Goal: Task Accomplishment & Management: Manage account settings

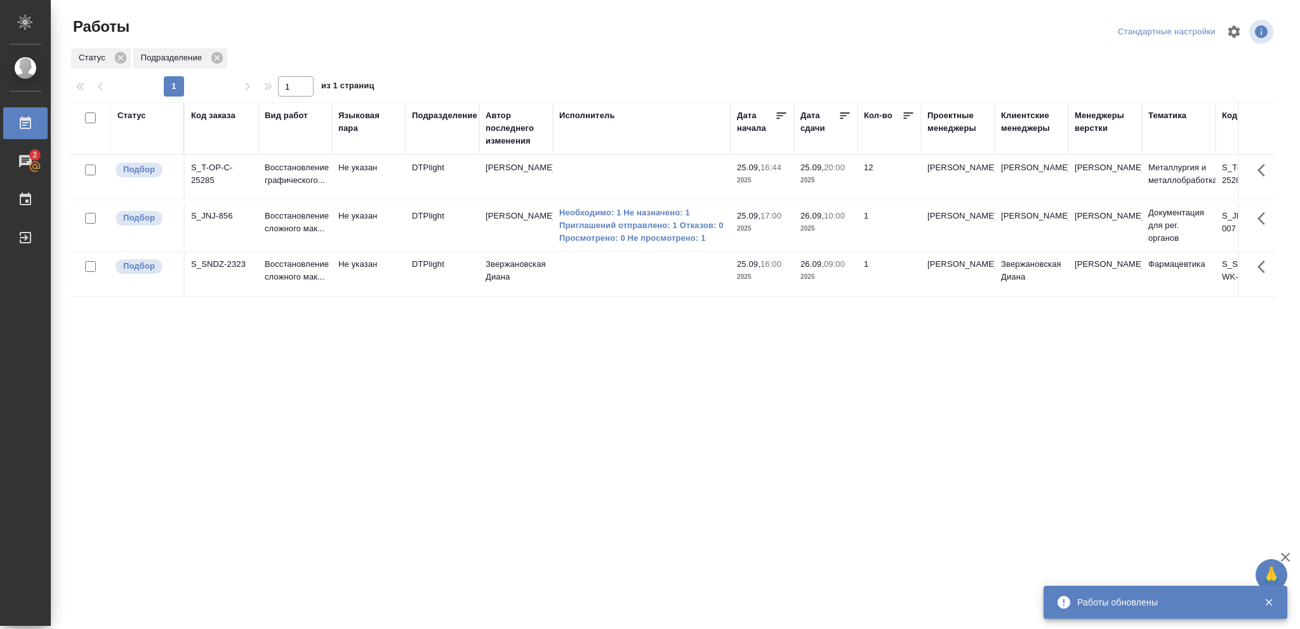
click at [779, 180] on p "2025" at bounding box center [762, 180] width 51 height 13
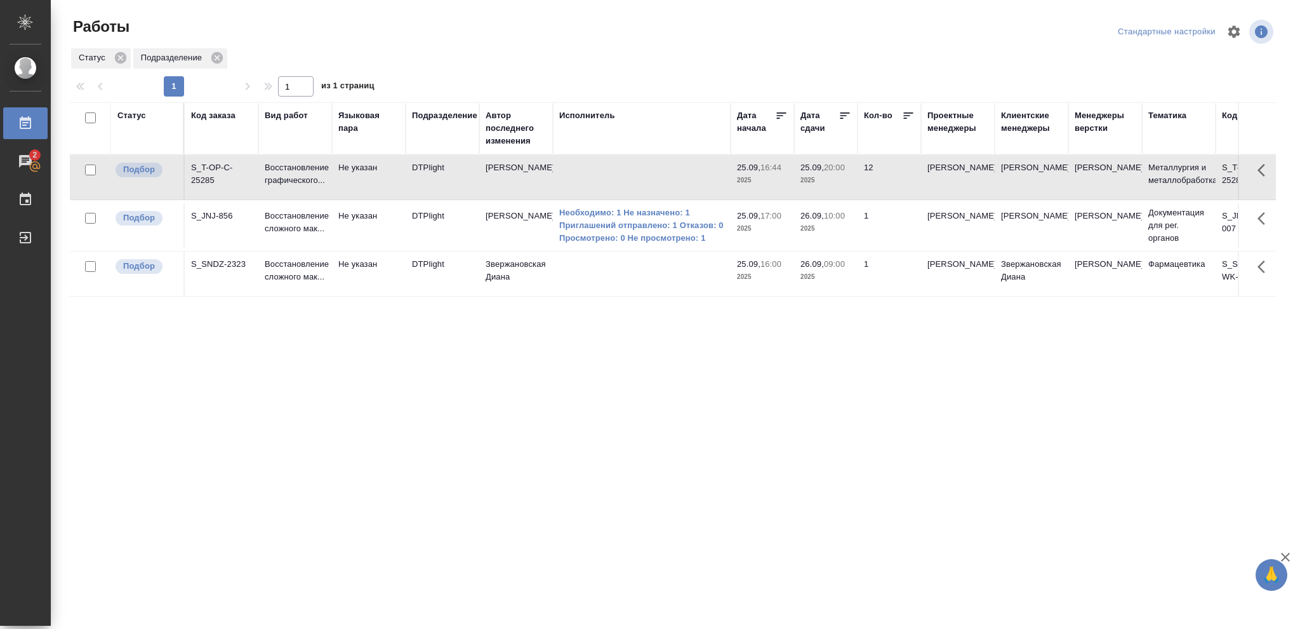
click at [779, 180] on p "2025" at bounding box center [762, 180] width 51 height 13
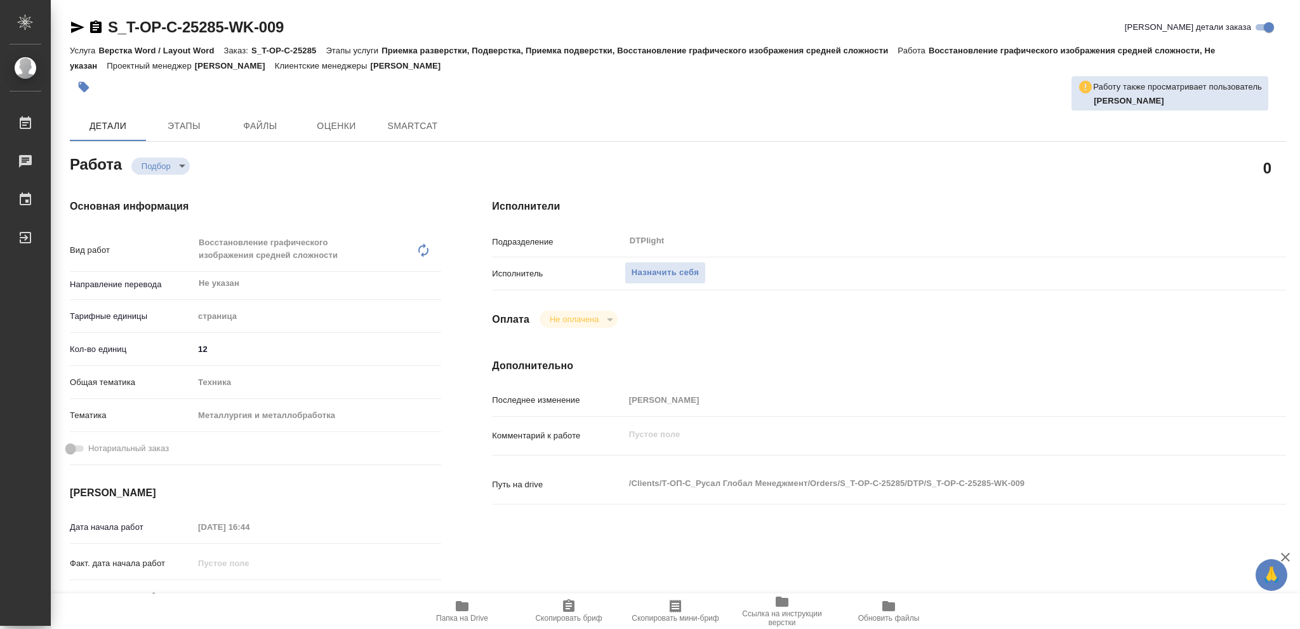
type textarea "x"
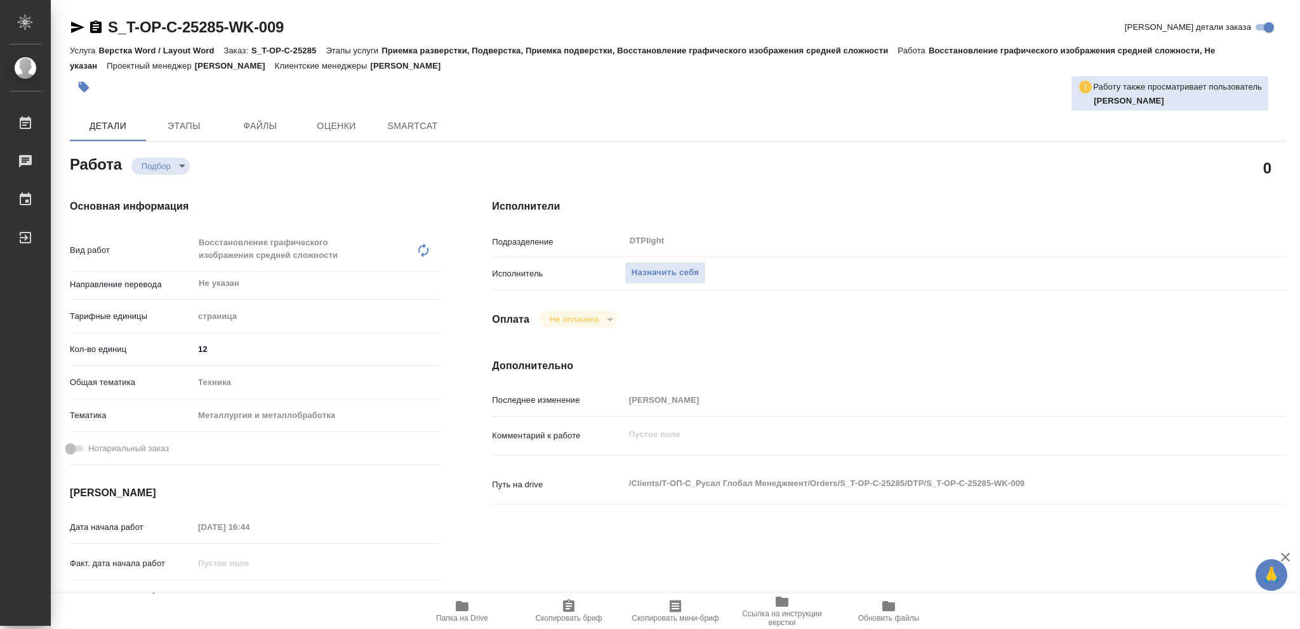
type textarea "x"
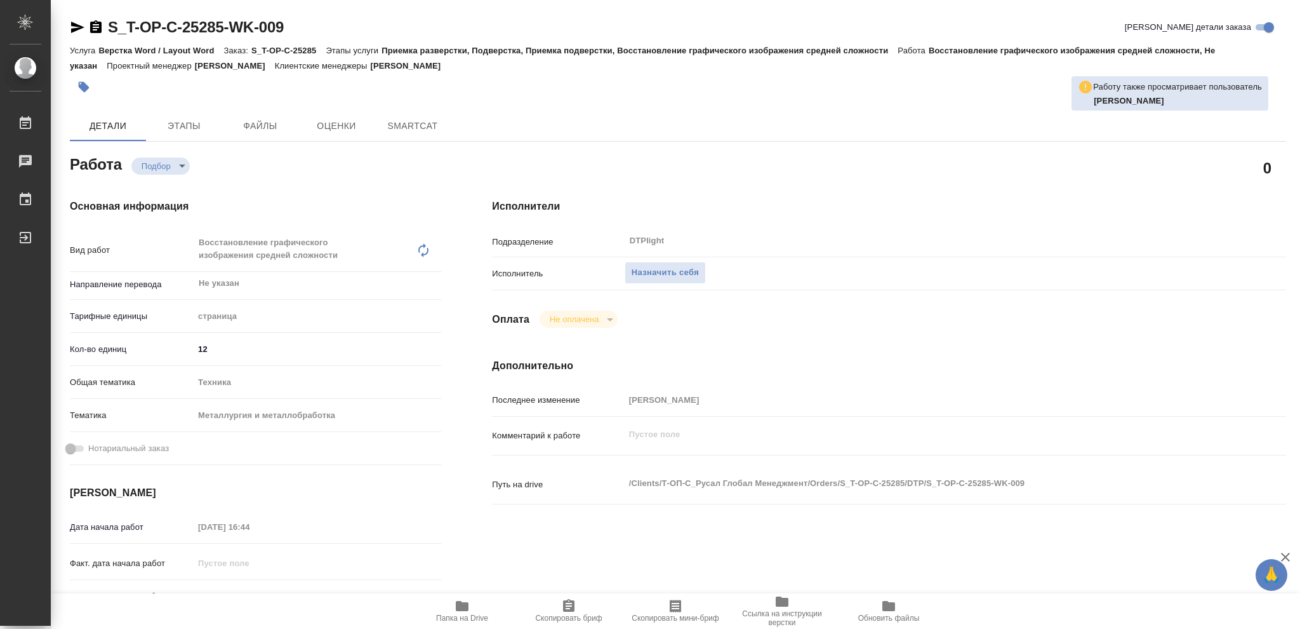
type textarea "x"
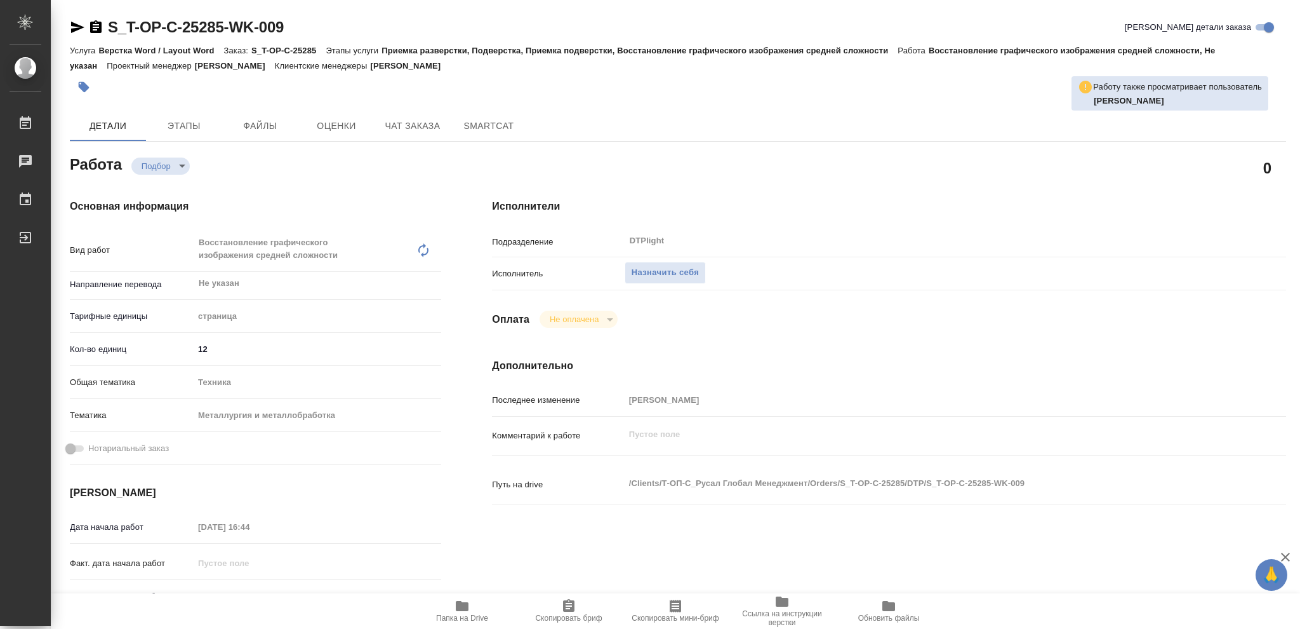
click at [466, 610] on icon "button" at bounding box center [462, 606] width 13 height 10
type textarea "x"
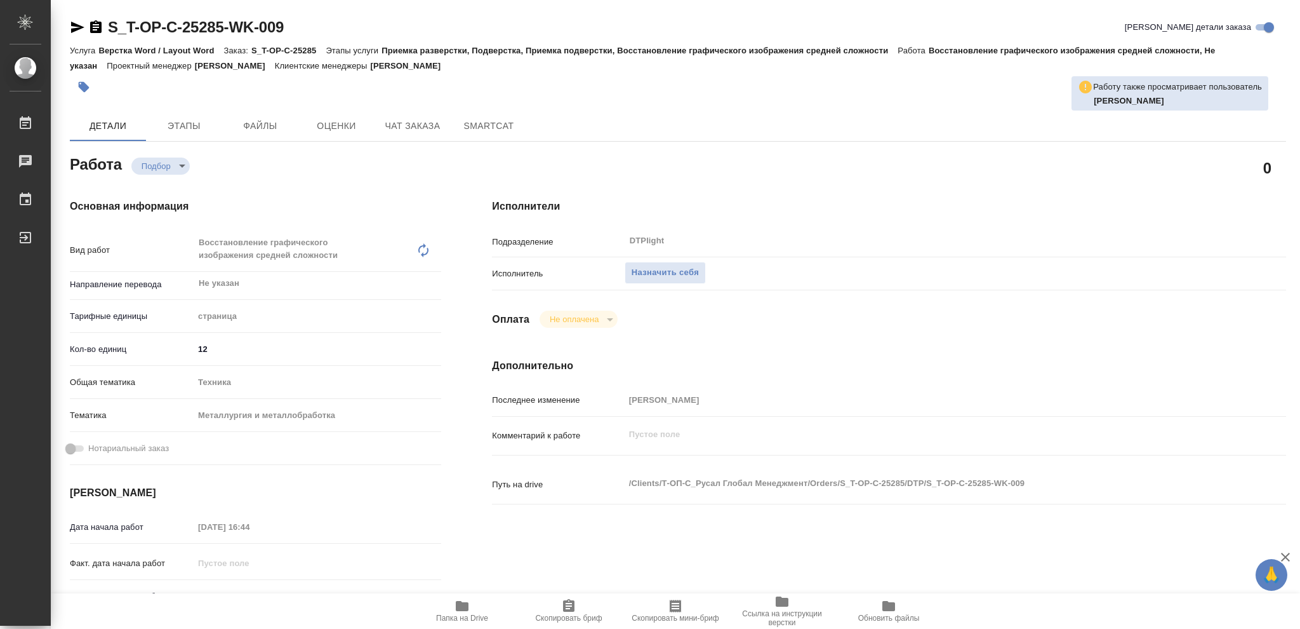
type textarea "x"
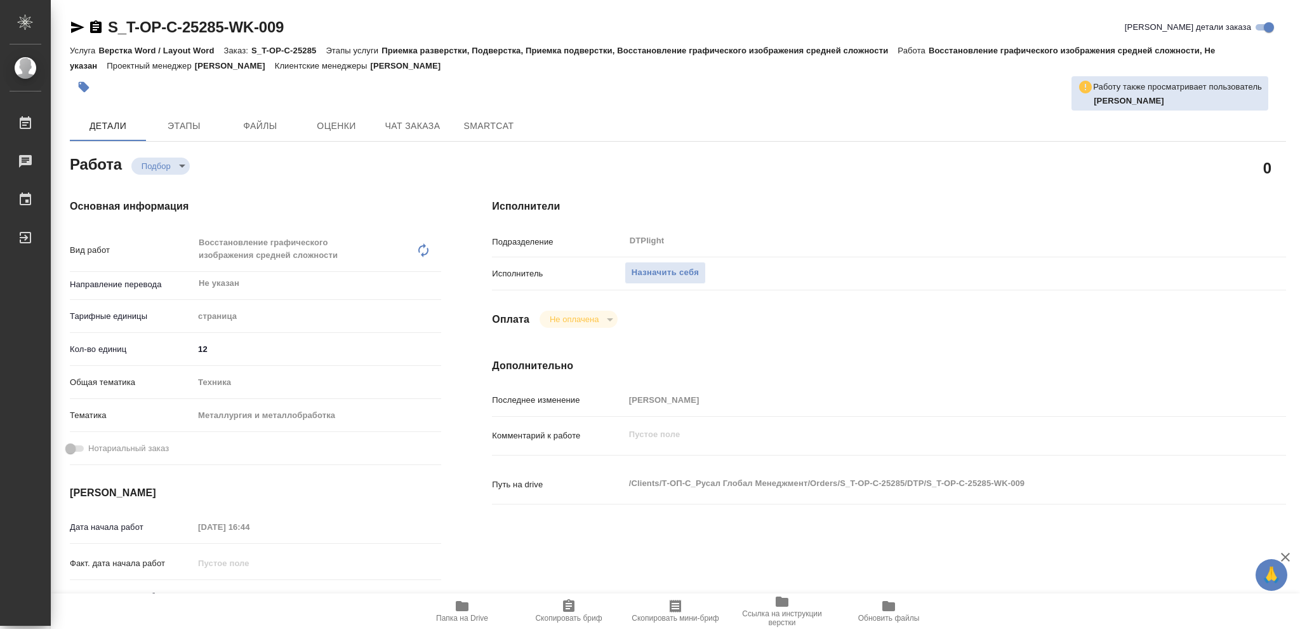
type textarea "x"
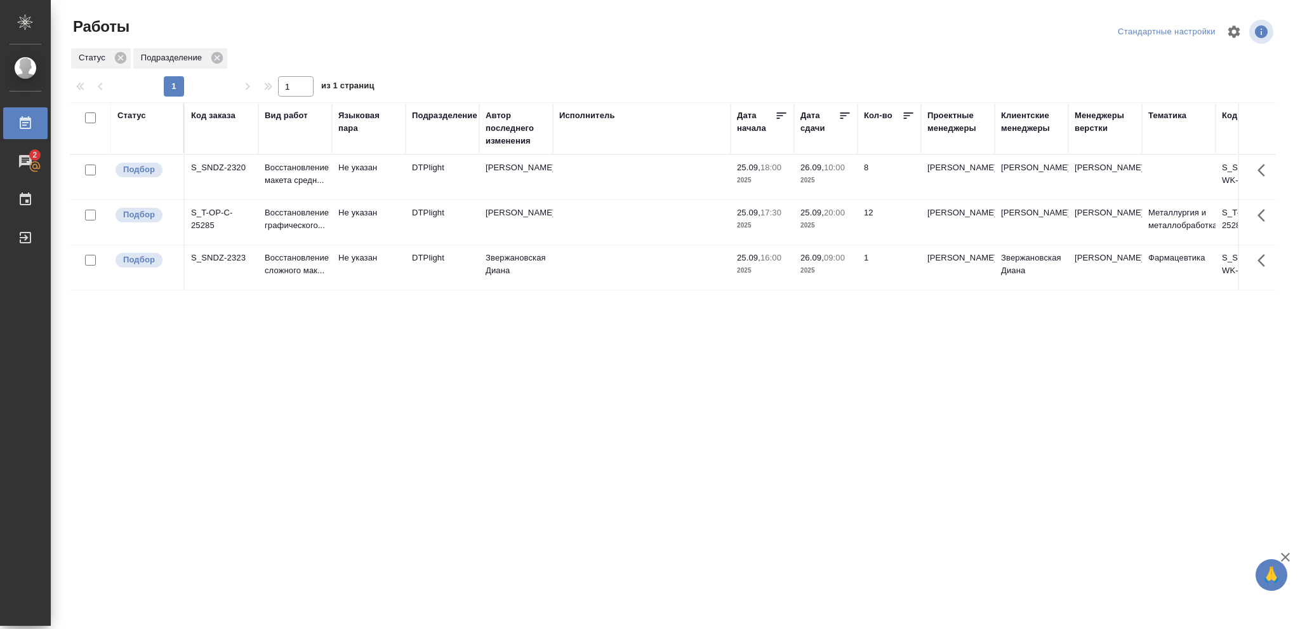
click at [824, 180] on p "2025" at bounding box center [826, 180] width 51 height 13
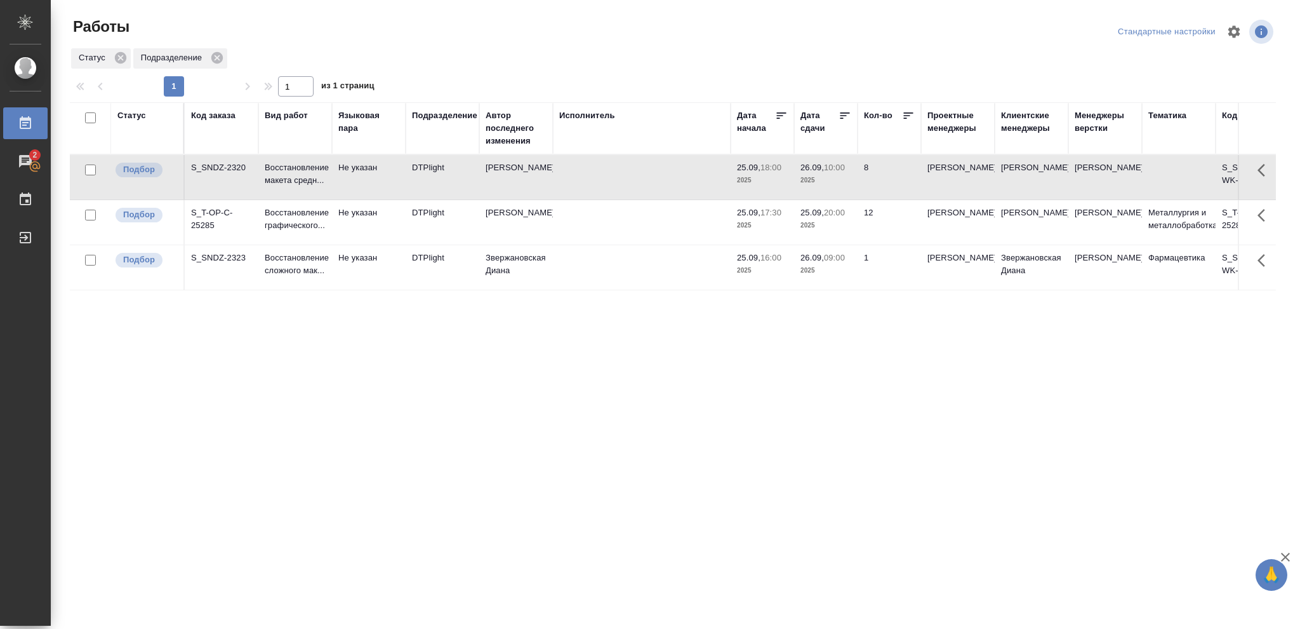
click at [824, 180] on p "2025" at bounding box center [826, 180] width 51 height 13
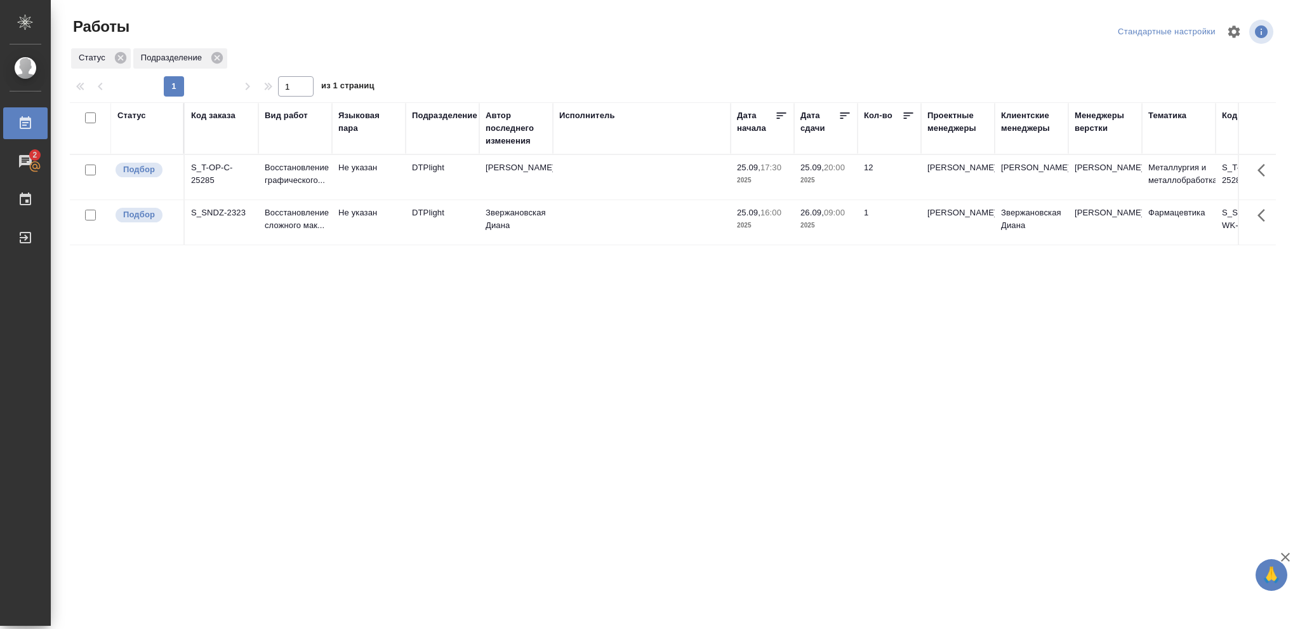
click at [136, 118] on div "Статус" at bounding box center [131, 115] width 29 height 13
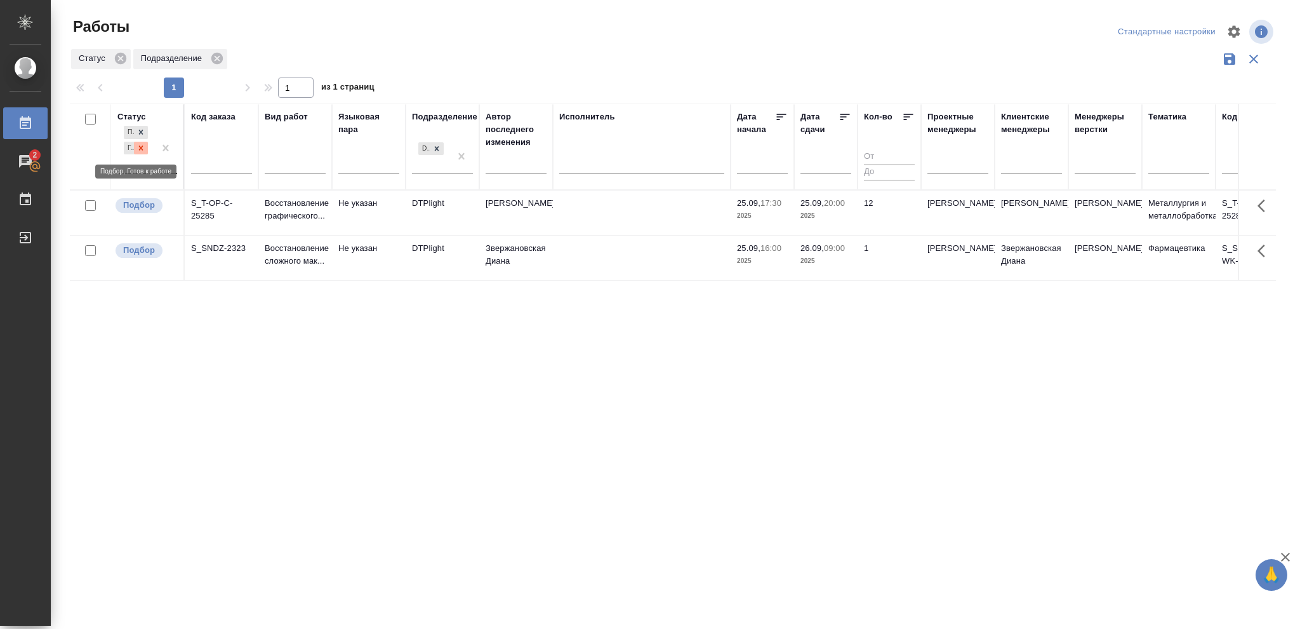
click at [138, 149] on icon at bounding box center [141, 148] width 9 height 9
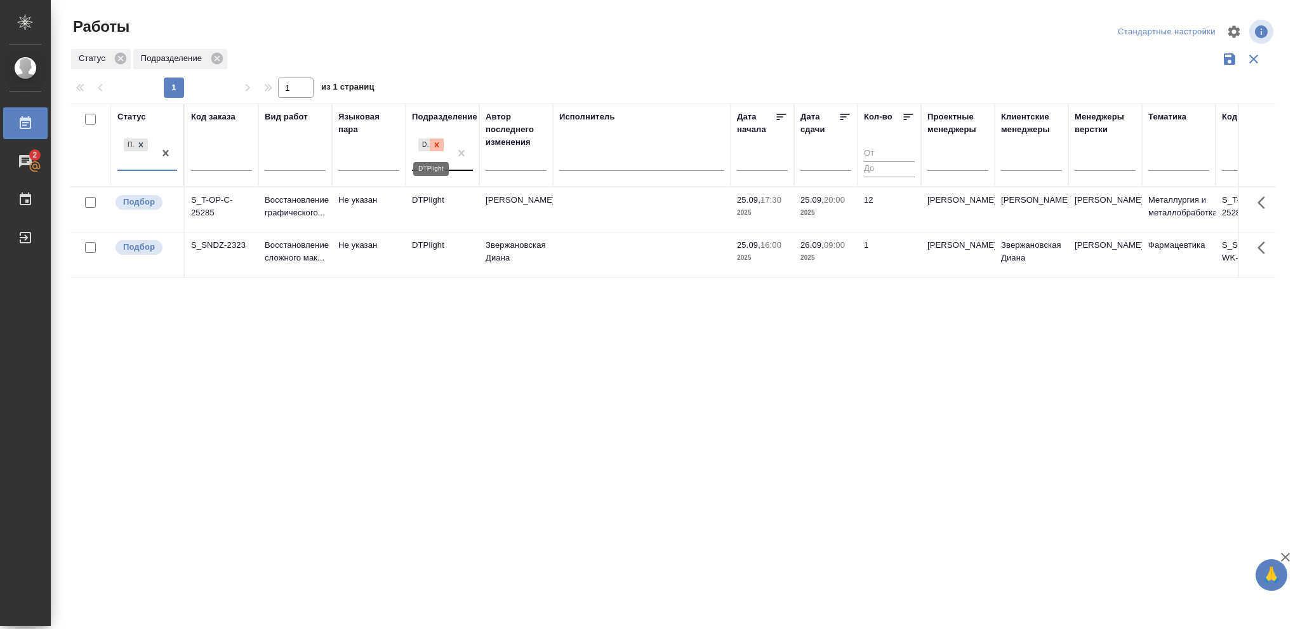
click at [440, 145] on icon at bounding box center [436, 144] width 9 height 9
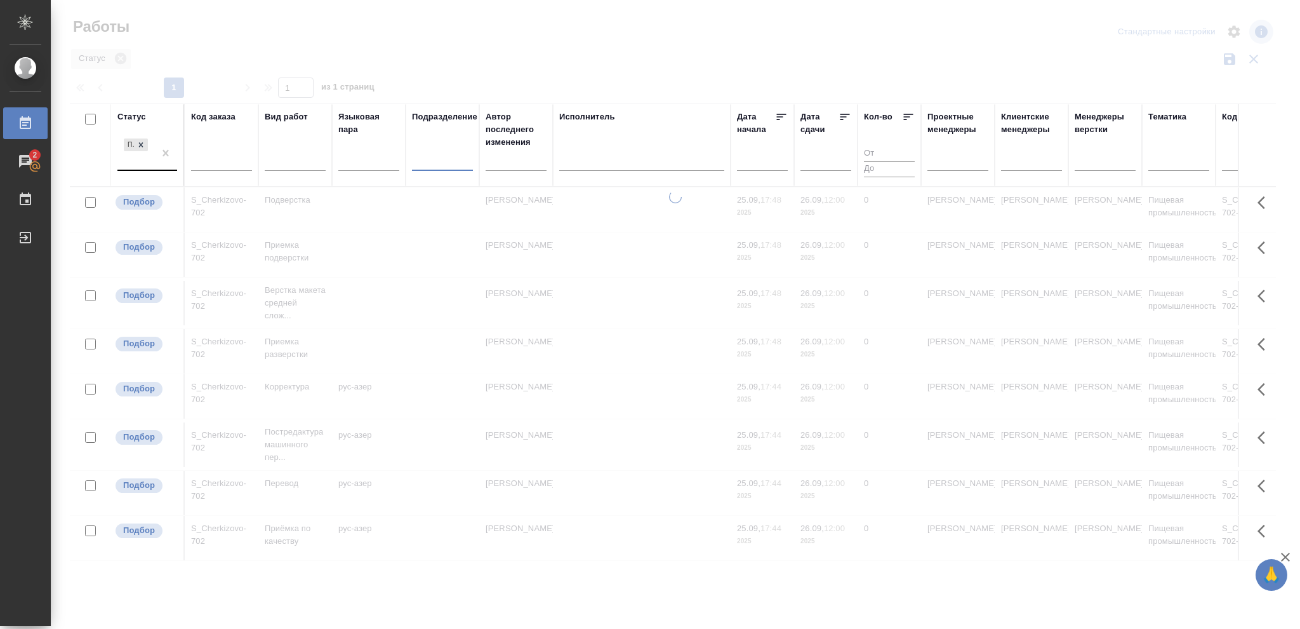
type input "d"
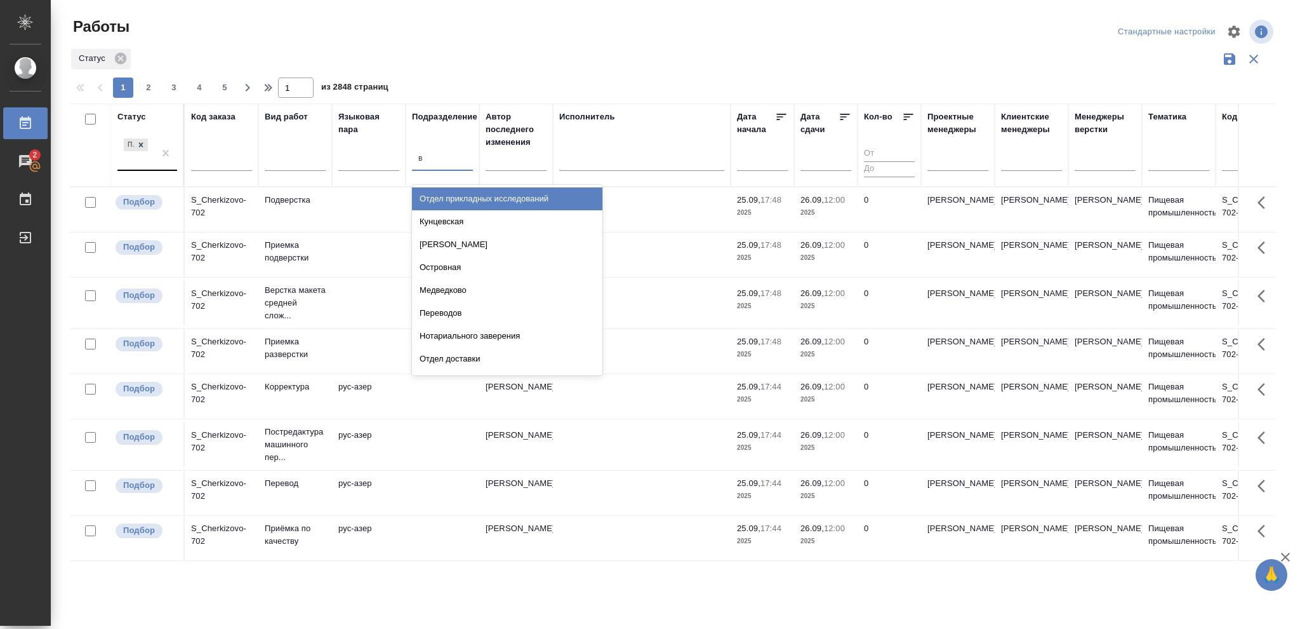
type input "ве"
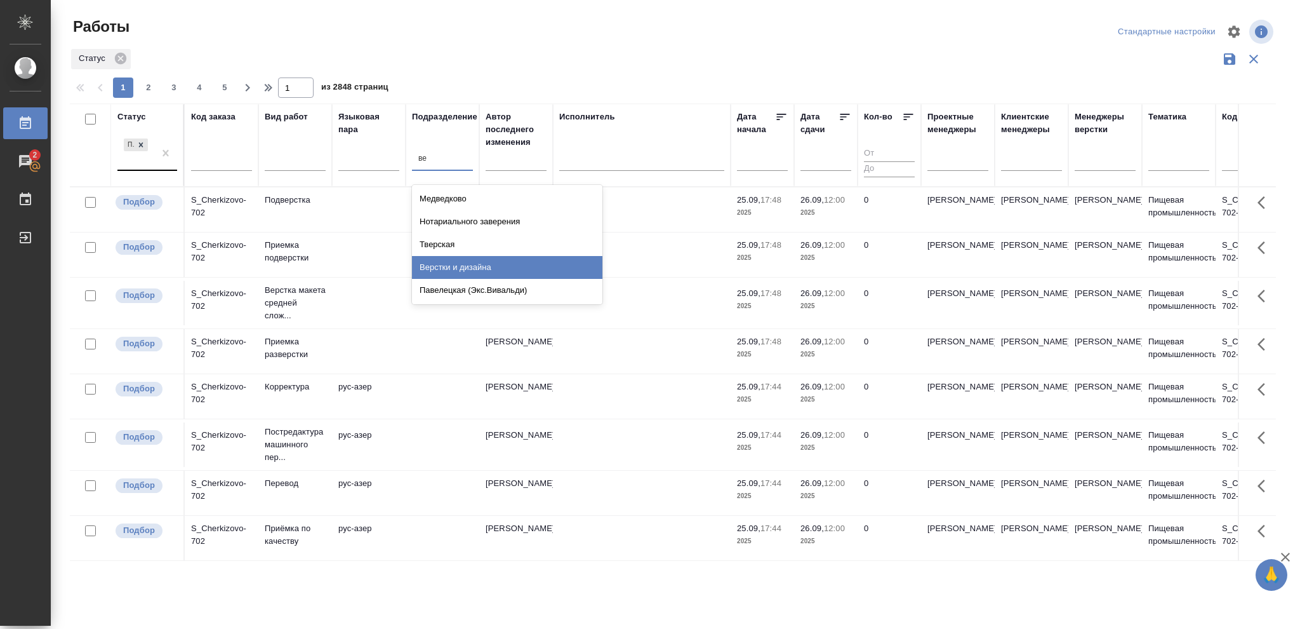
click at [488, 264] on div "Верстки и дизайна" at bounding box center [507, 267] width 190 height 23
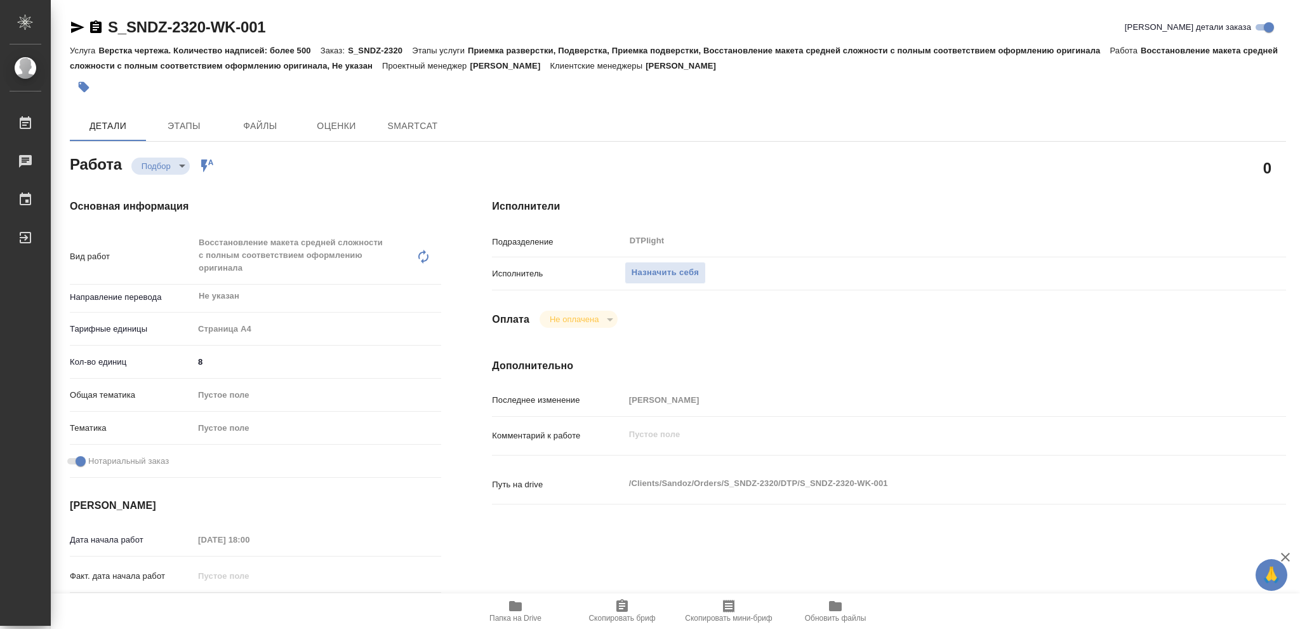
type textarea "x"
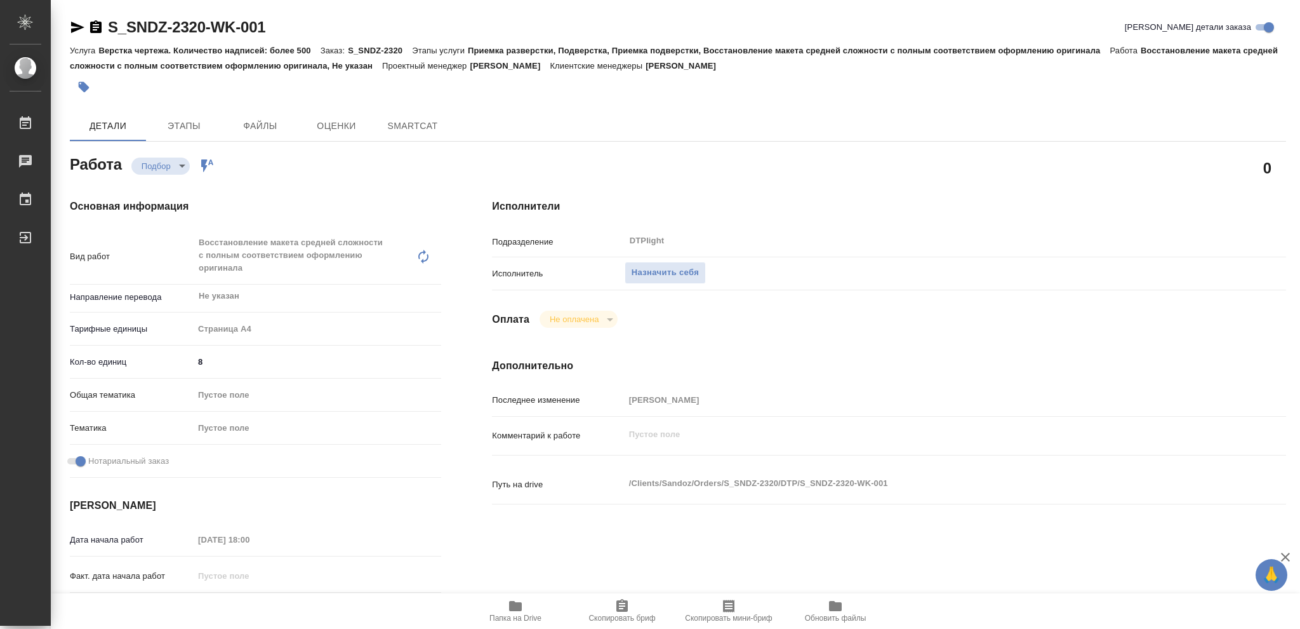
type textarea "x"
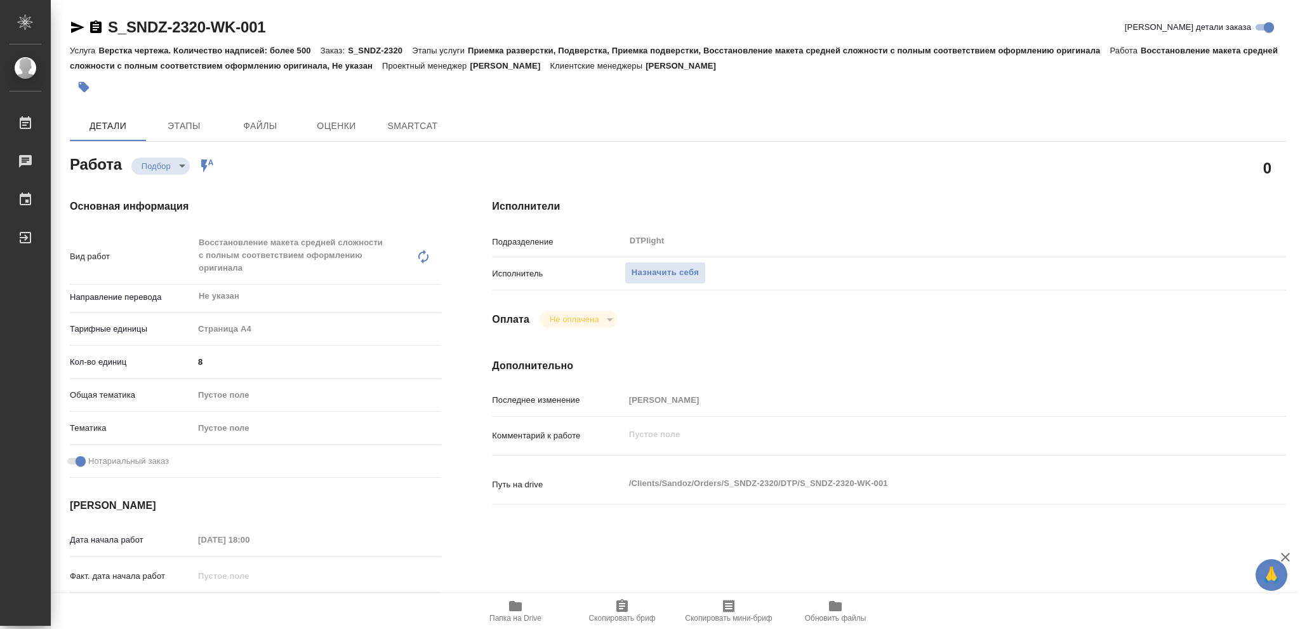
type textarea "x"
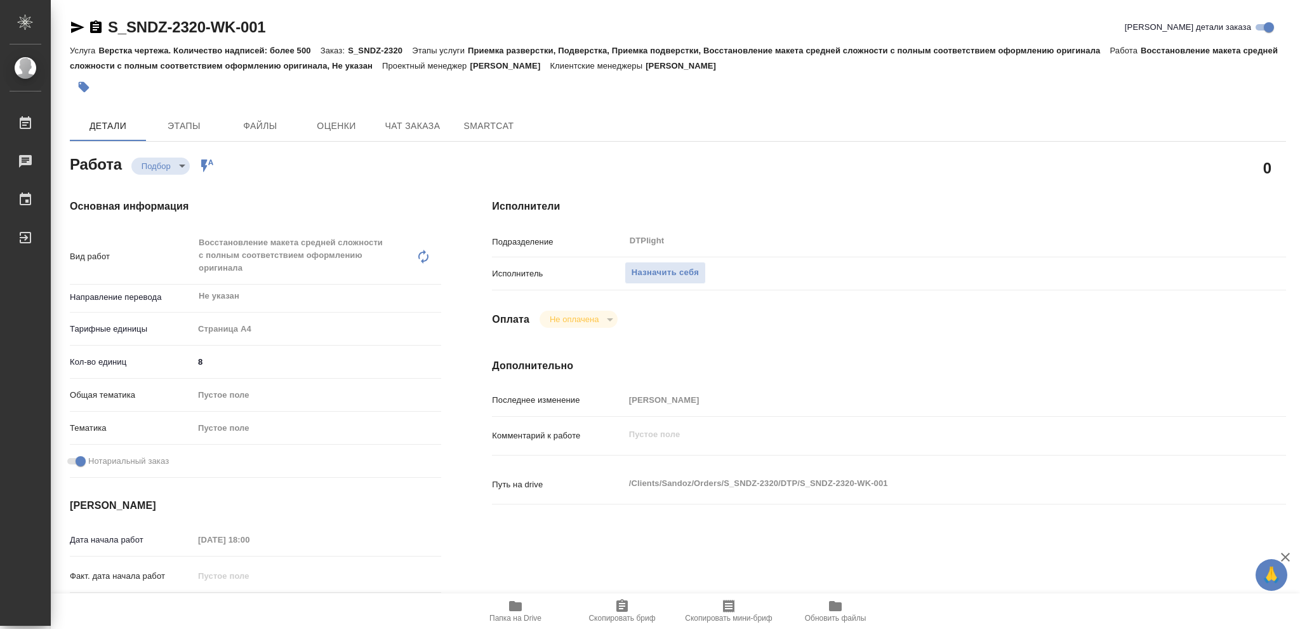
click at [520, 613] on icon "button" at bounding box center [515, 605] width 15 height 15
type textarea "x"
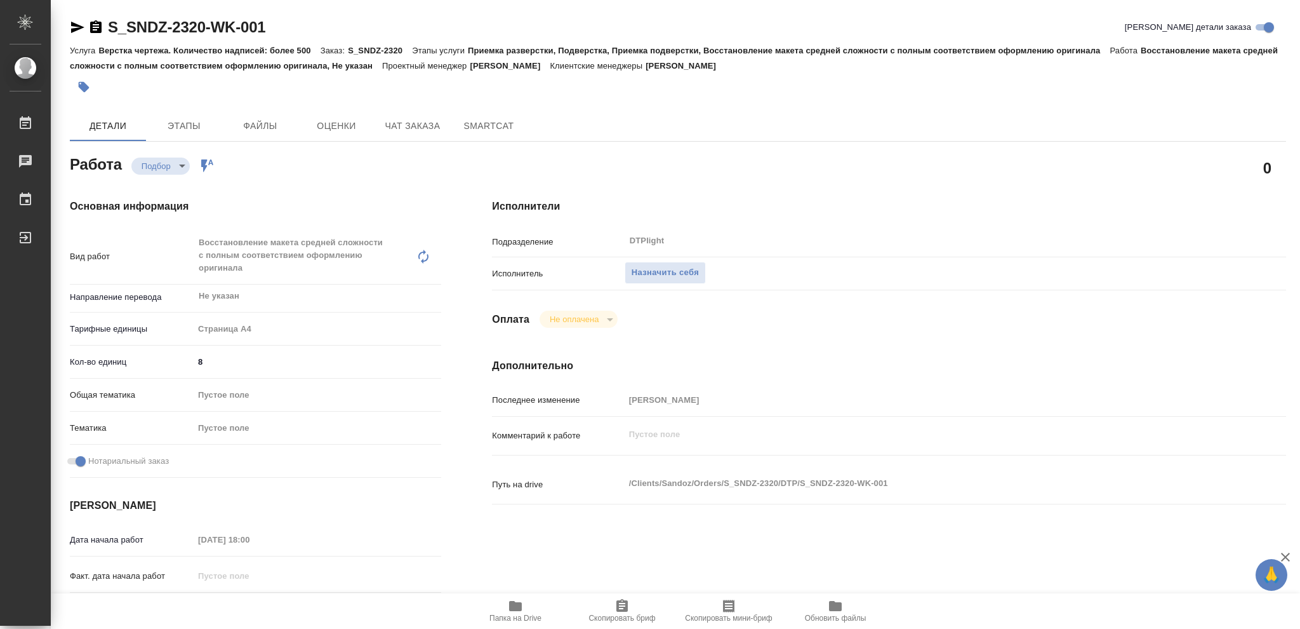
type textarea "x"
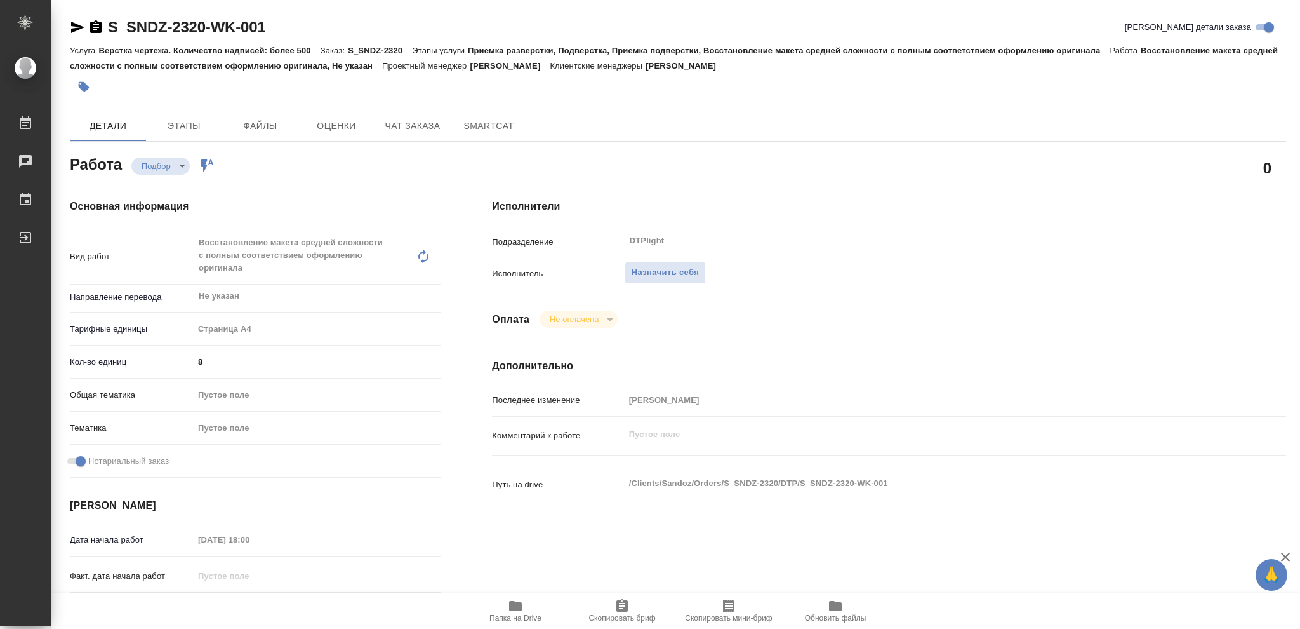
type textarea "x"
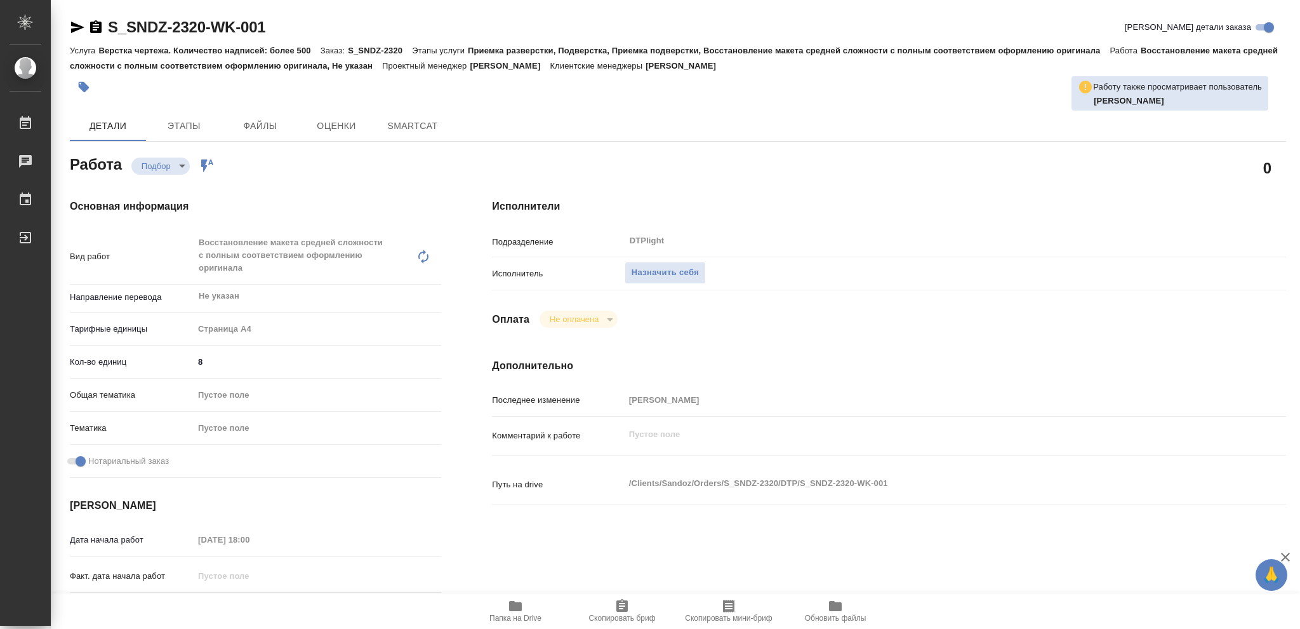
type textarea "x"
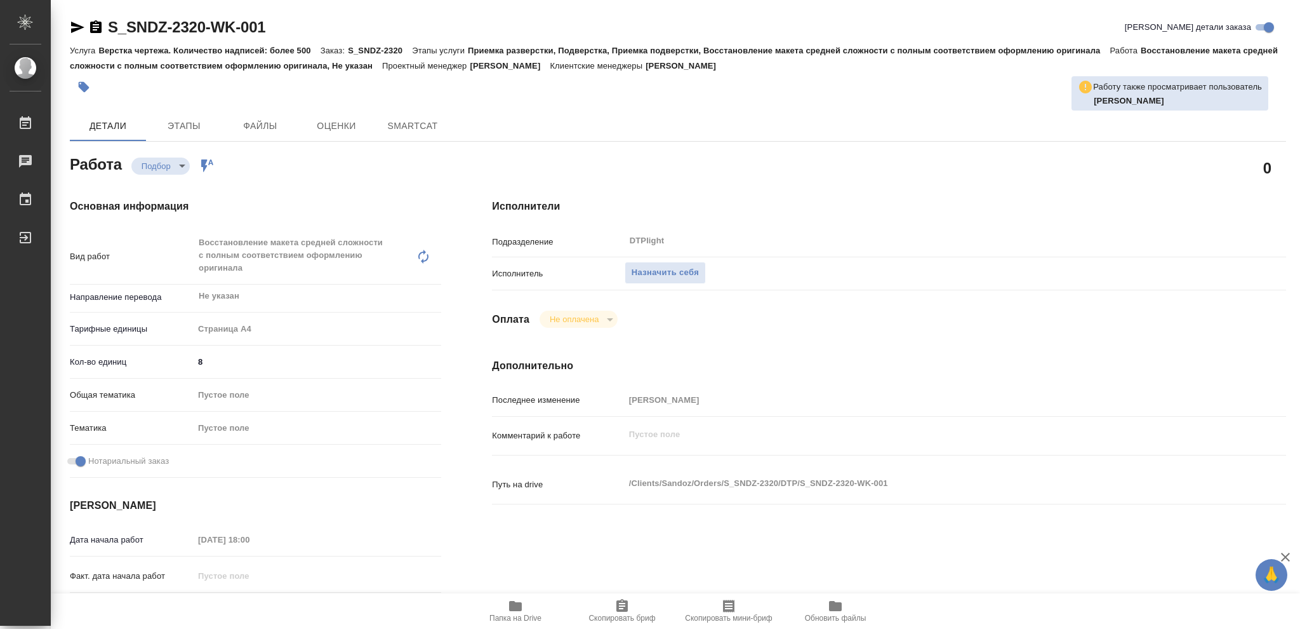
type textarea "x"
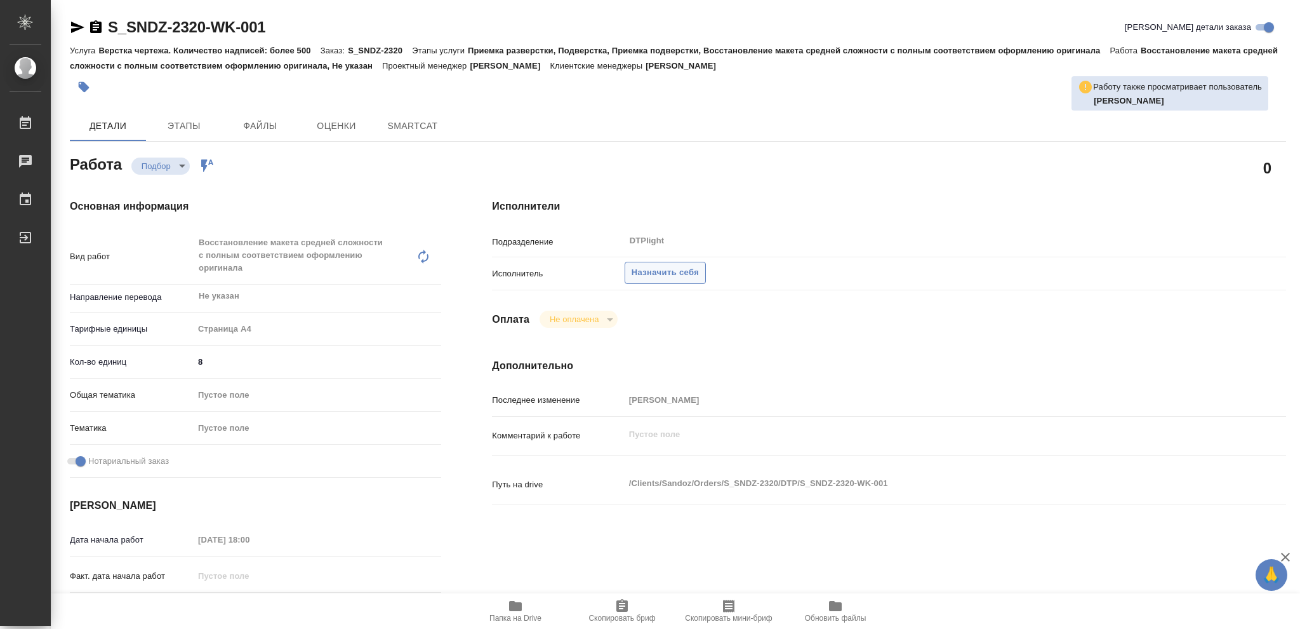
type textarea "x"
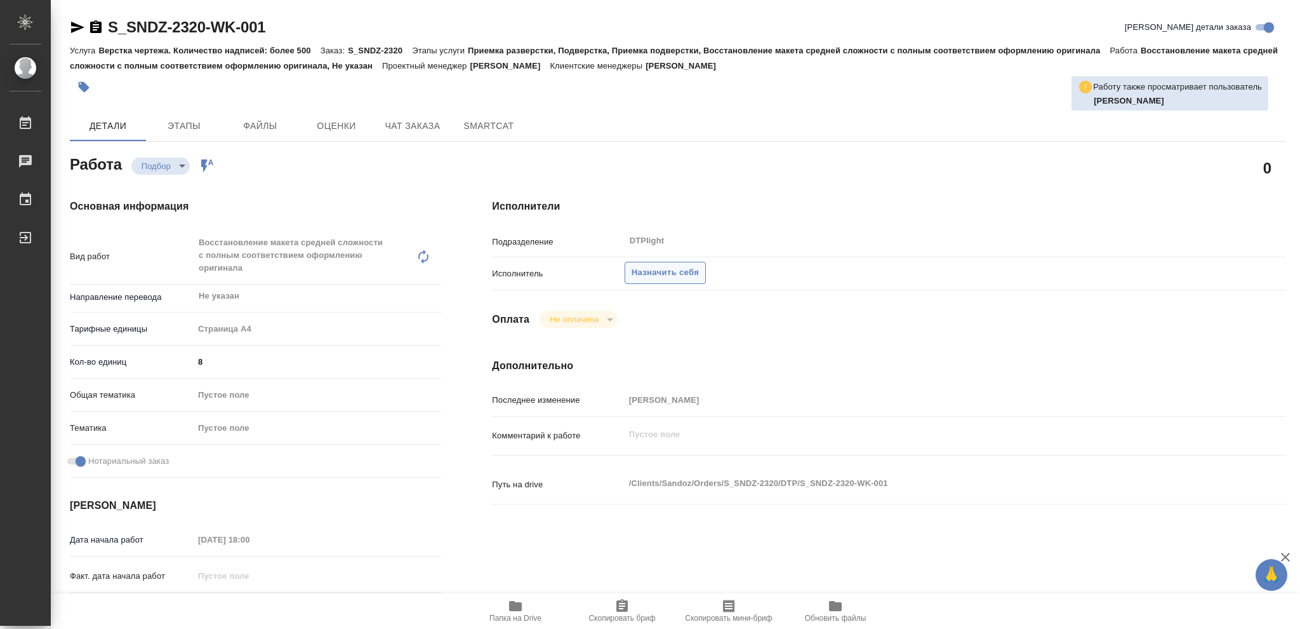
type textarea "x"
click at [685, 274] on span "Назначить себя" at bounding box center [665, 272] width 67 height 15
type textarea "x"
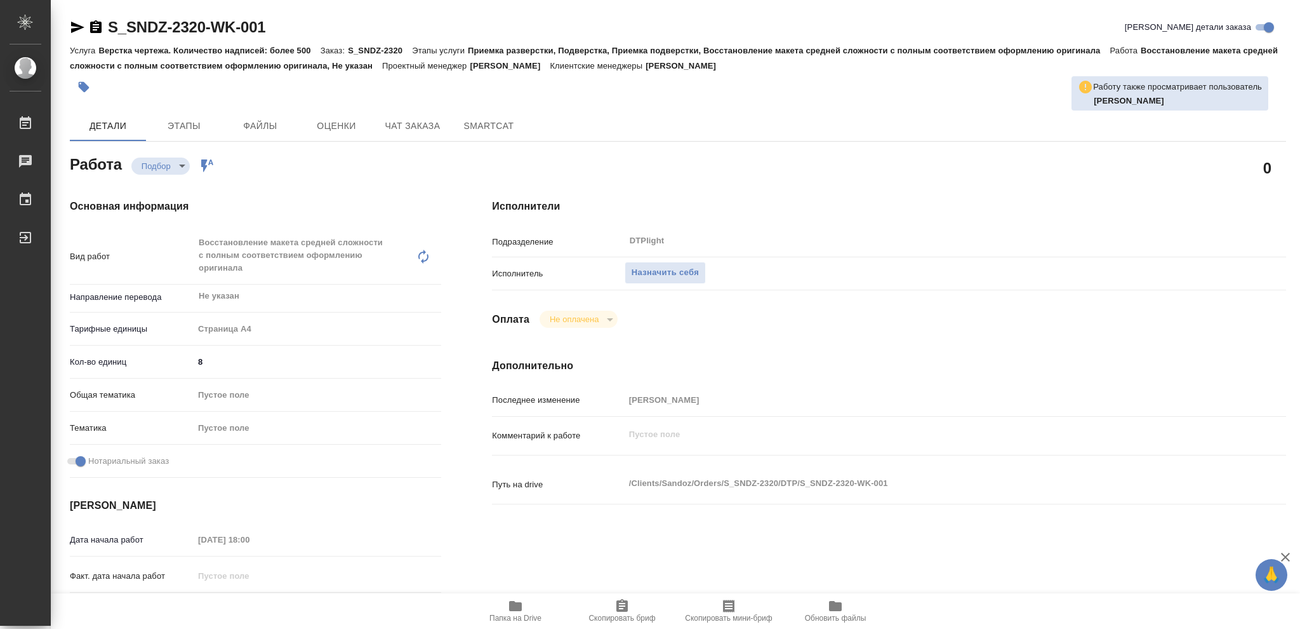
type textarea "x"
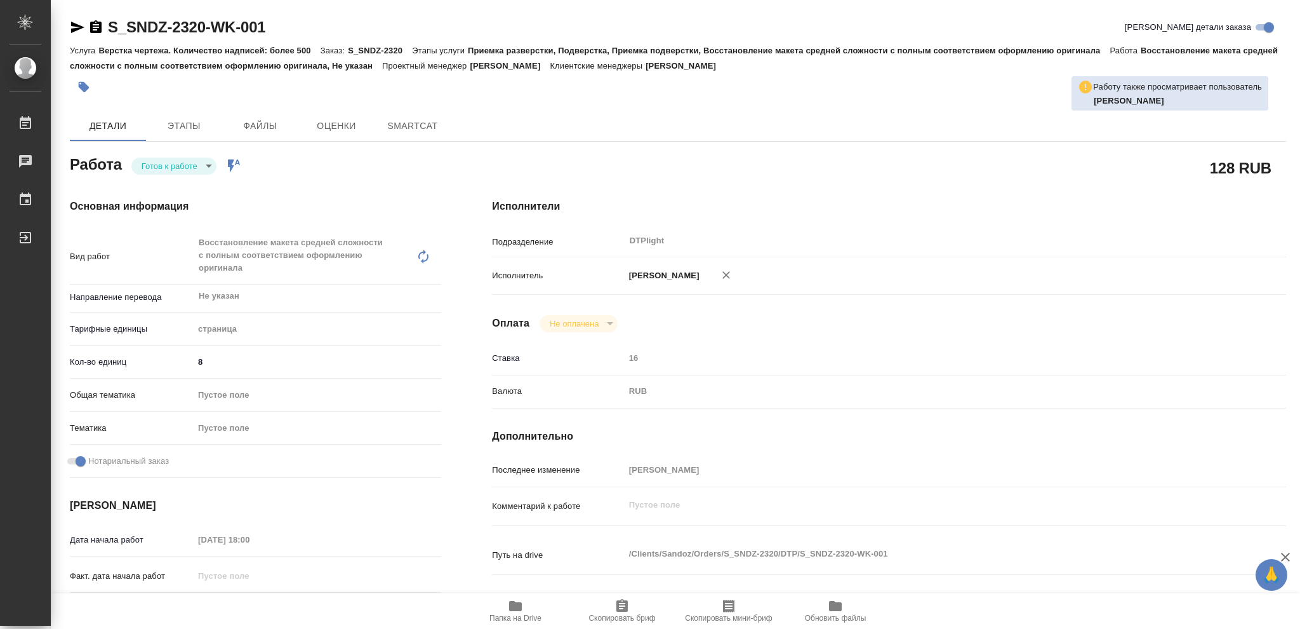
type textarea "x"
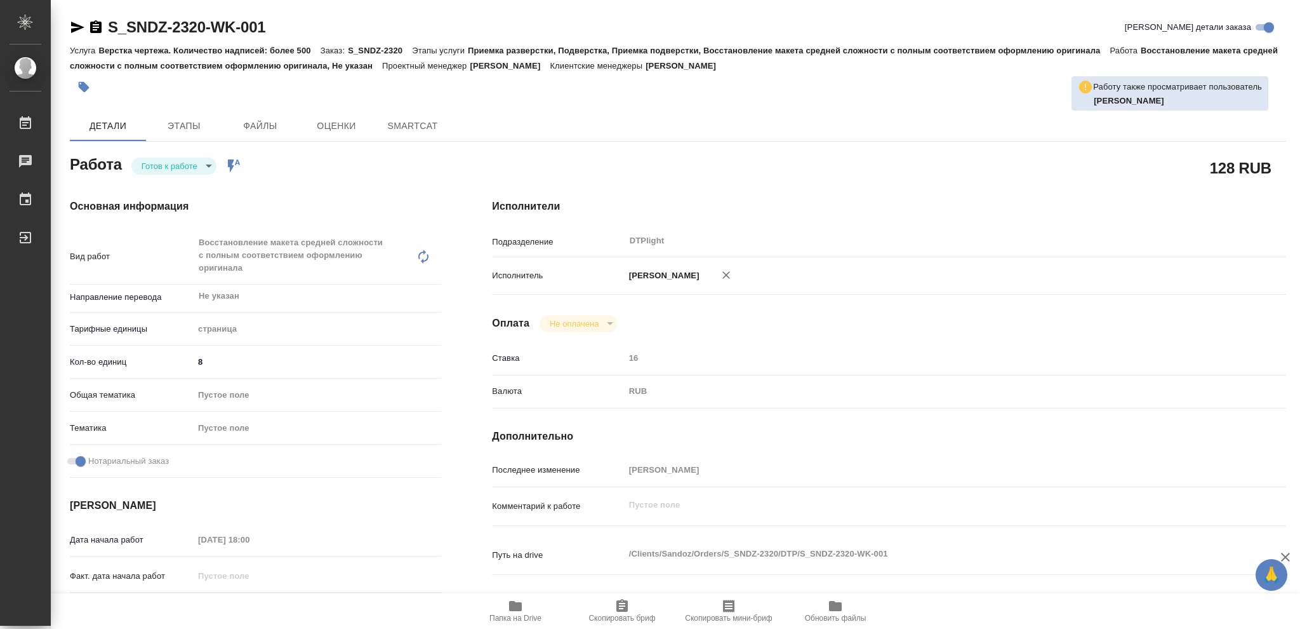
type textarea "x"
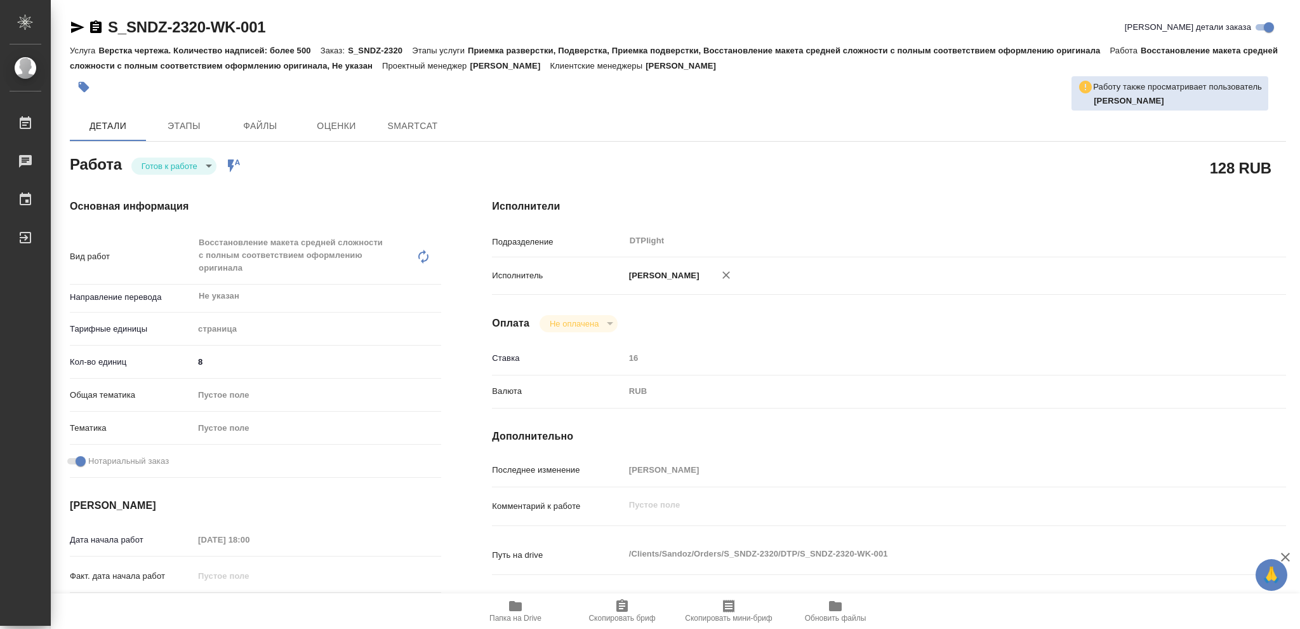
type textarea "x"
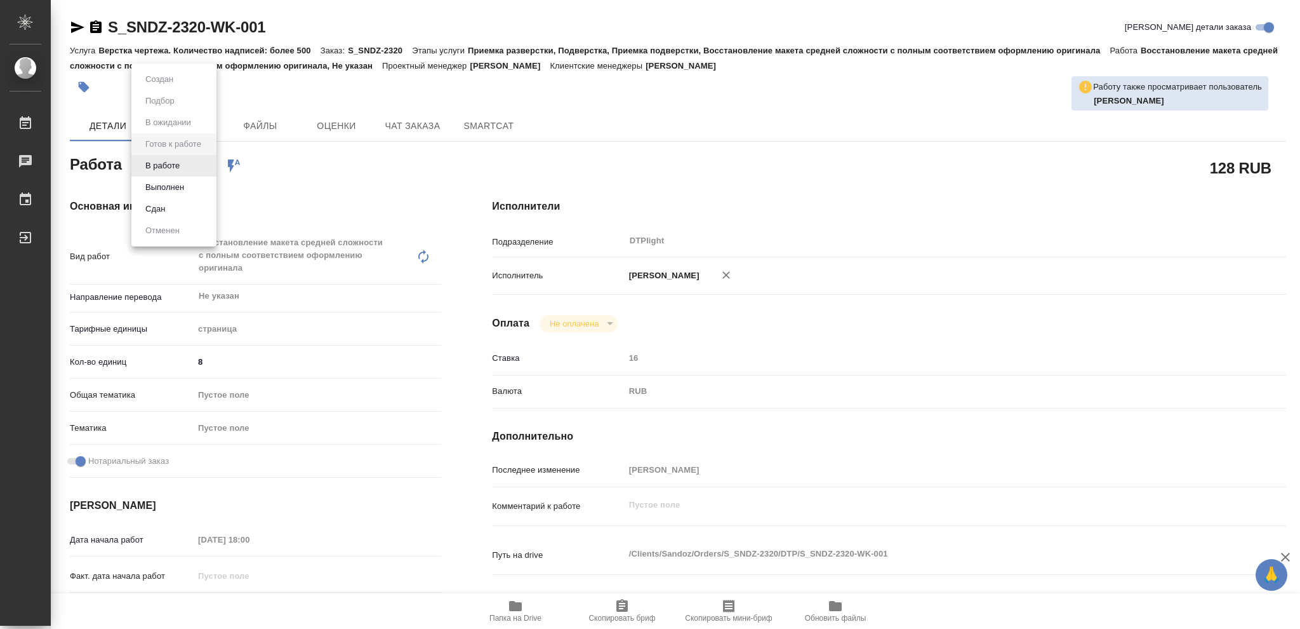
click at [209, 164] on body "🙏 .cls-1 fill:#fff; AWATERA Vasileva Olga Работы Чаты График Выйти S_SNDZ-2320-…" at bounding box center [650, 314] width 1300 height 629
type textarea "x"
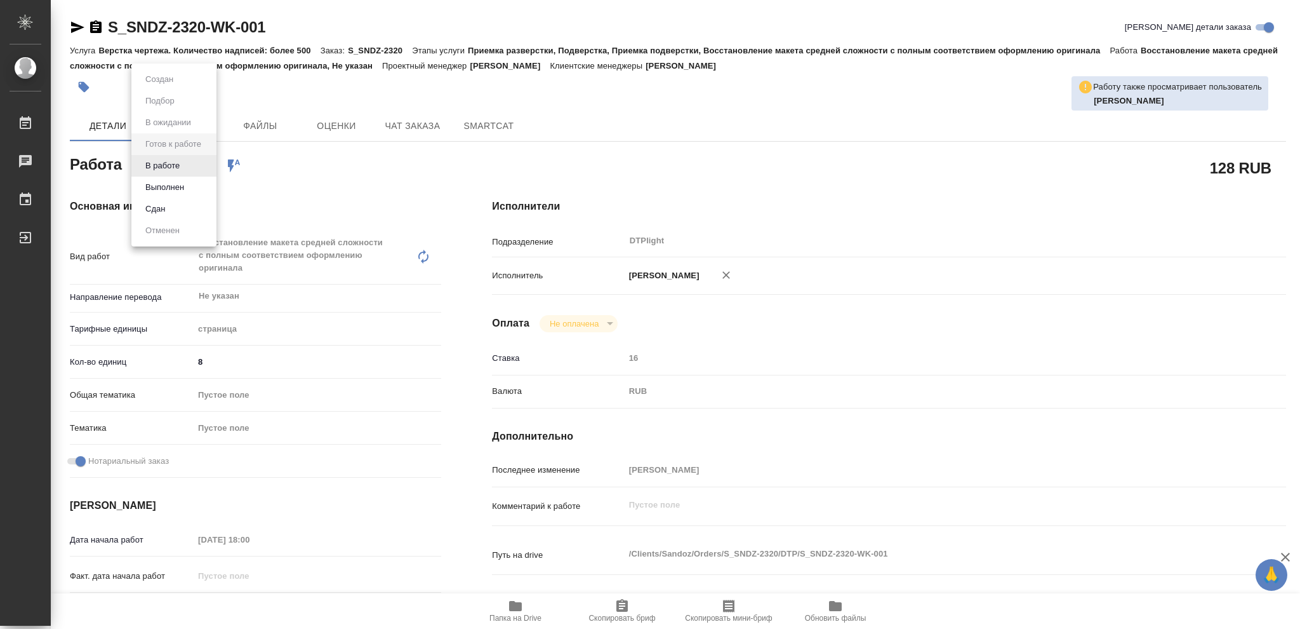
type textarea "x"
click at [173, 160] on button "В работе" at bounding box center [163, 166] width 42 height 14
type textarea "x"
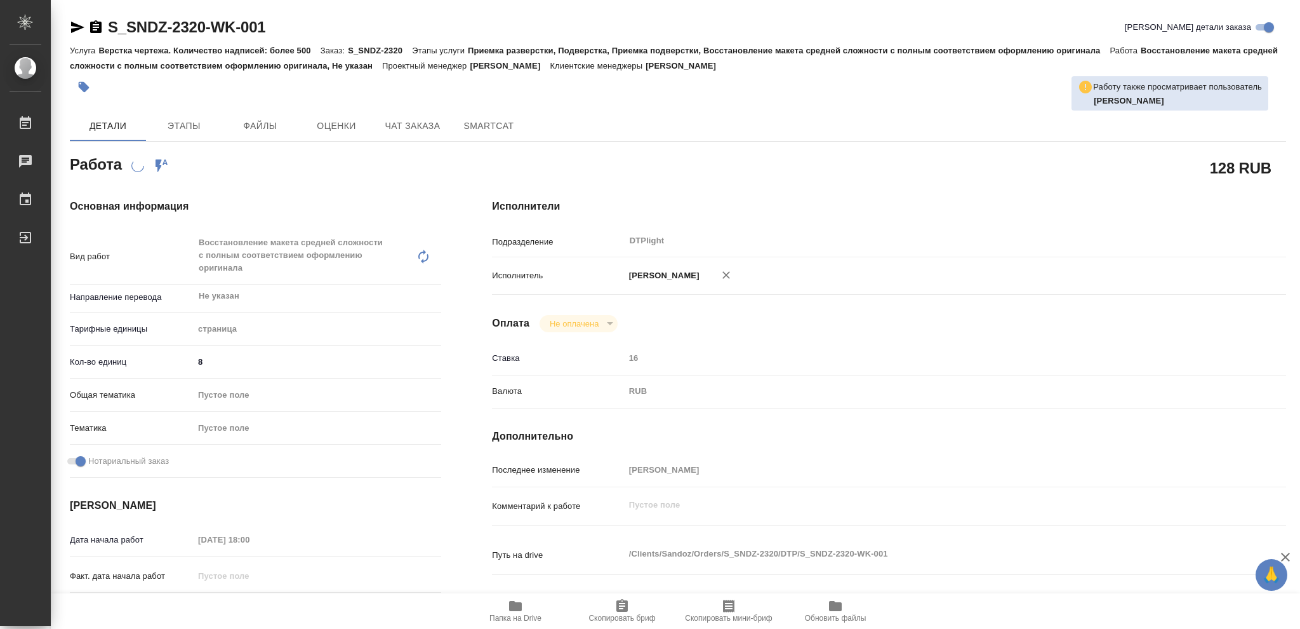
type textarea "x"
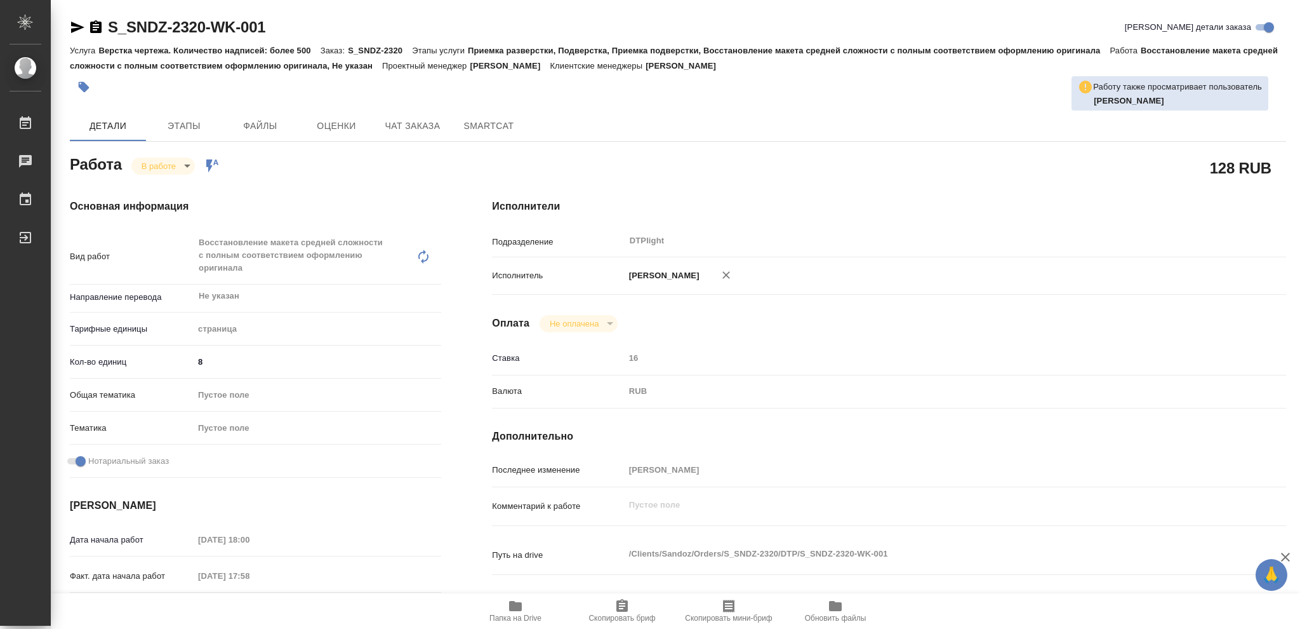
type textarea "x"
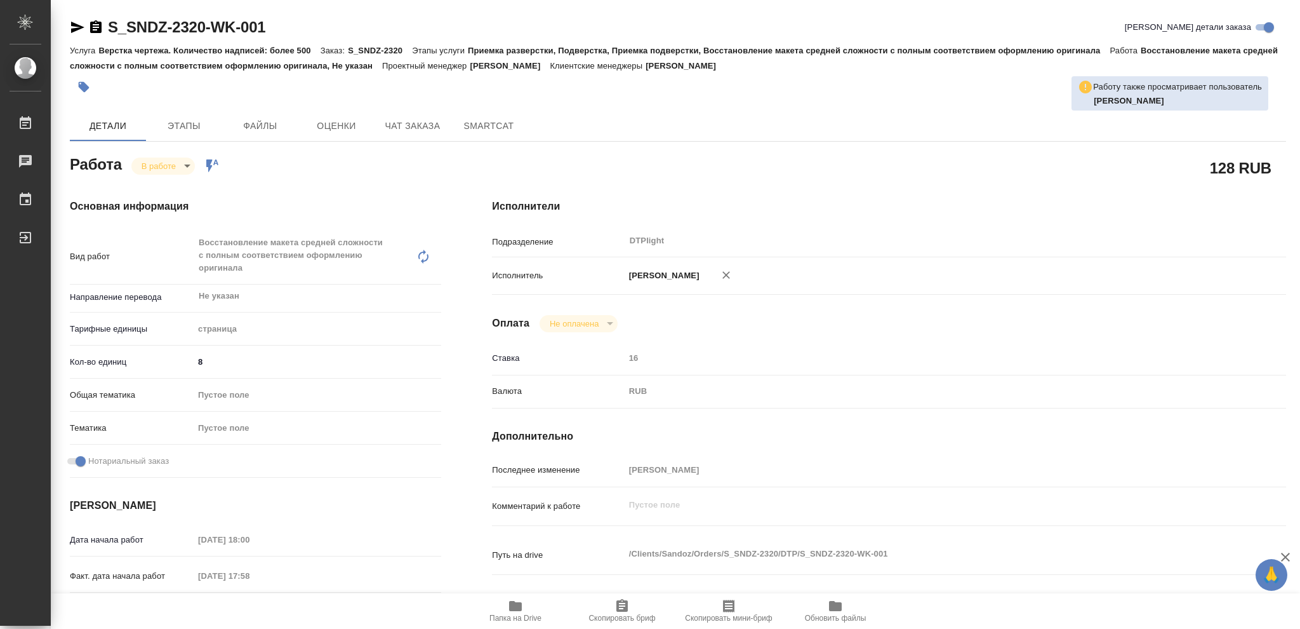
type textarea "x"
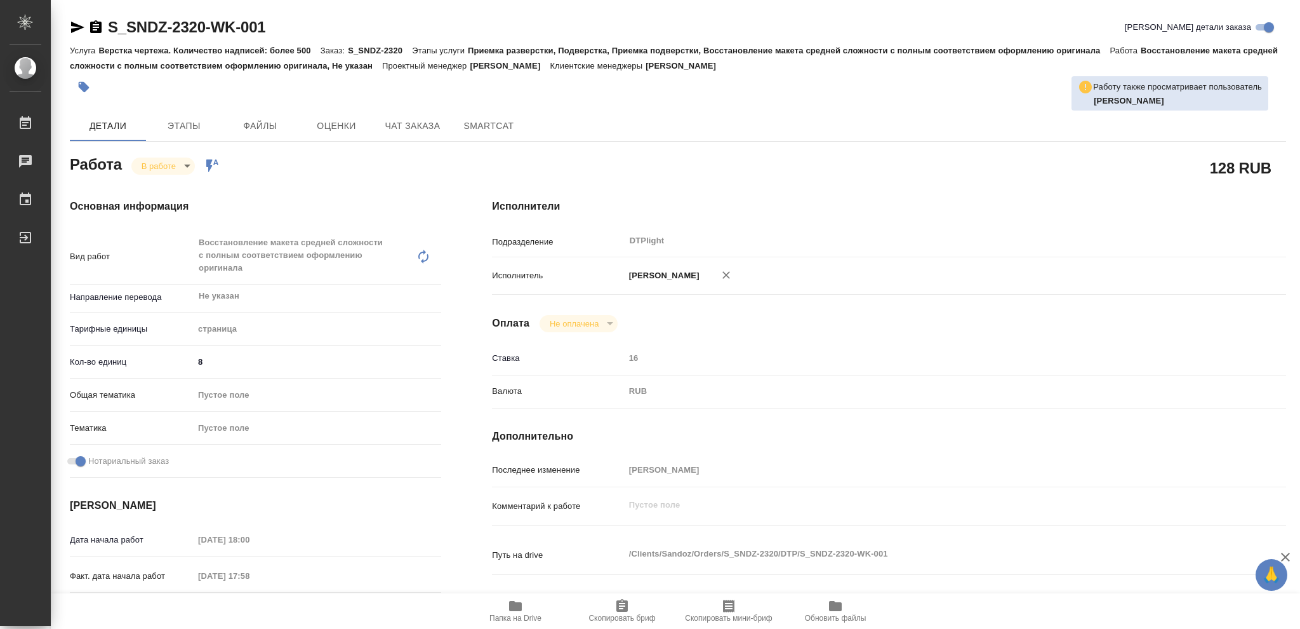
type textarea "x"
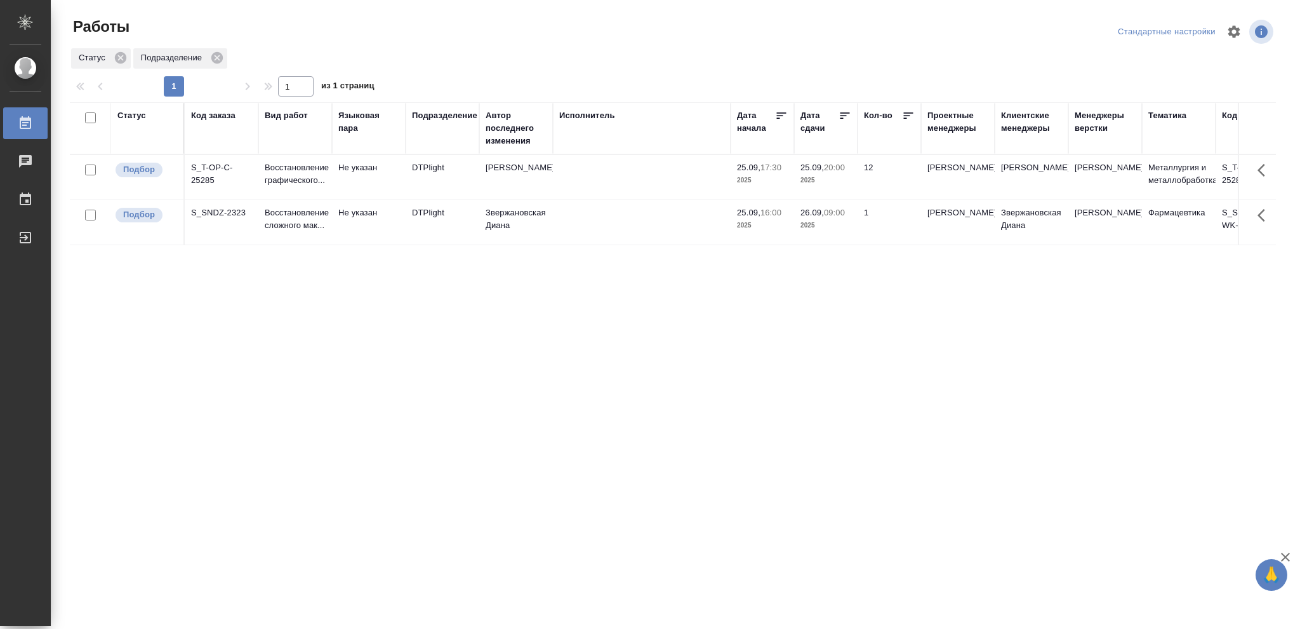
click at [134, 119] on div "Статус" at bounding box center [131, 115] width 29 height 13
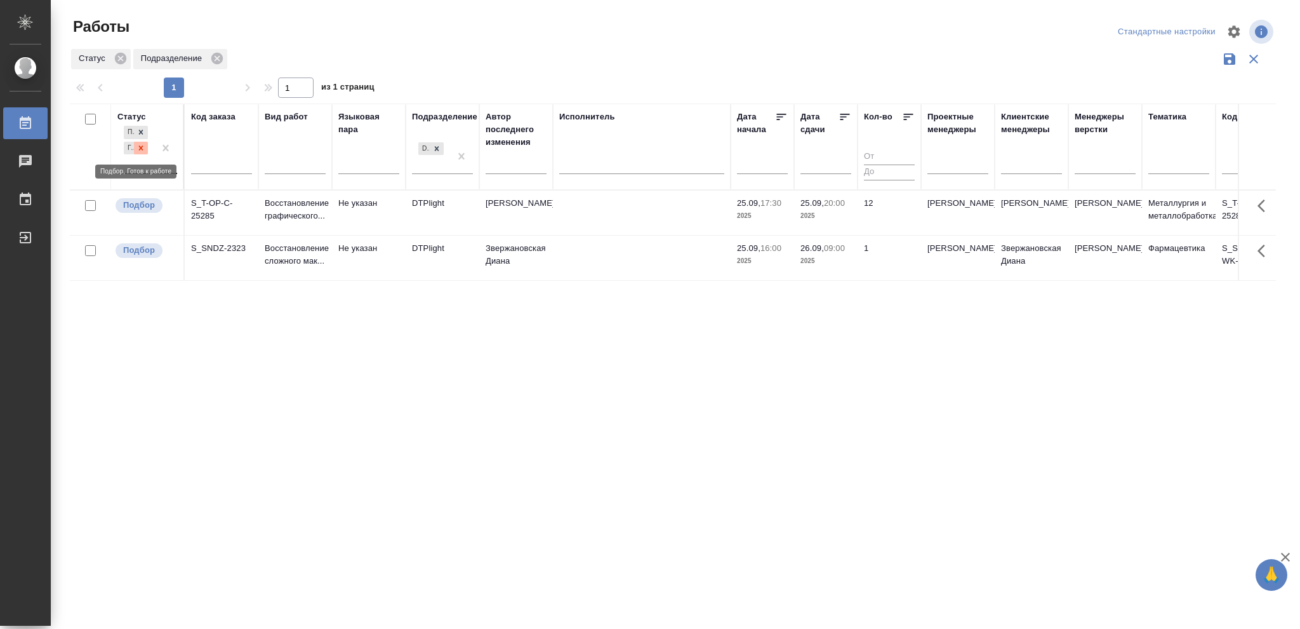
click at [141, 150] on icon at bounding box center [141, 148] width 9 height 9
click at [141, 146] on icon at bounding box center [141, 144] width 4 height 4
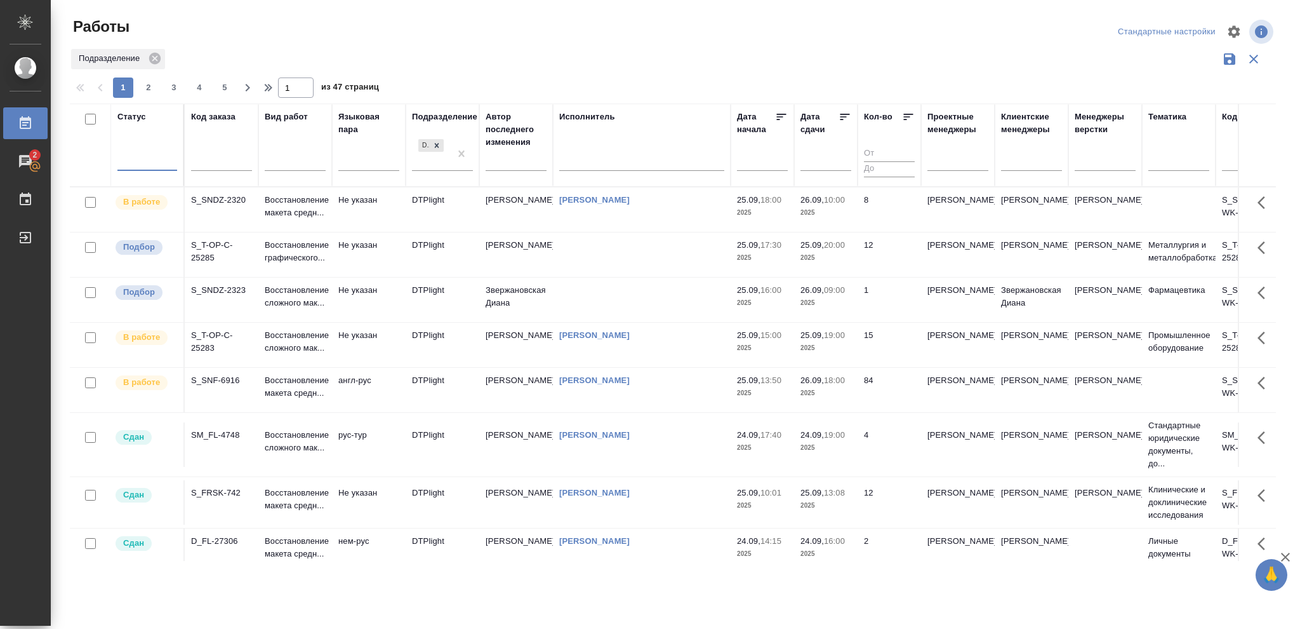
click at [142, 156] on div at bounding box center [147, 158] width 60 height 18
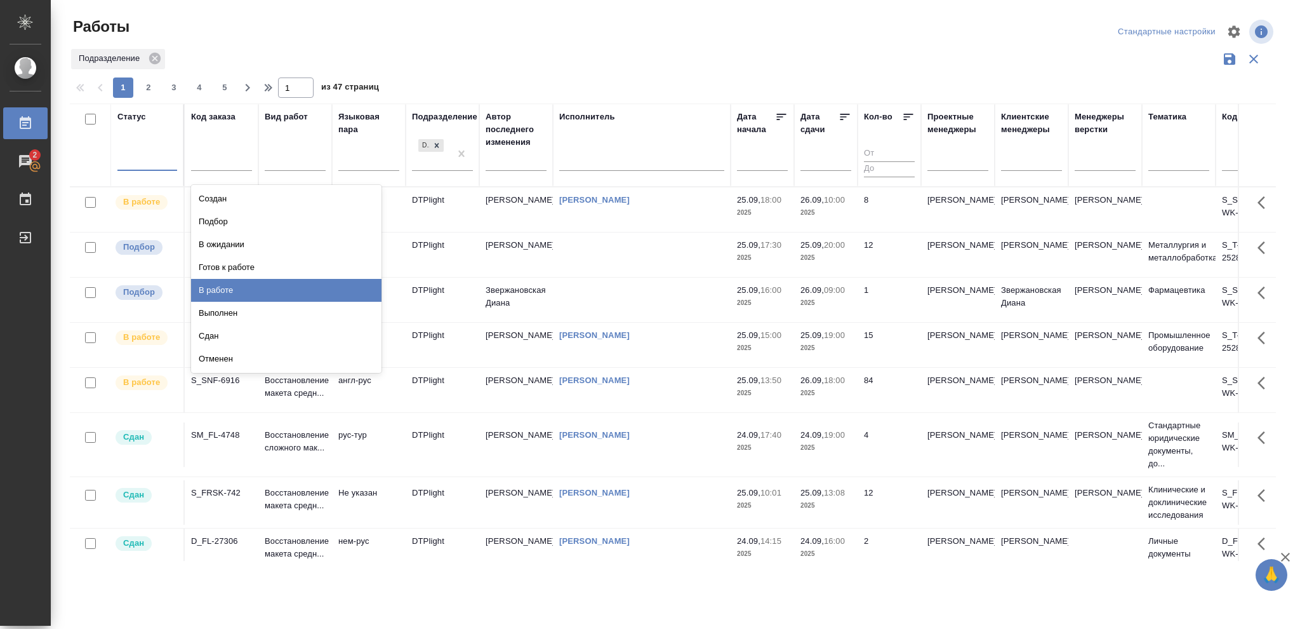
click at [219, 284] on div "В работе" at bounding box center [286, 290] width 190 height 23
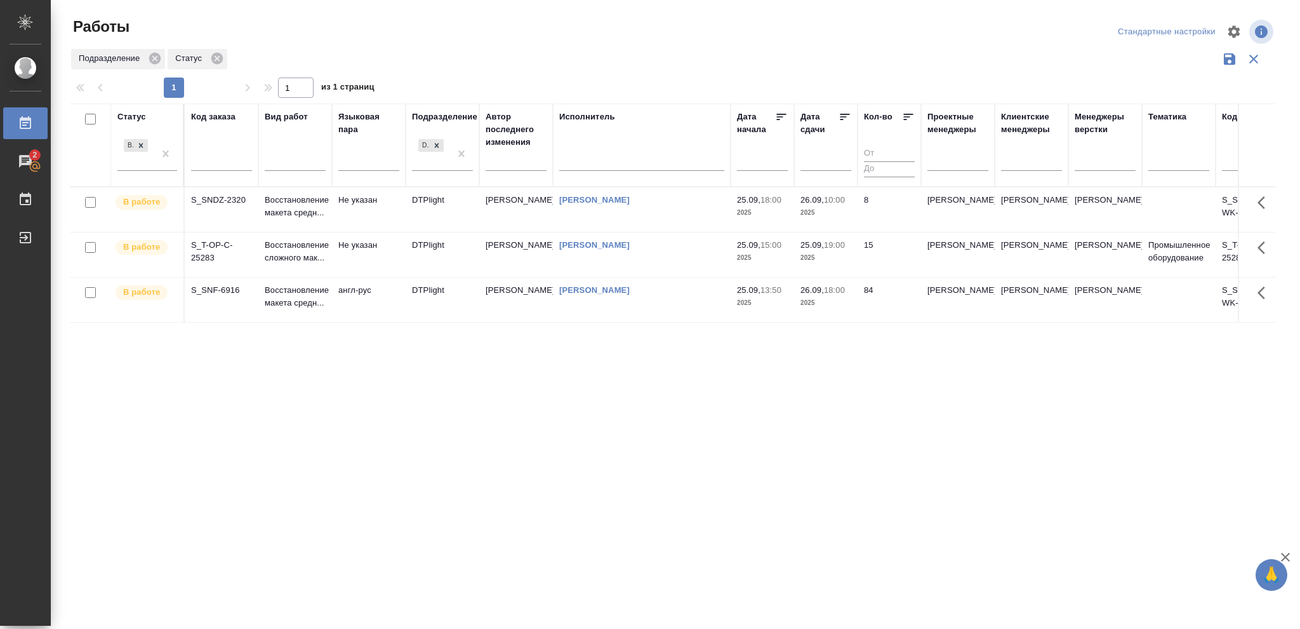
click at [836, 206] on p "2025" at bounding box center [826, 212] width 51 height 13
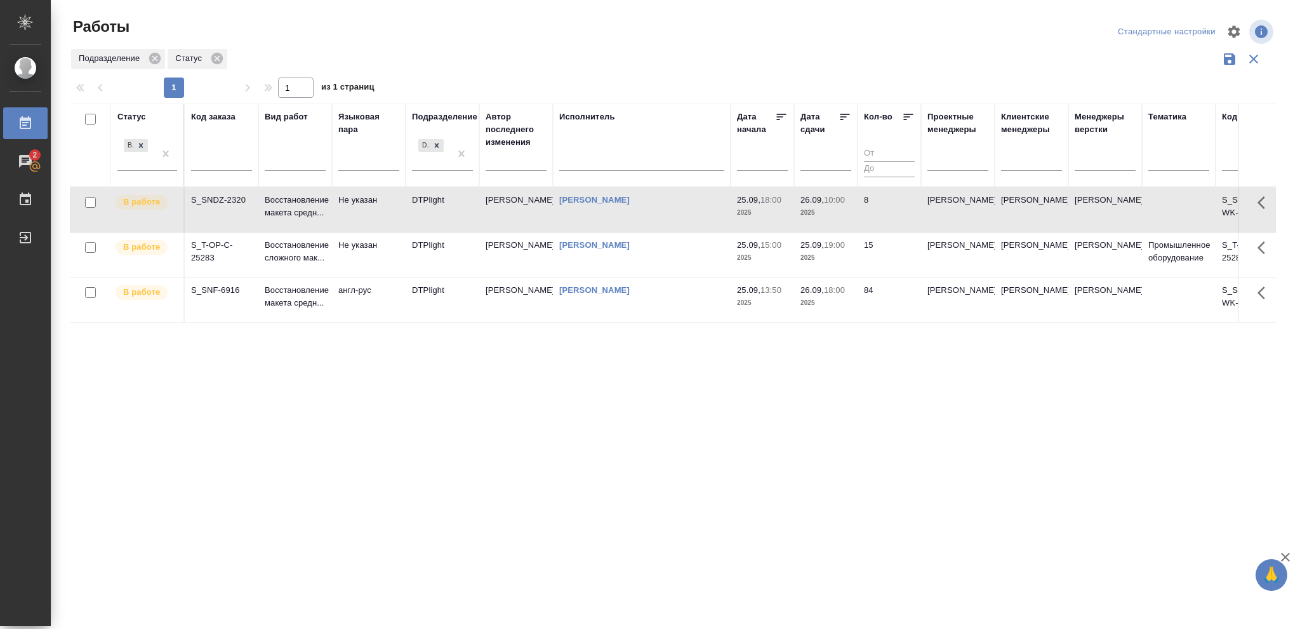
click at [836, 206] on p "2025" at bounding box center [826, 212] width 51 height 13
click at [839, 213] on p "2025" at bounding box center [826, 212] width 51 height 13
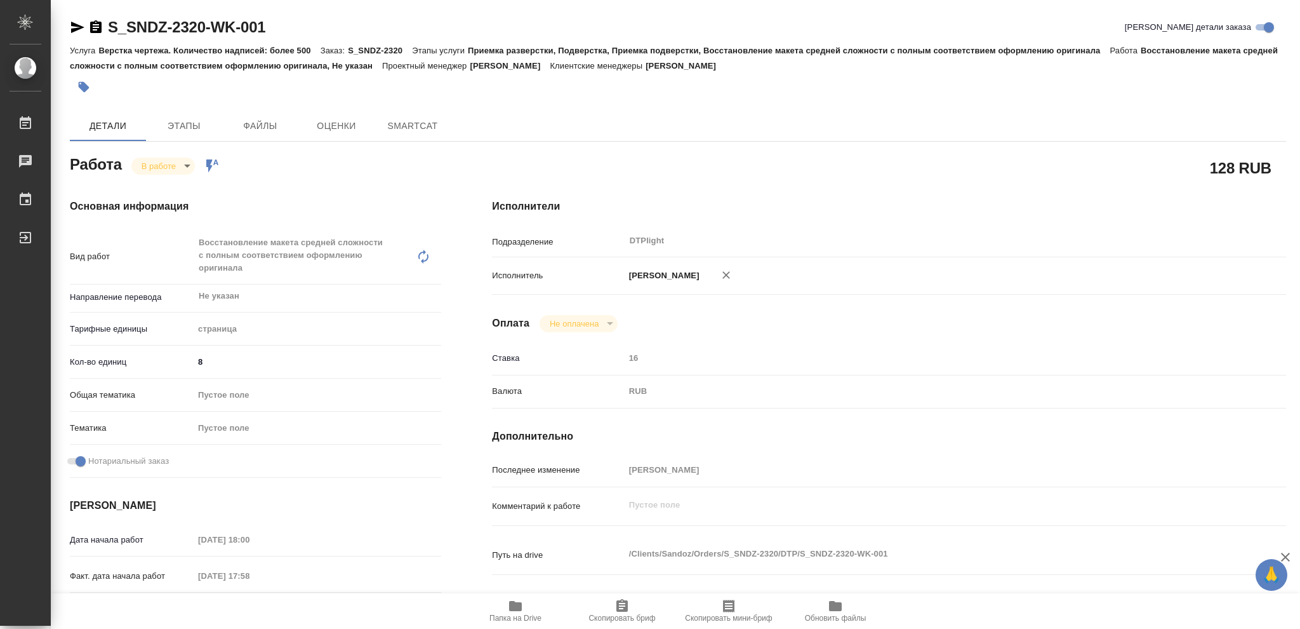
type textarea "x"
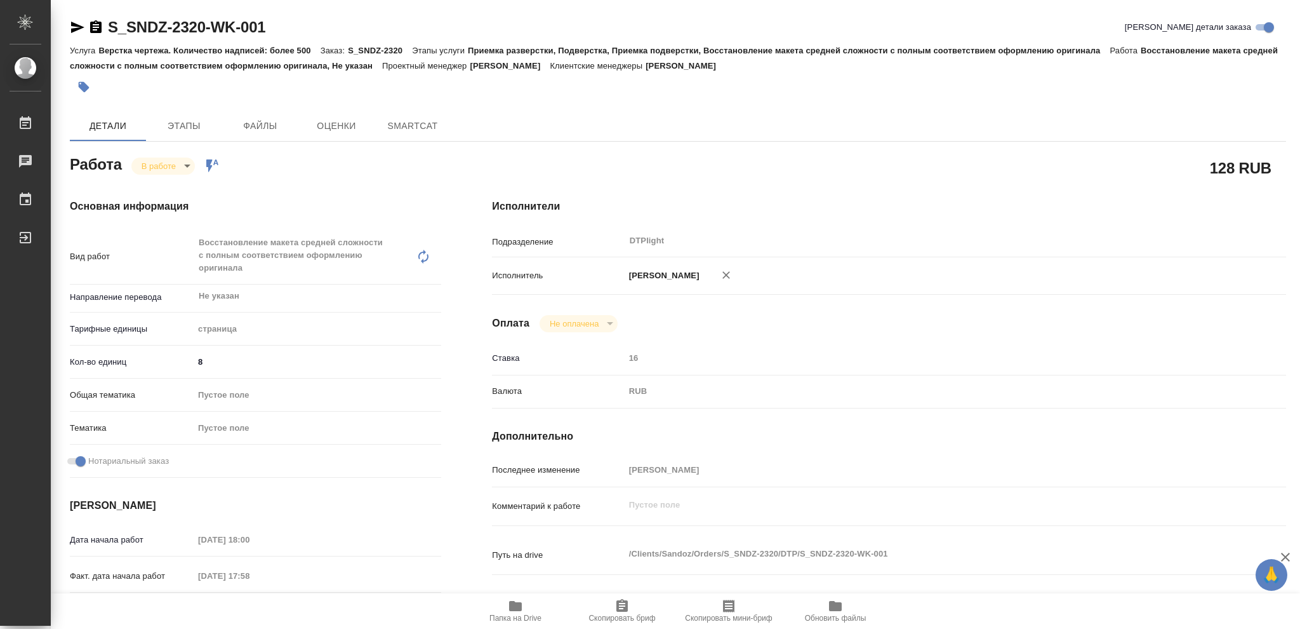
type textarea "x"
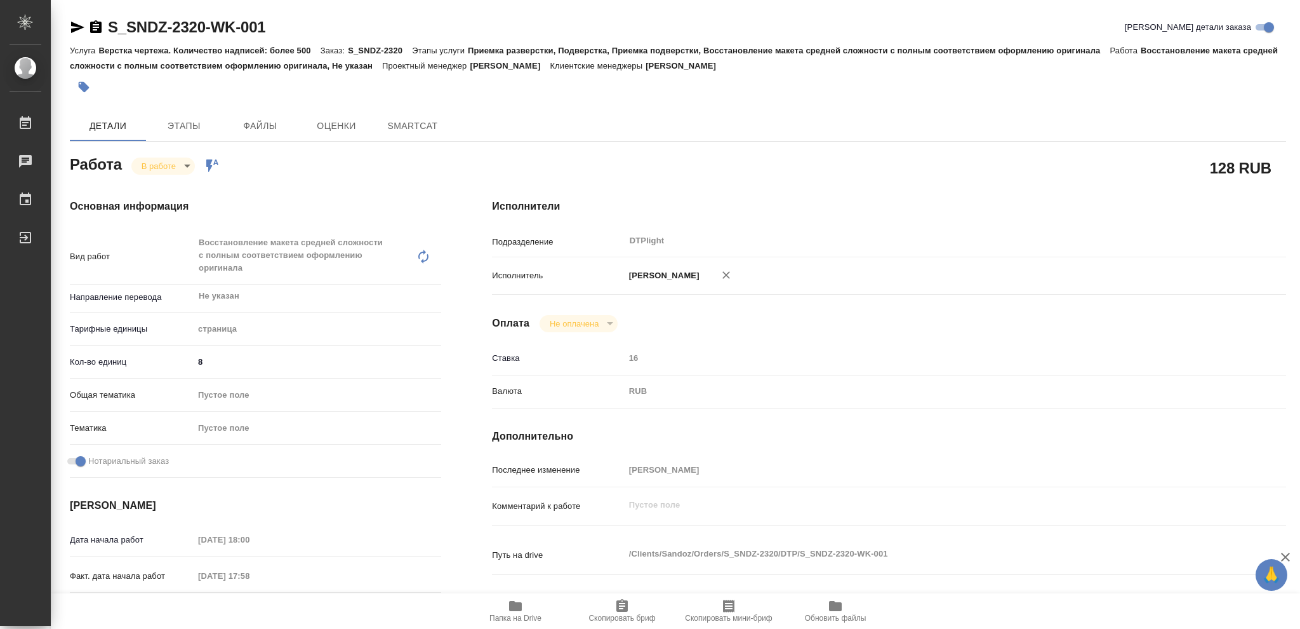
type textarea "x"
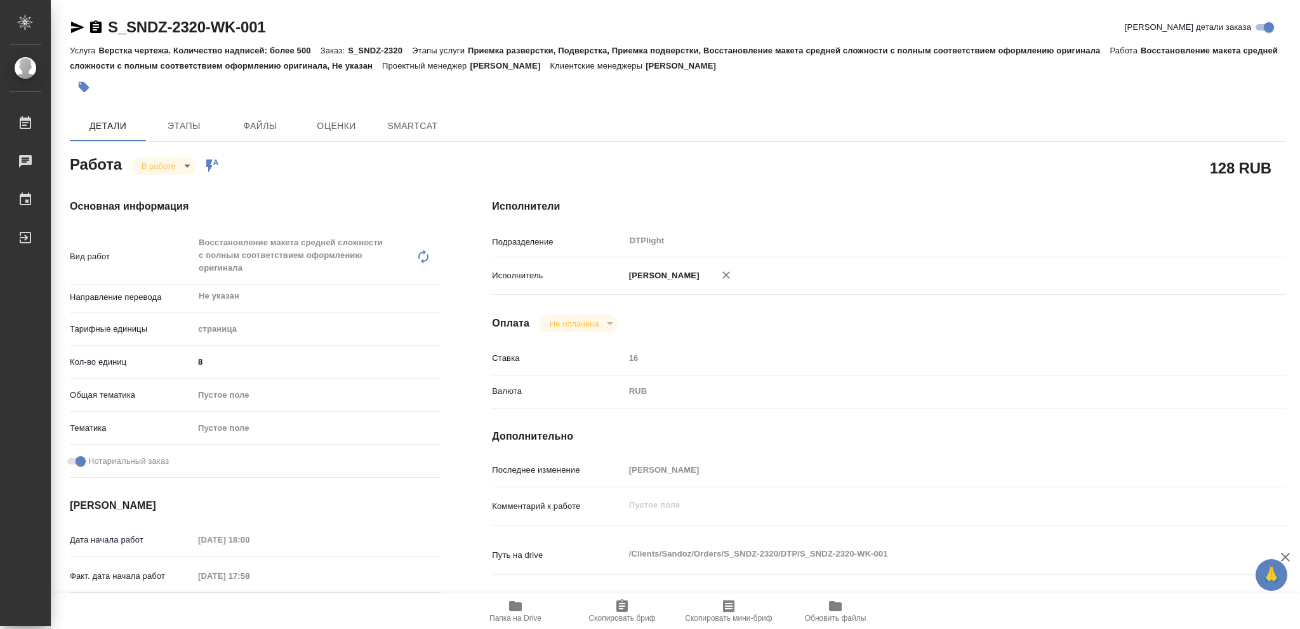
type textarea "x"
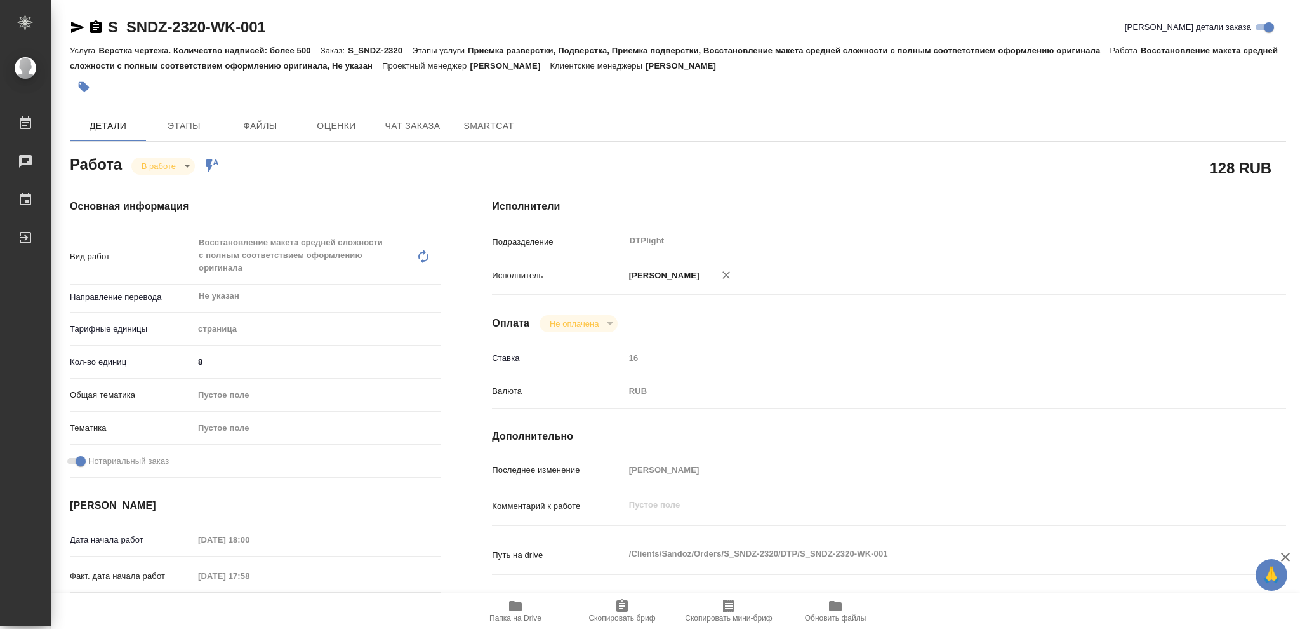
type textarea "x"
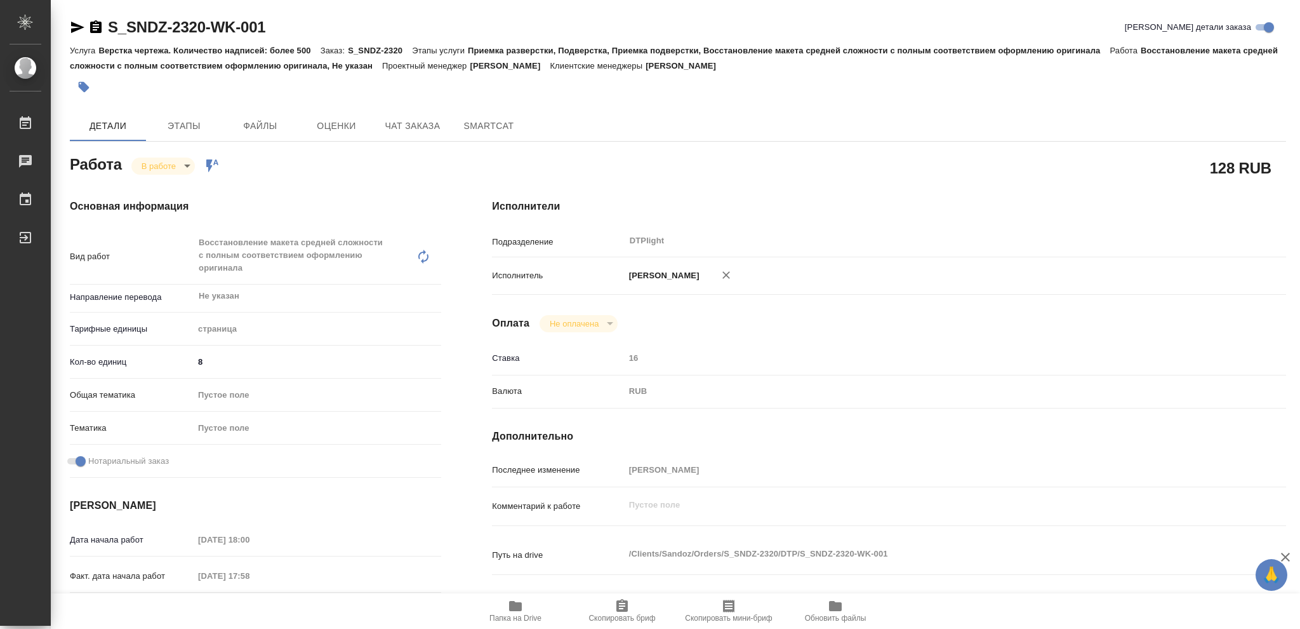
type textarea "x"
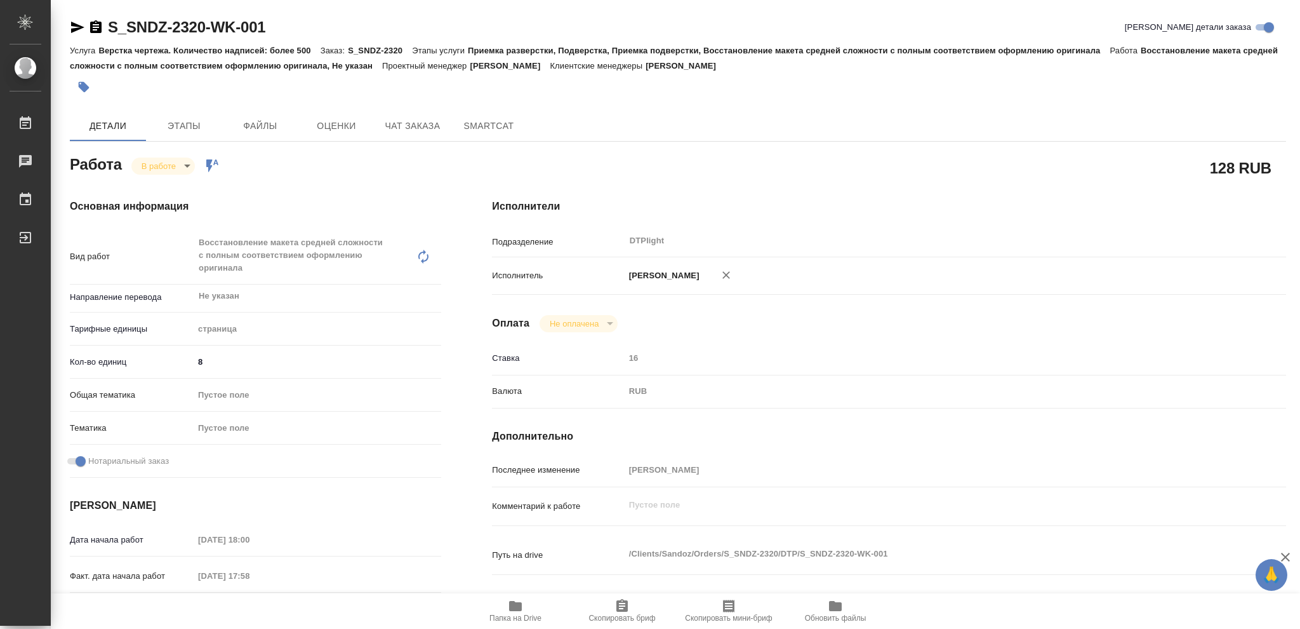
click at [511, 608] on icon "button" at bounding box center [515, 606] width 13 height 10
type textarea "x"
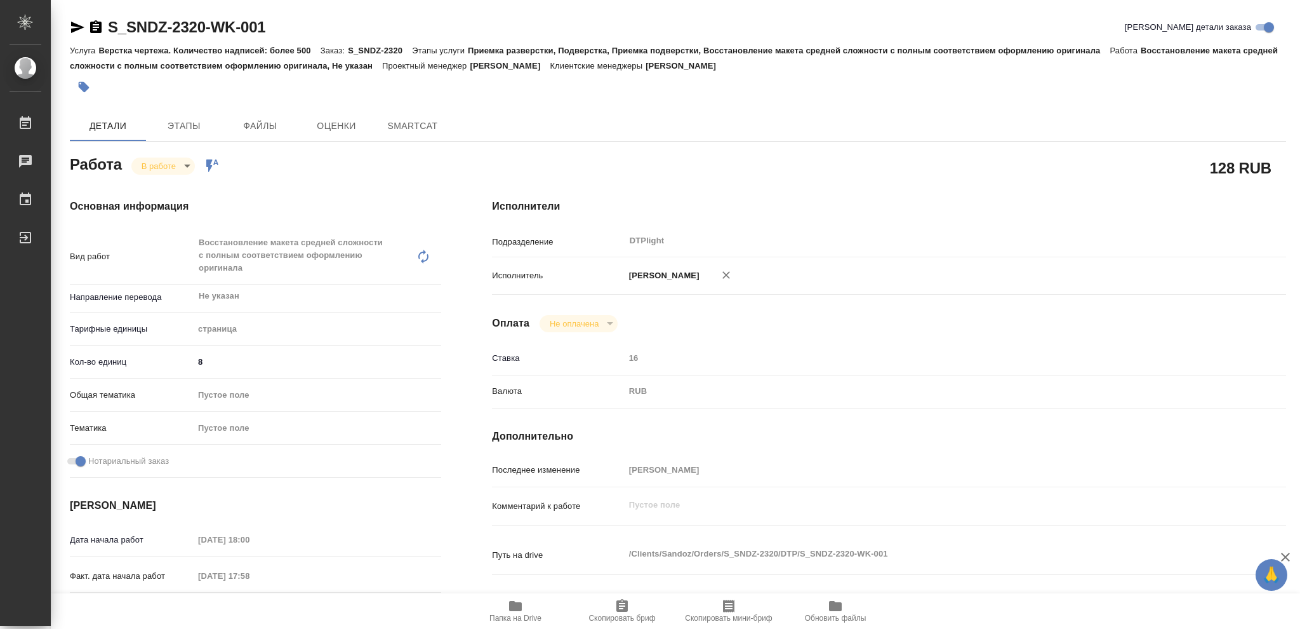
type textarea "x"
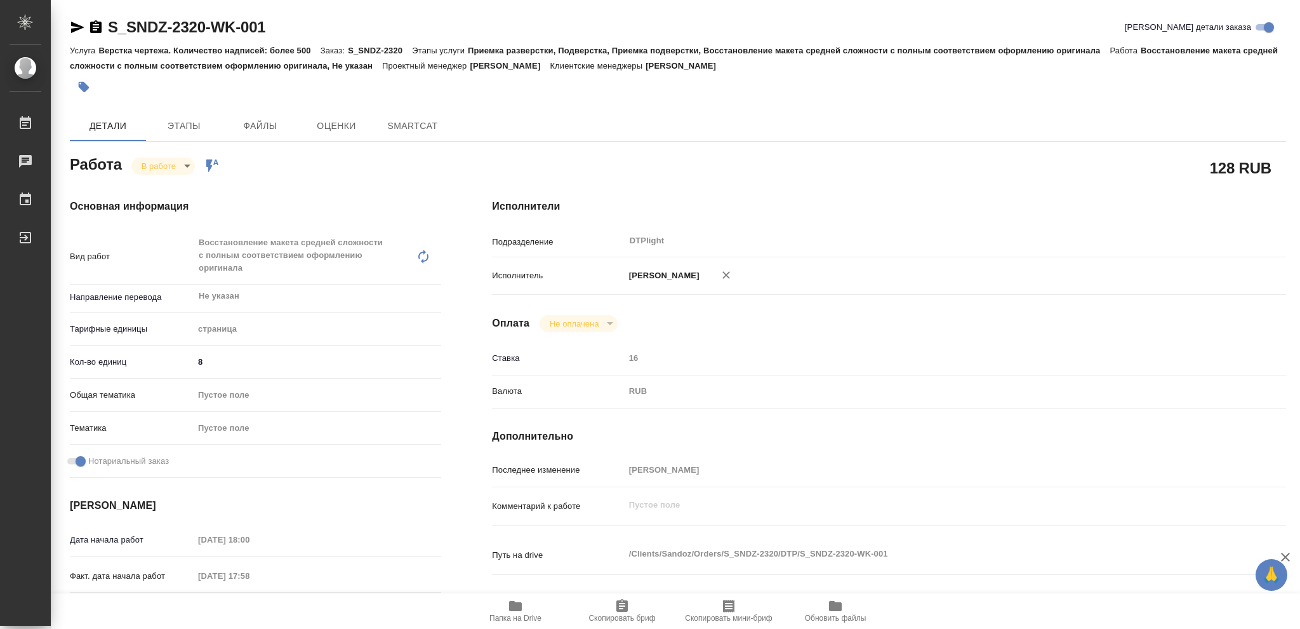
type textarea "x"
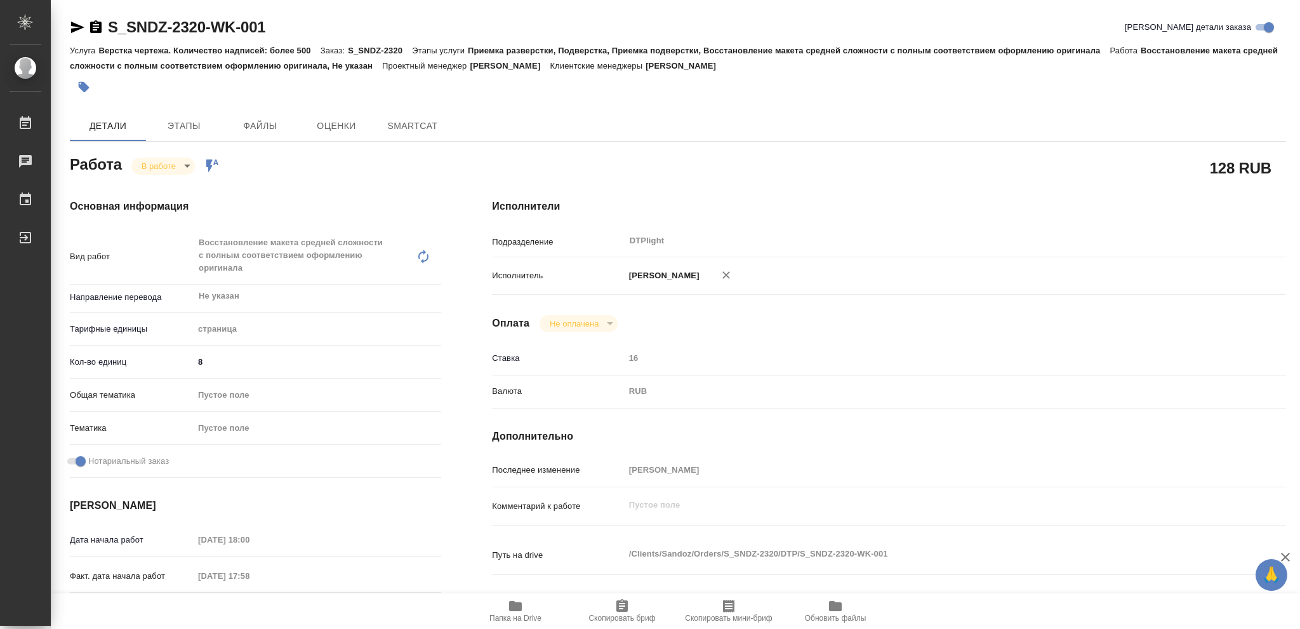
type textarea "x"
click at [95, 27] on icon "button" at bounding box center [95, 27] width 15 height 15
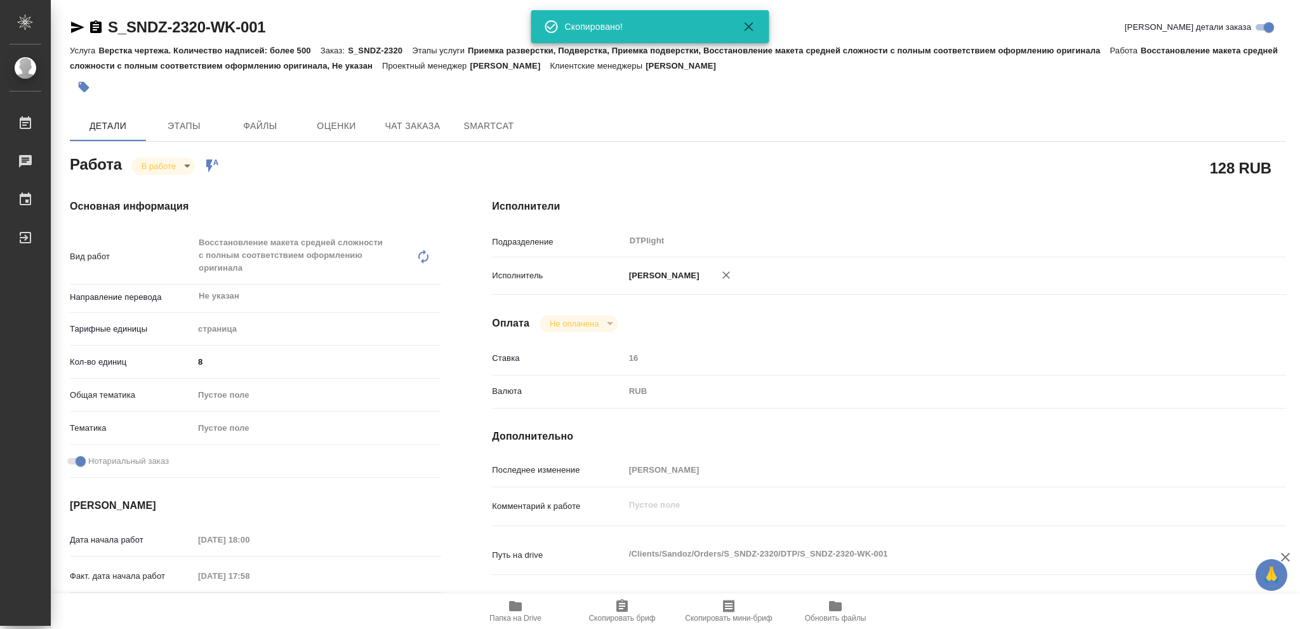
type textarea "x"
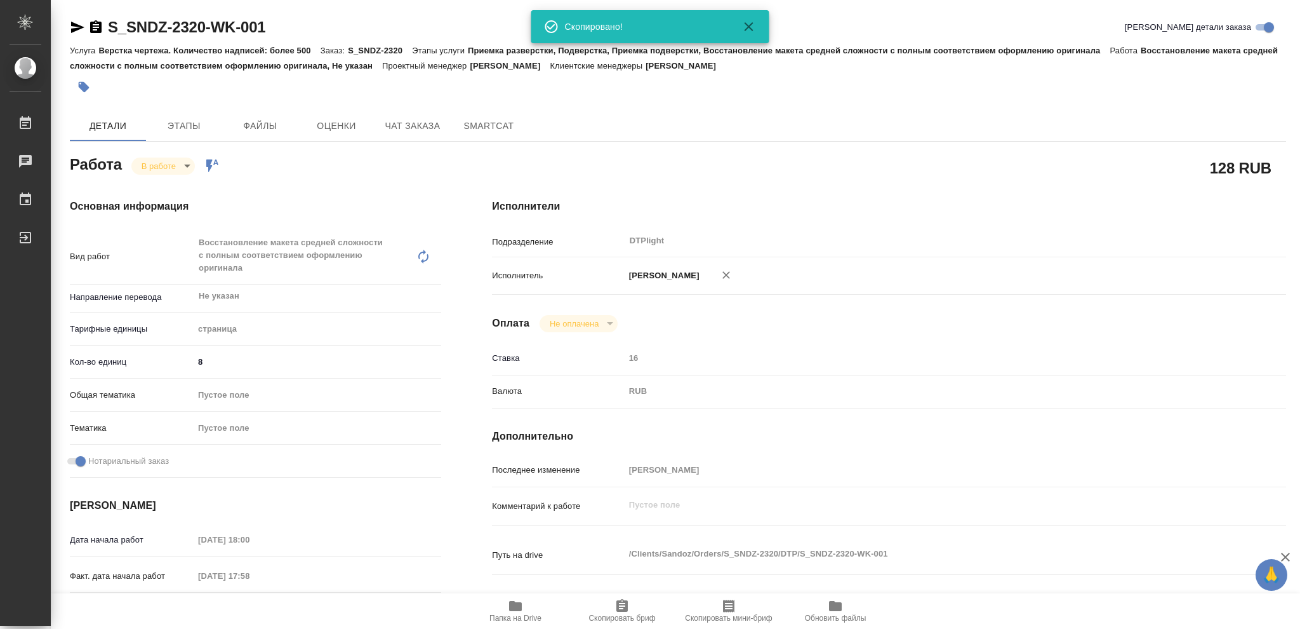
type textarea "x"
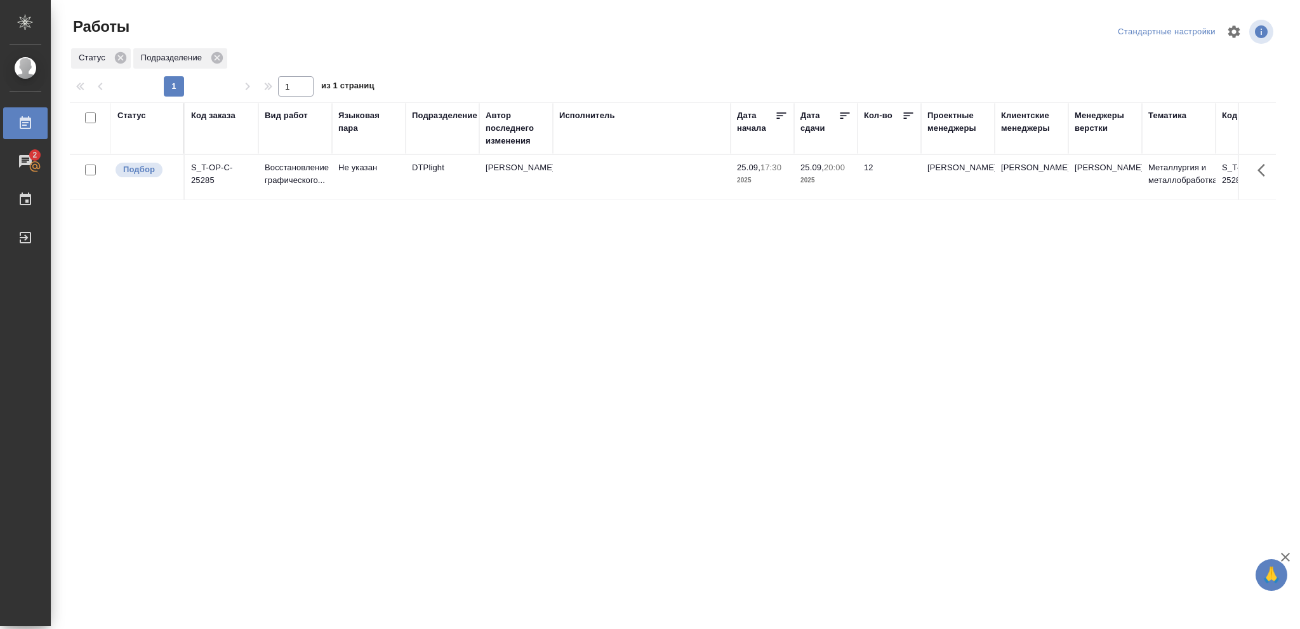
click at [126, 118] on div "Статус" at bounding box center [131, 115] width 29 height 13
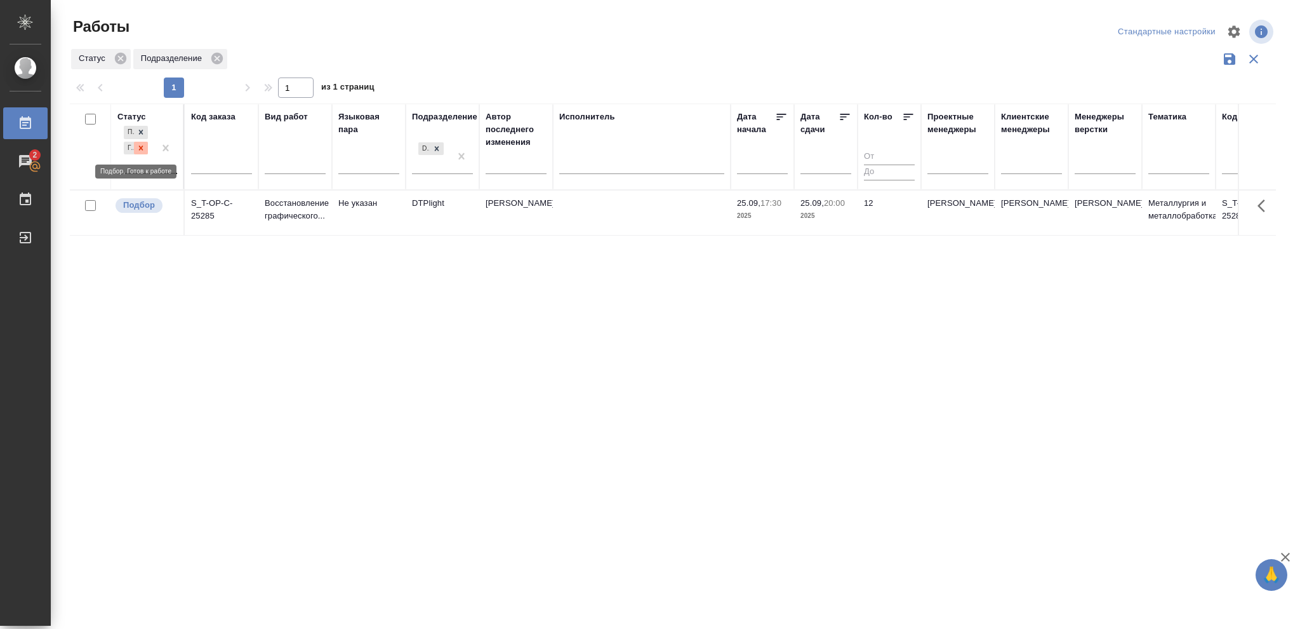
click at [144, 150] on icon at bounding box center [141, 148] width 9 height 9
click at [141, 149] on icon at bounding box center [141, 144] width 9 height 9
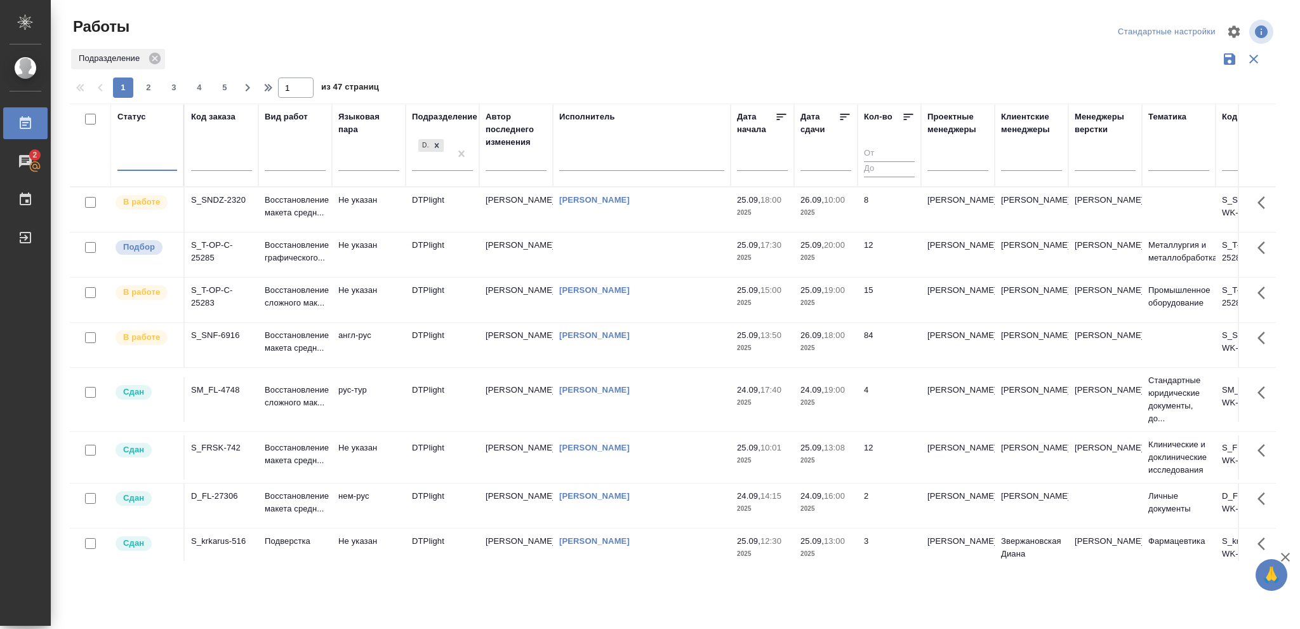
click at [140, 157] on div at bounding box center [147, 158] width 60 height 18
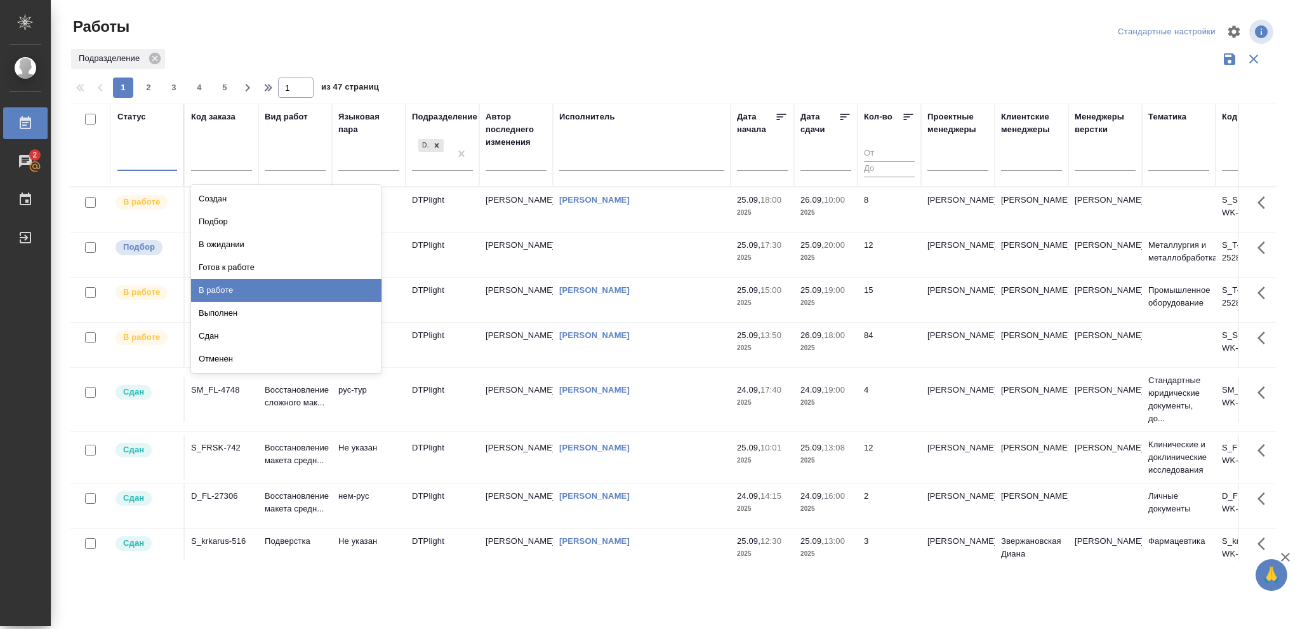
click at [211, 286] on div "В работе" at bounding box center [286, 290] width 190 height 23
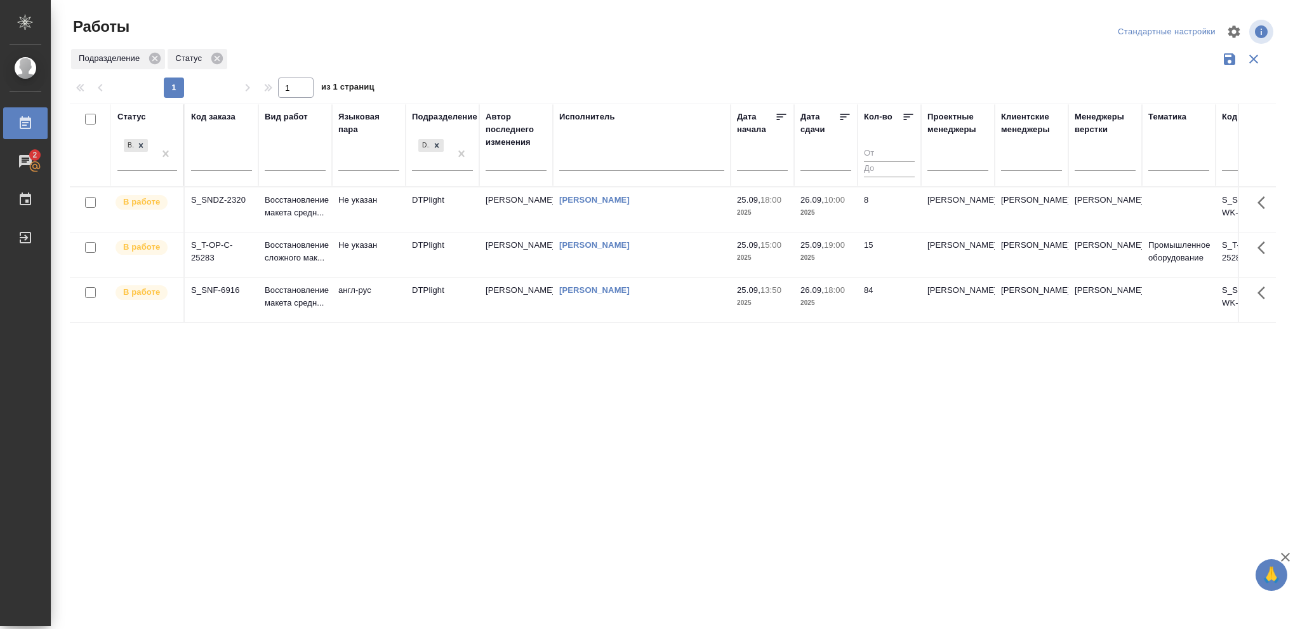
click at [837, 208] on p "2025" at bounding box center [826, 212] width 51 height 13
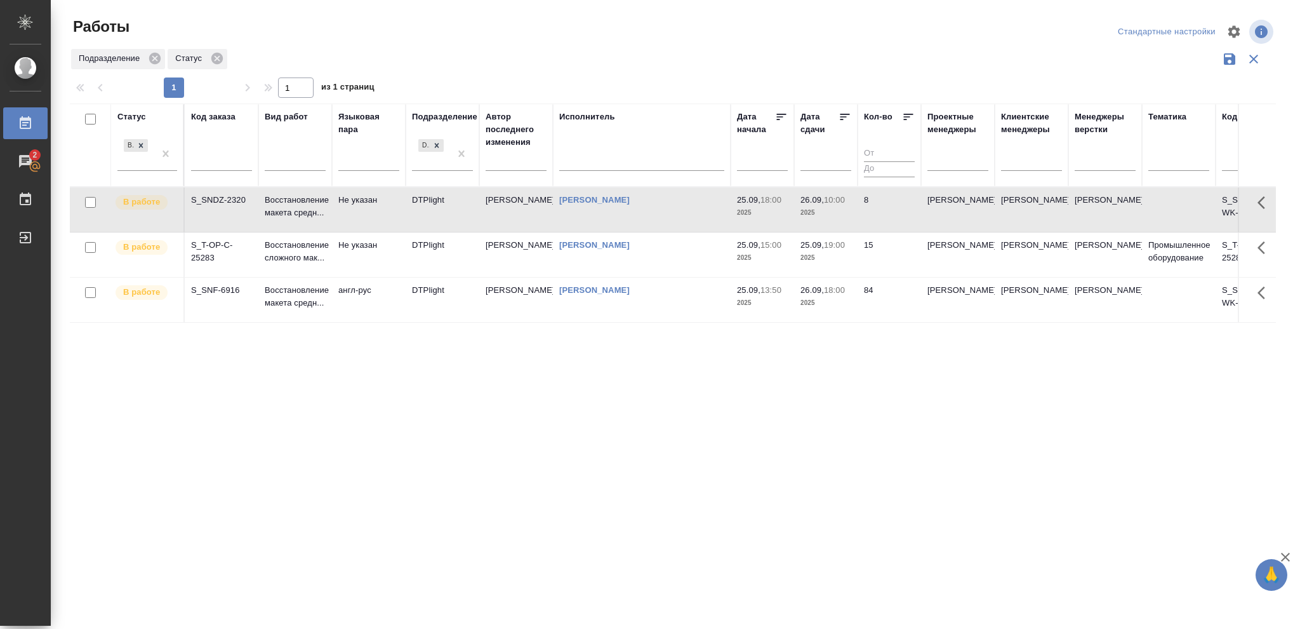
click at [837, 208] on p "2025" at bounding box center [826, 212] width 51 height 13
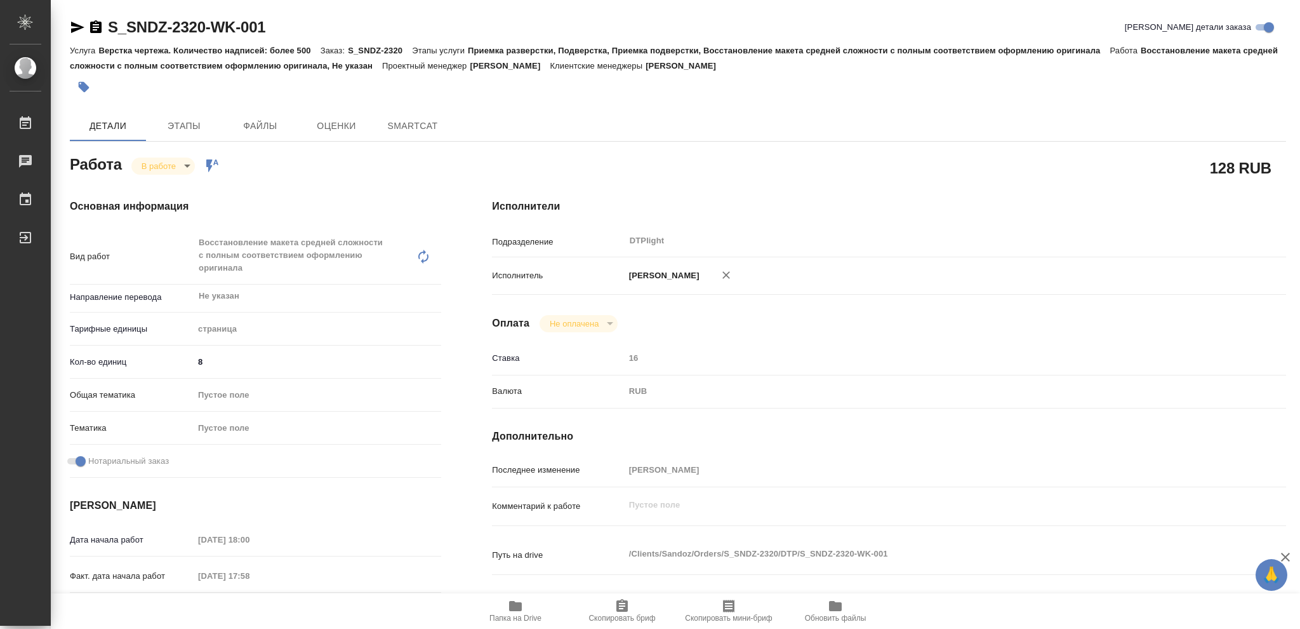
type textarea "x"
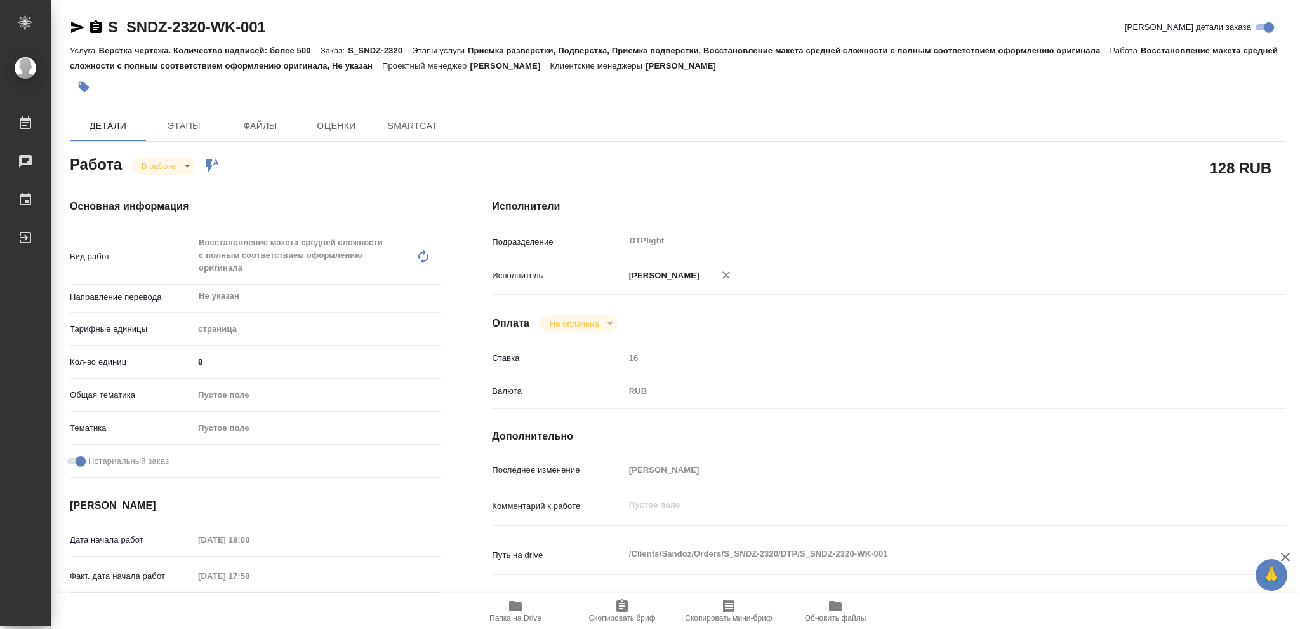
type textarea "x"
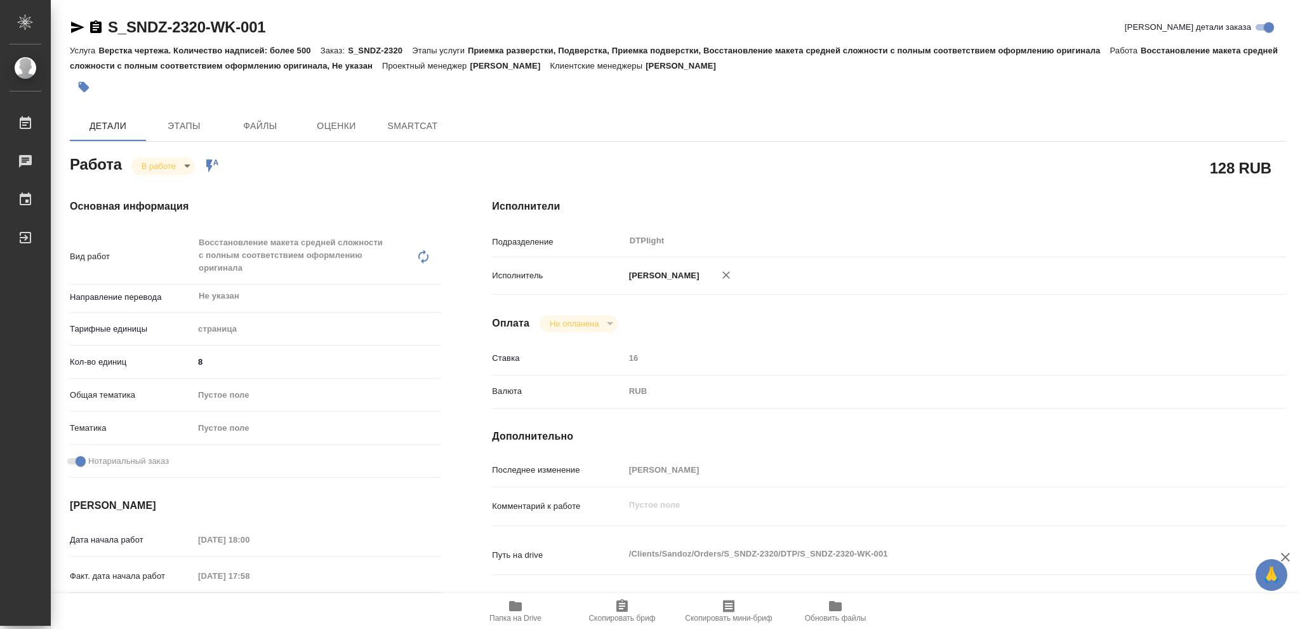
type textarea "x"
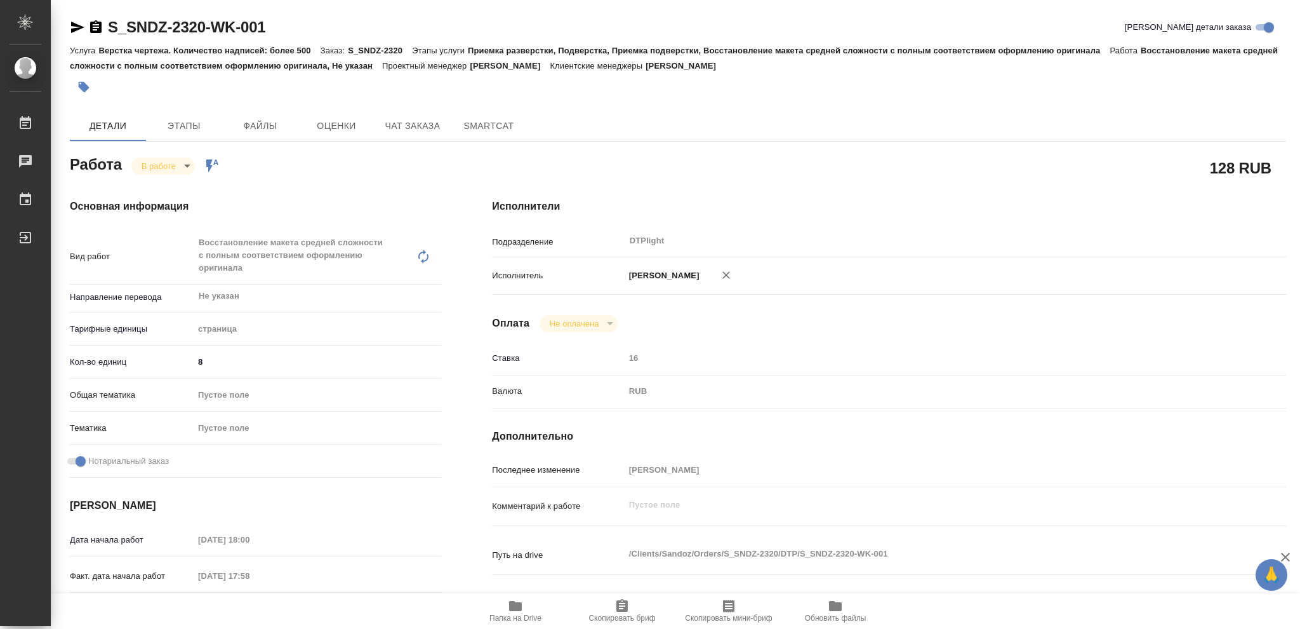
type textarea "x"
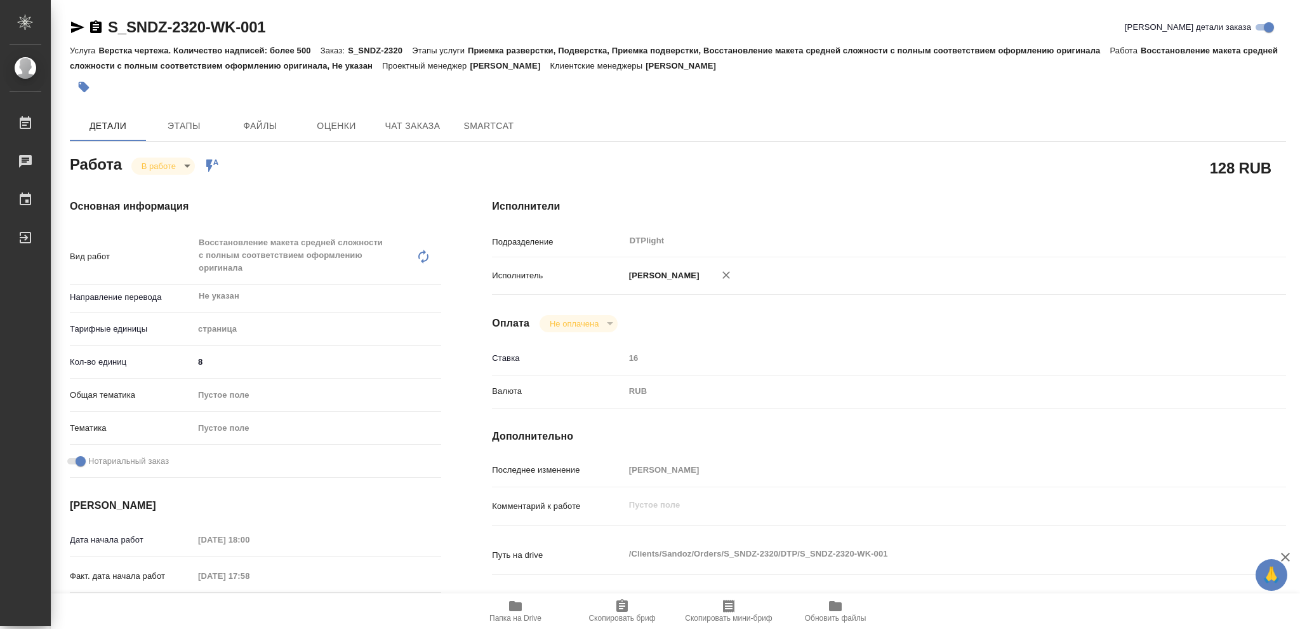
type textarea "x"
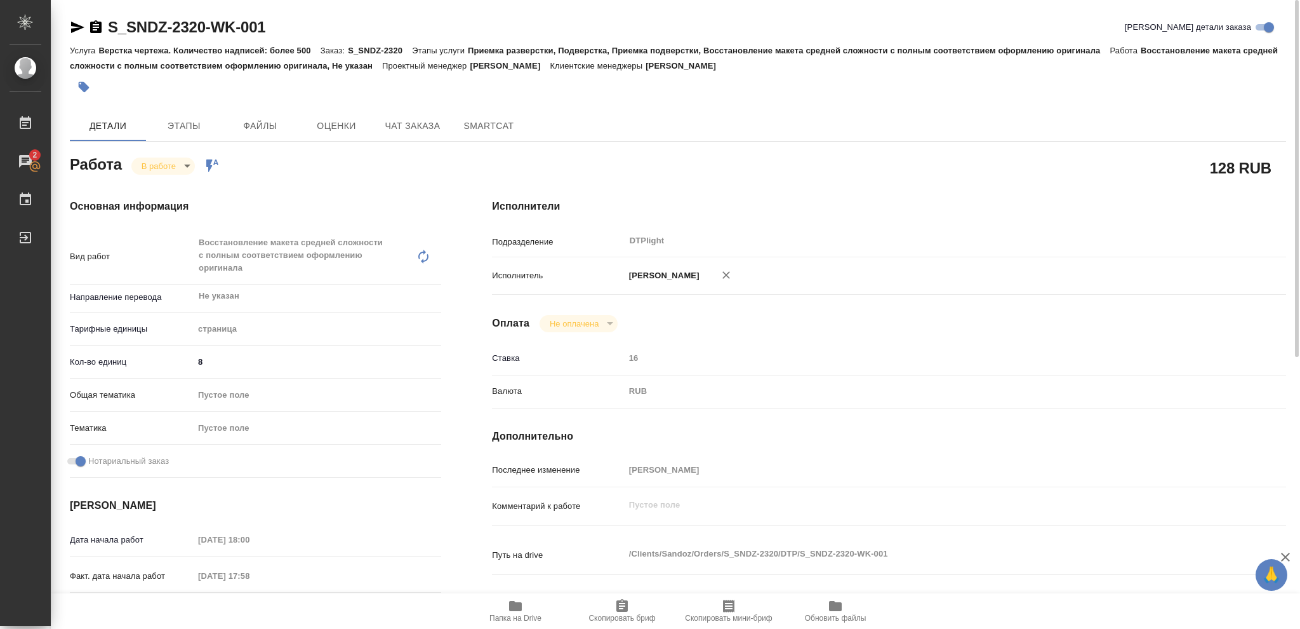
click at [72, 28] on icon "button" at bounding box center [77, 27] width 15 height 15
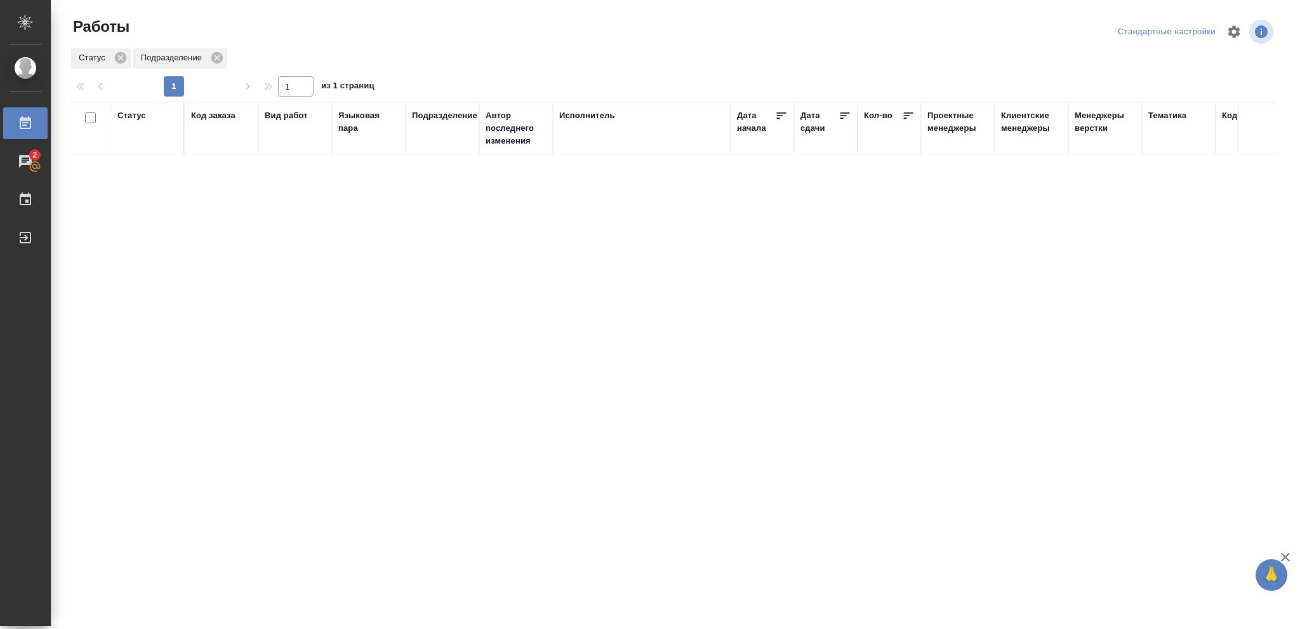
click at [135, 119] on div "Статус" at bounding box center [131, 115] width 29 height 13
click at [127, 117] on div "Статус" at bounding box center [131, 115] width 29 height 13
click at [138, 149] on icon at bounding box center [141, 148] width 9 height 9
click at [140, 149] on icon at bounding box center [141, 144] width 9 height 9
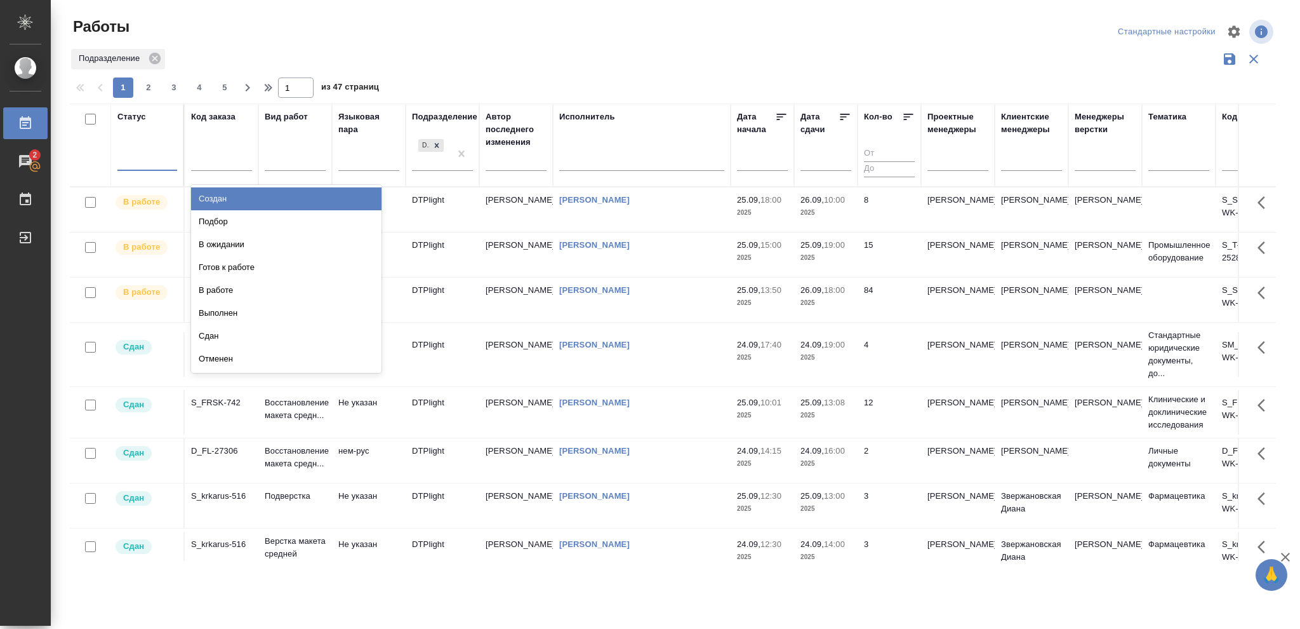
click at [143, 160] on div at bounding box center [147, 158] width 60 height 18
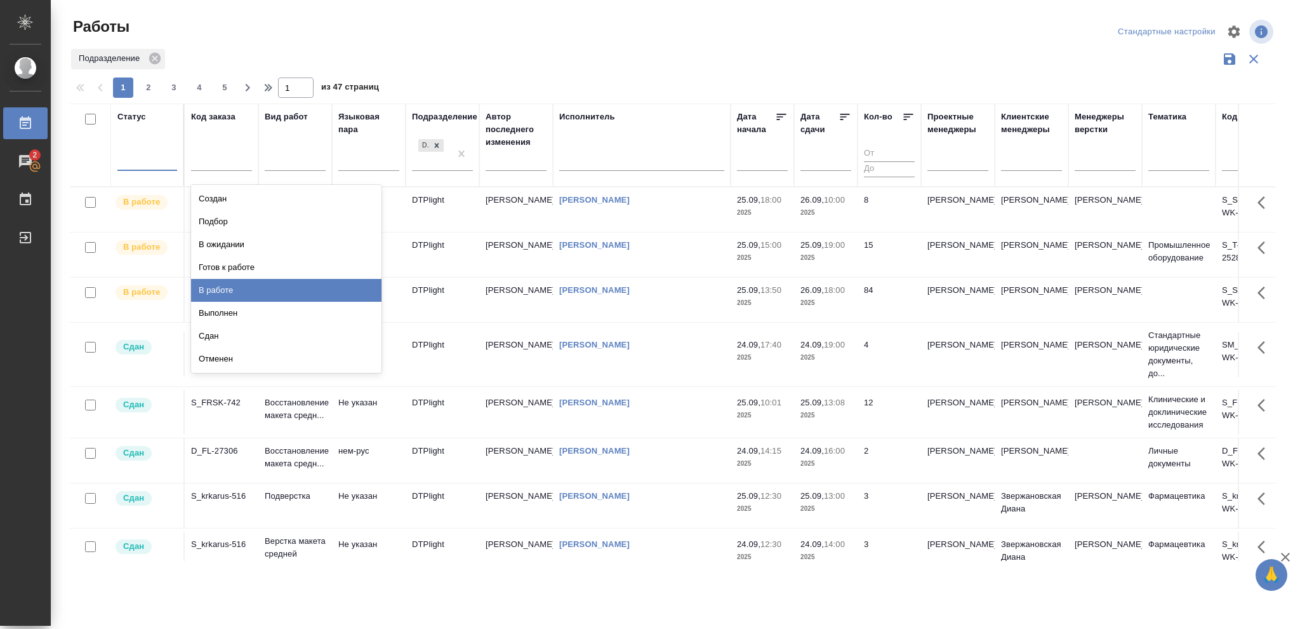
drag, startPoint x: 230, startPoint y: 287, endPoint x: 412, endPoint y: 295, distance: 182.4
click at [230, 288] on div "В работе" at bounding box center [286, 290] width 190 height 23
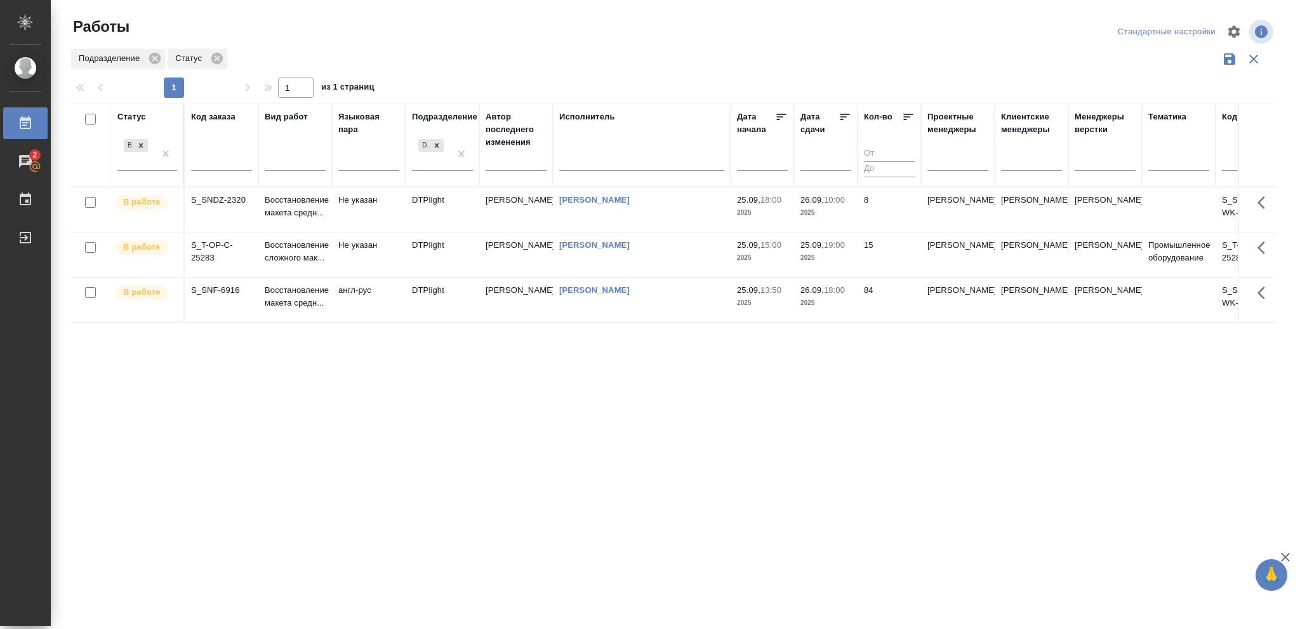
click at [841, 262] on p "2025" at bounding box center [826, 257] width 51 height 13
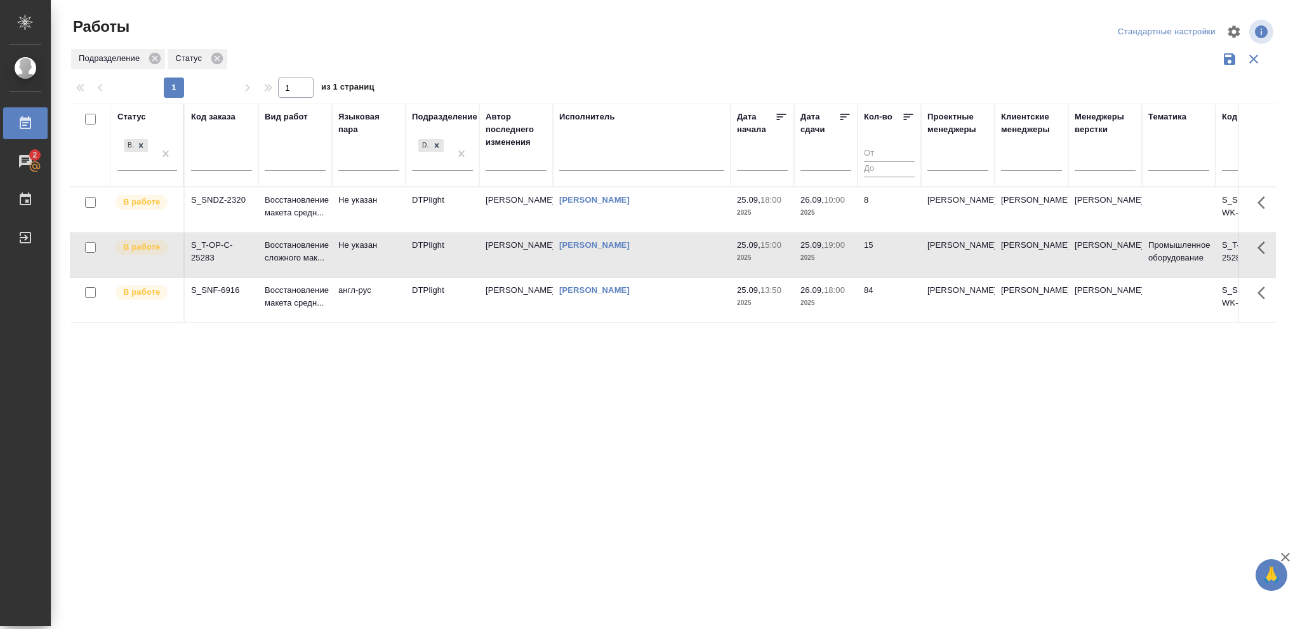
click at [841, 262] on p "2025" at bounding box center [826, 257] width 51 height 13
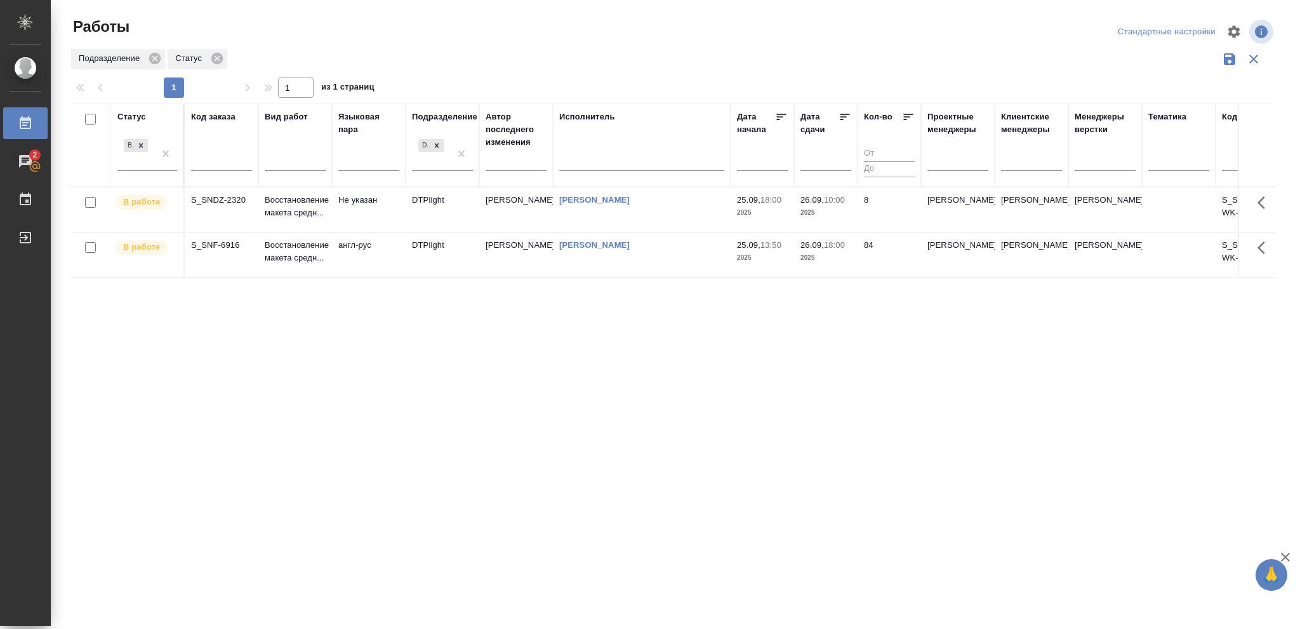
click at [340, 433] on div "Статус В работе Код заказа Вид работ Языковая пара Подразделение DTPlight Автор…" at bounding box center [673, 332] width 1206 height 457
click at [848, 253] on p "2025" at bounding box center [826, 257] width 51 height 13
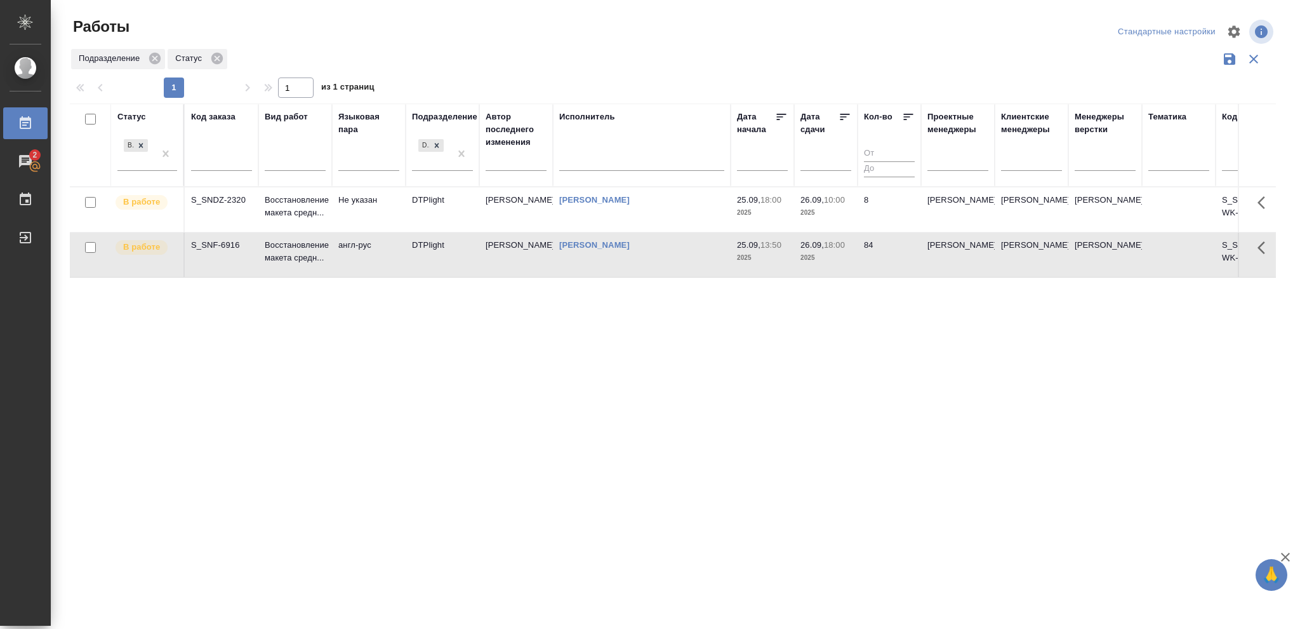
click at [848, 253] on p "2025" at bounding box center [826, 257] width 51 height 13
click at [847, 254] on p "2025" at bounding box center [826, 257] width 51 height 13
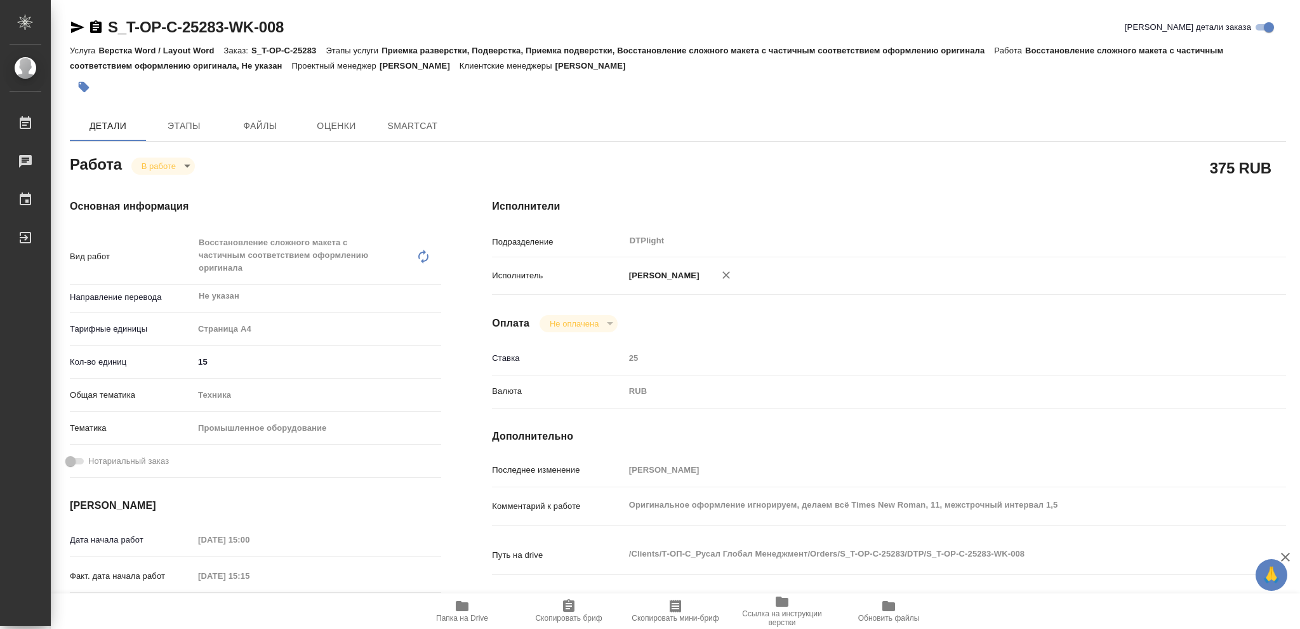
type textarea "x"
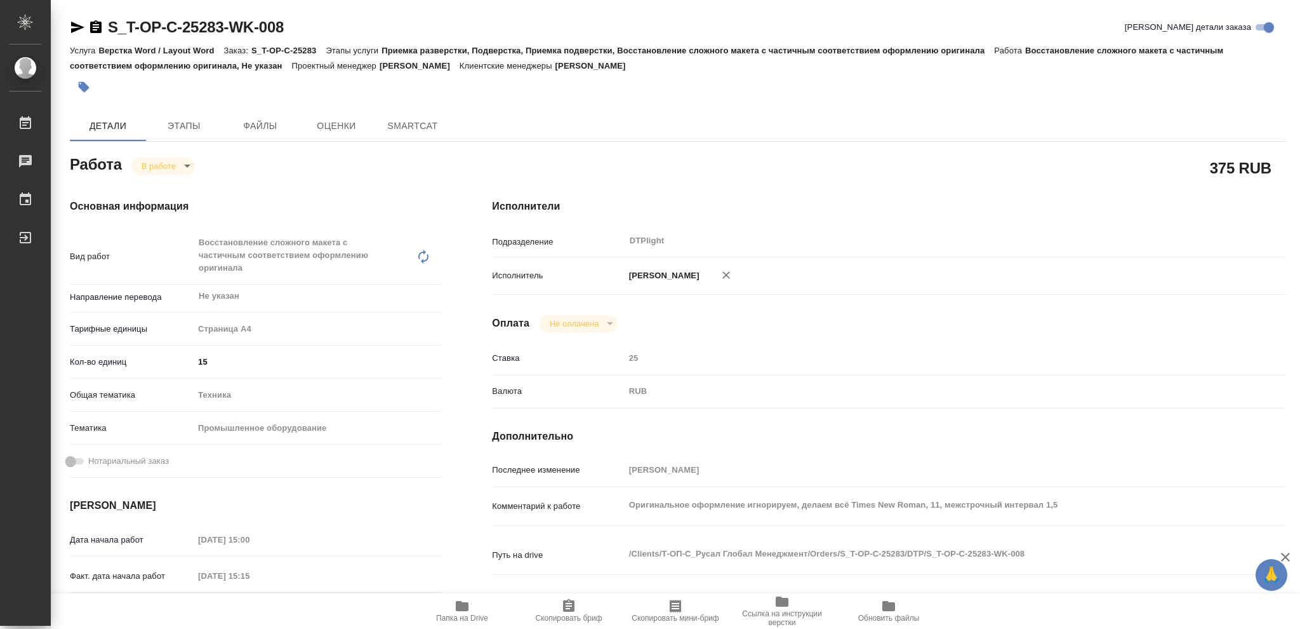
type textarea "x"
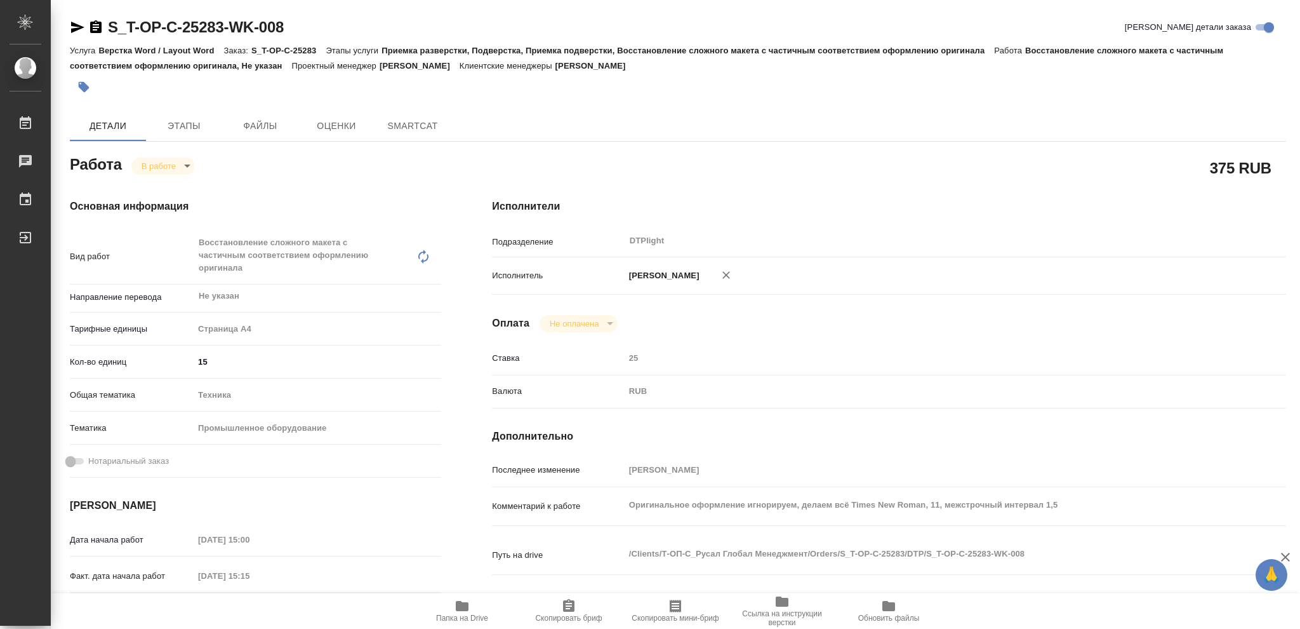
type textarea "x"
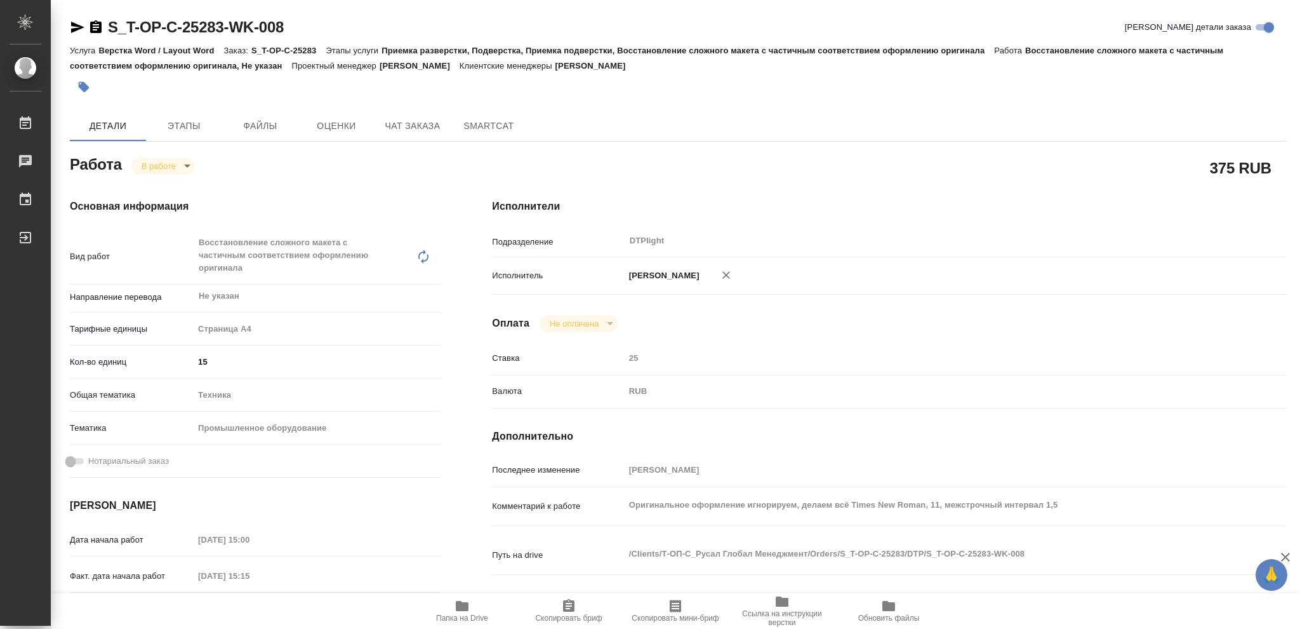
type textarea "x"
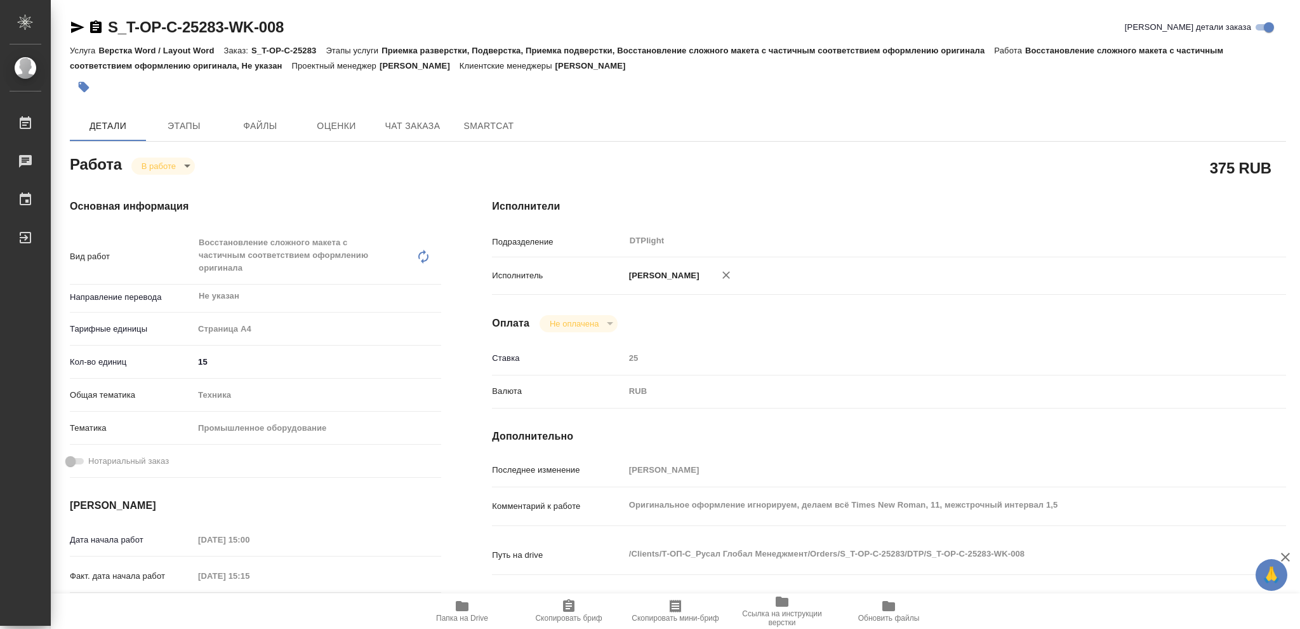
type textarea "x"
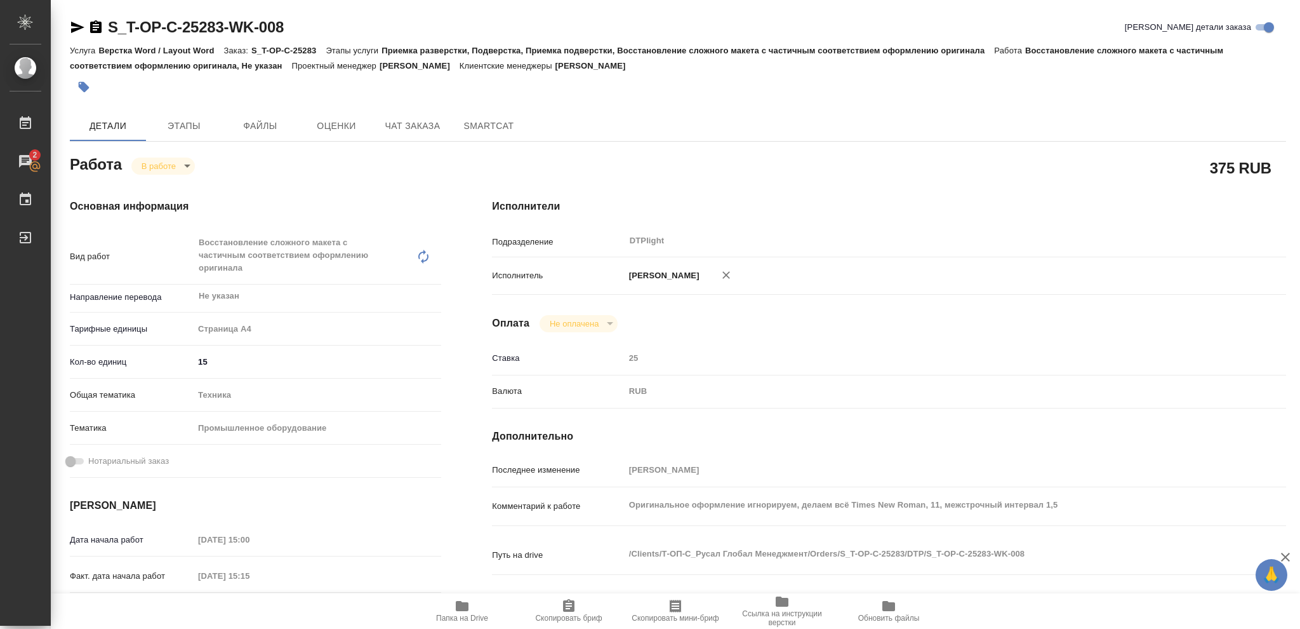
click at [460, 605] on icon "button" at bounding box center [462, 606] width 13 height 10
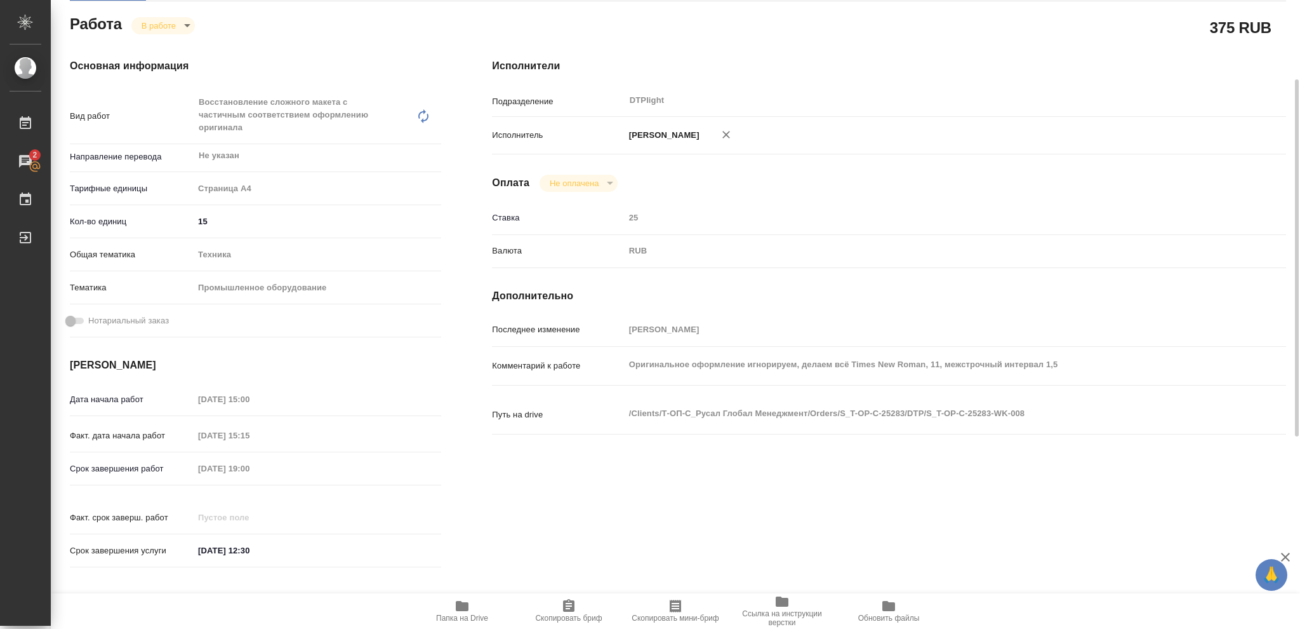
scroll to position [56, 0]
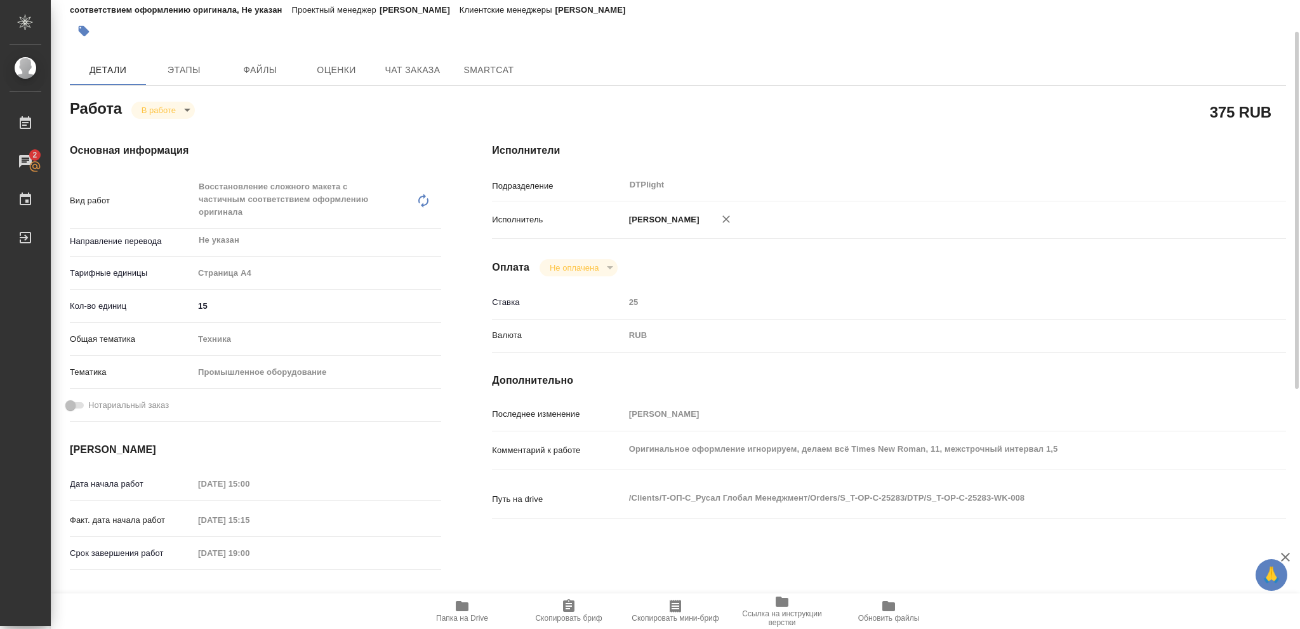
click at [187, 109] on body "🙏 .cls-1 fill:#fff; AWATERA Vasileva Olga Работы 2 Чаты График Выйти S_T-OP-C-2…" at bounding box center [650, 314] width 1300 height 629
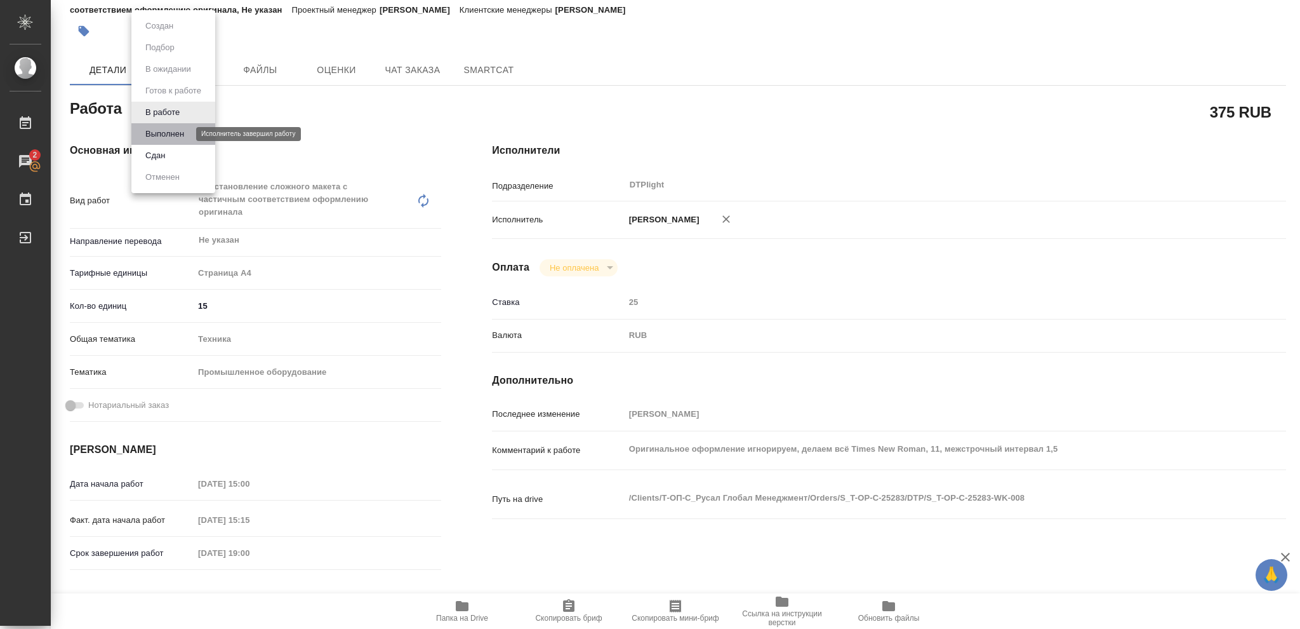
click at [178, 130] on button "Выполнен" at bounding box center [165, 134] width 46 height 14
type textarea "x"
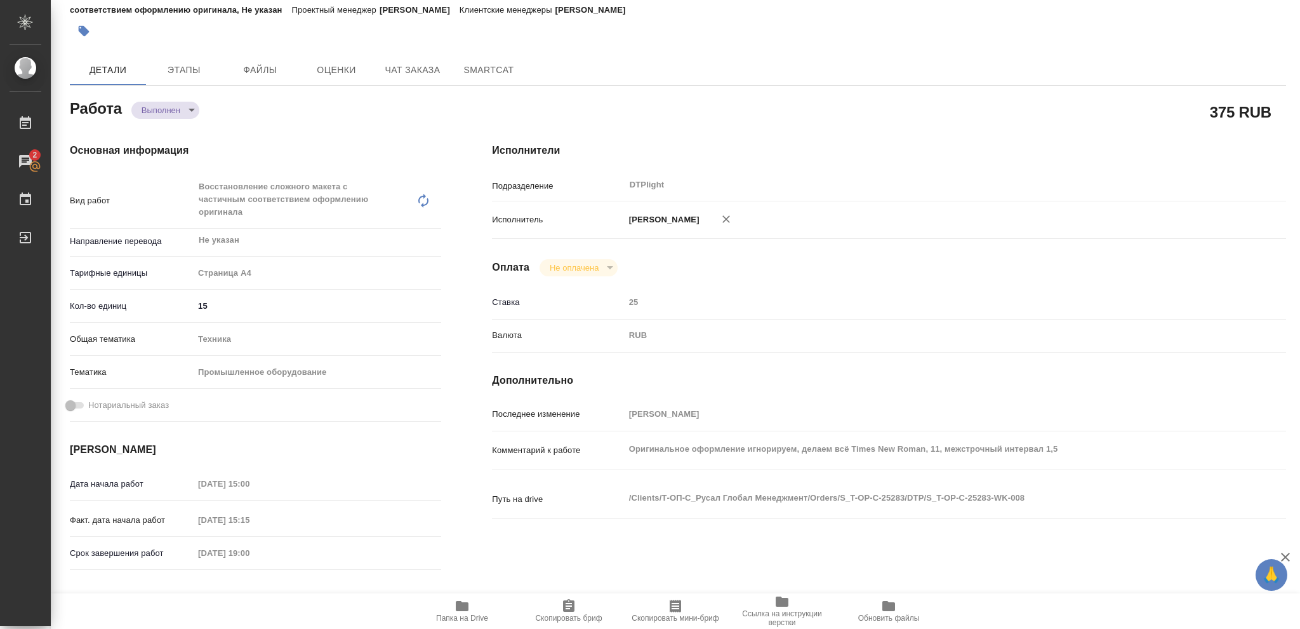
type textarea "x"
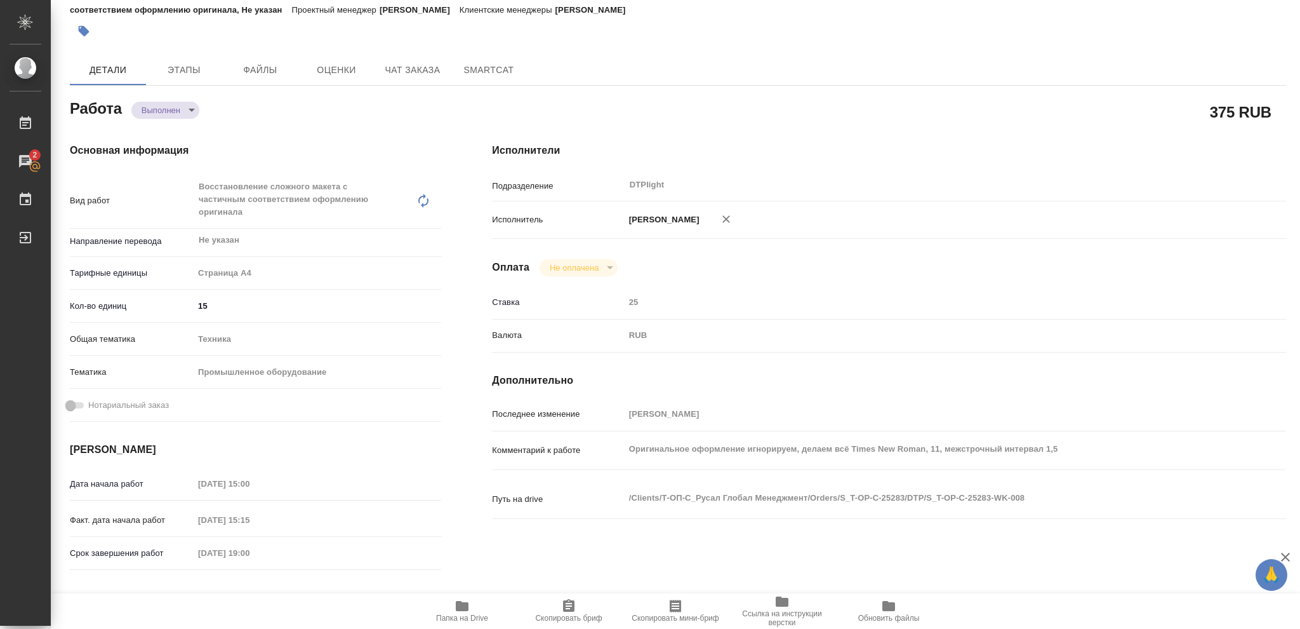
type textarea "x"
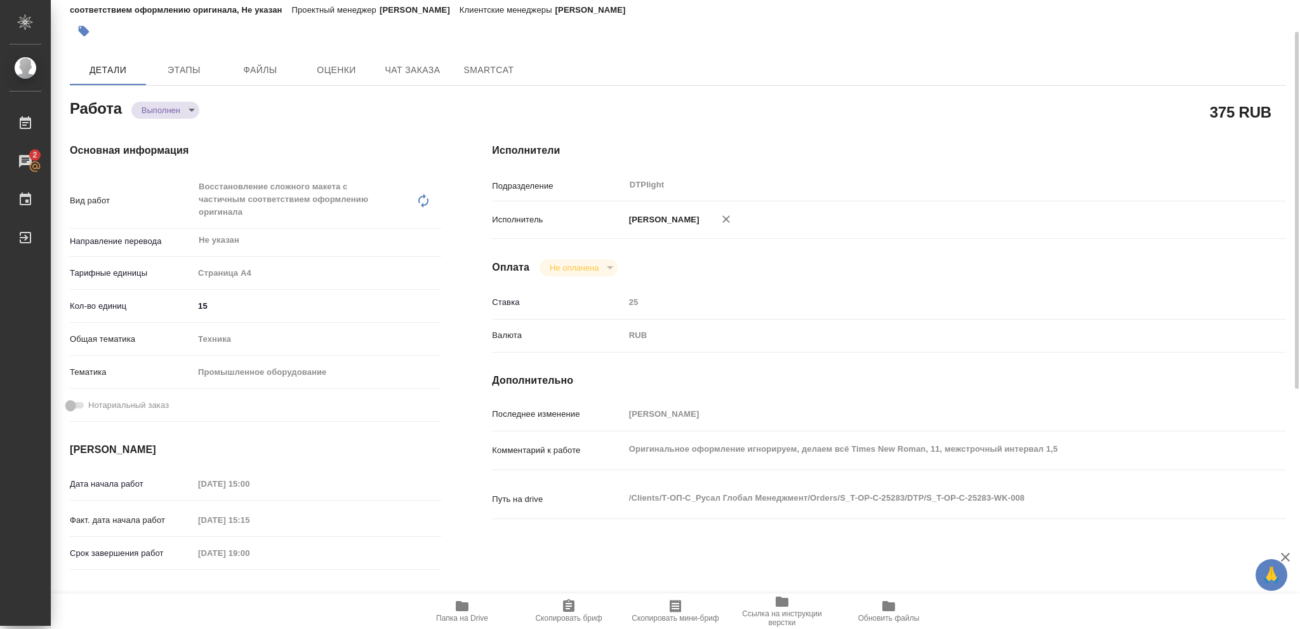
type textarea "x"
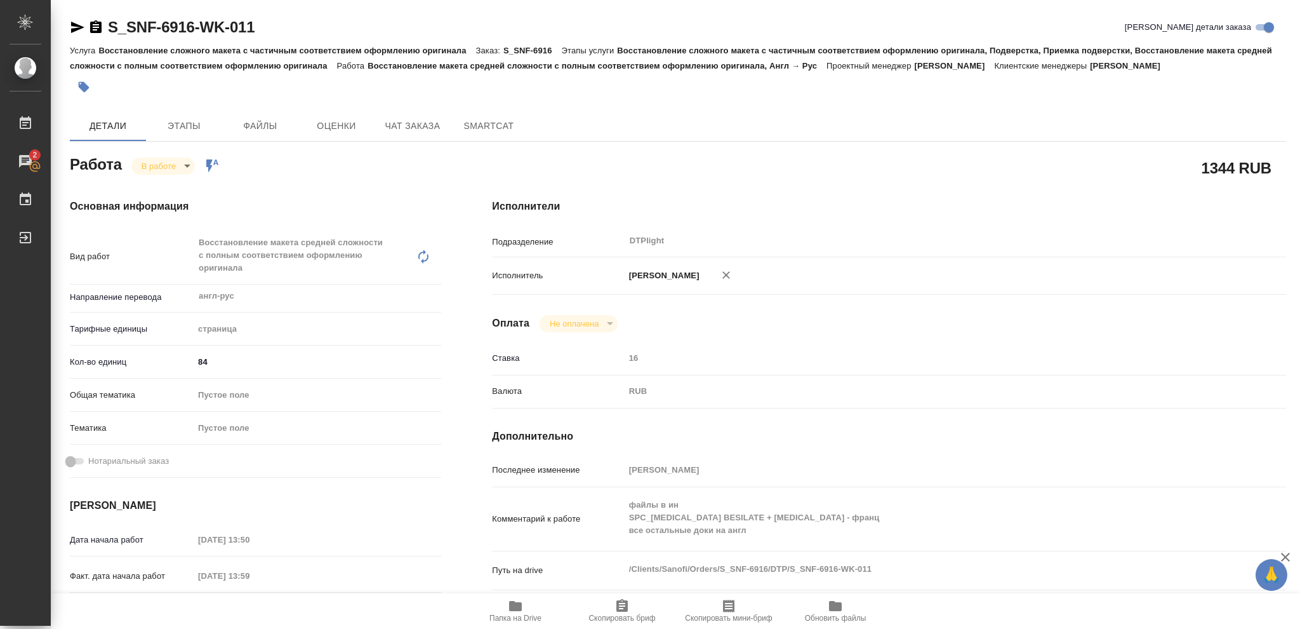
click at [88, 23] on icon "button" at bounding box center [95, 27] width 15 height 15
click at [94, 27] on icon "button" at bounding box center [95, 27] width 15 height 15
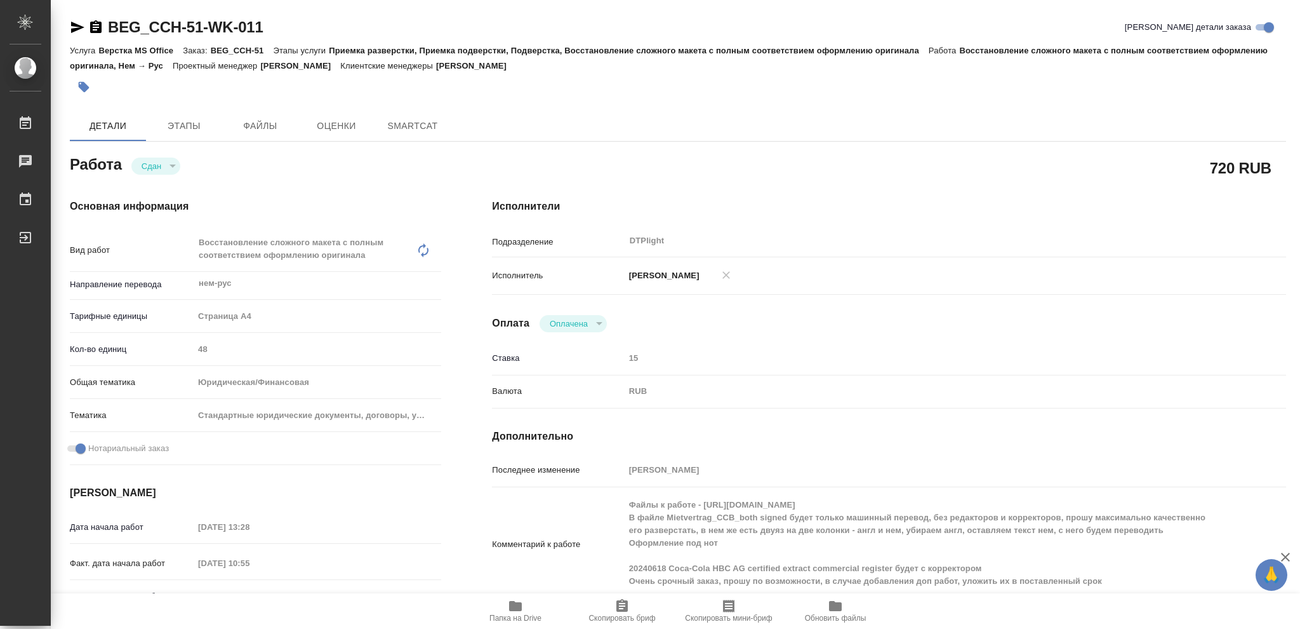
type textarea "x"
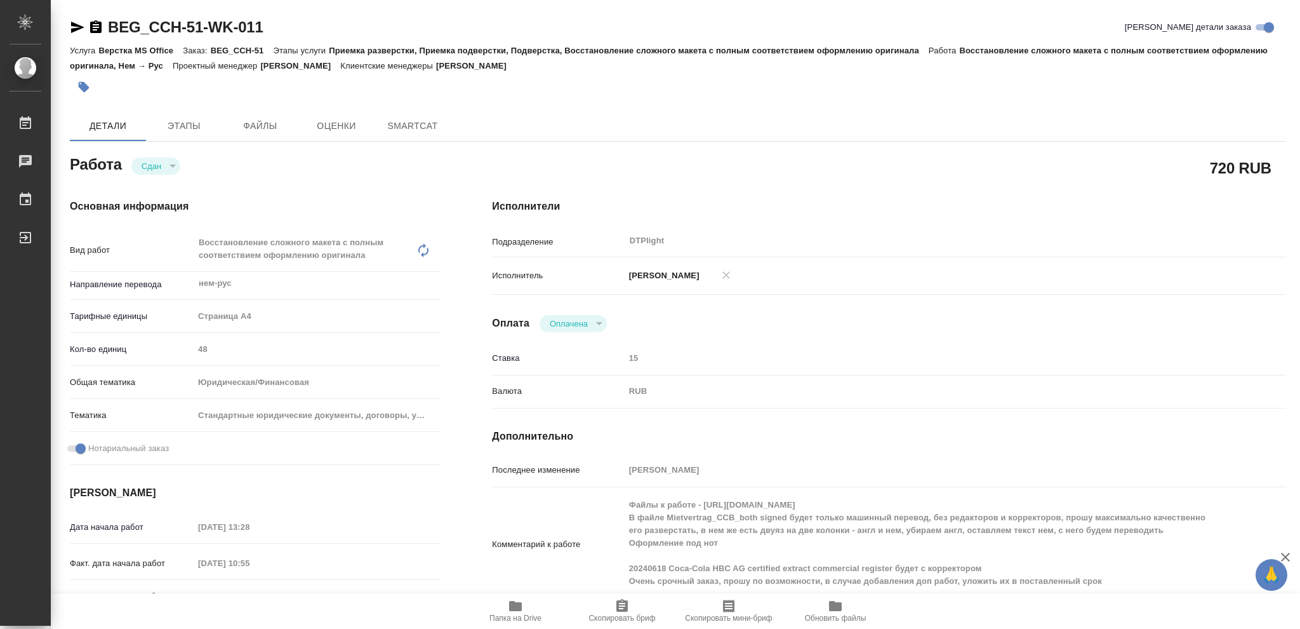
type textarea "x"
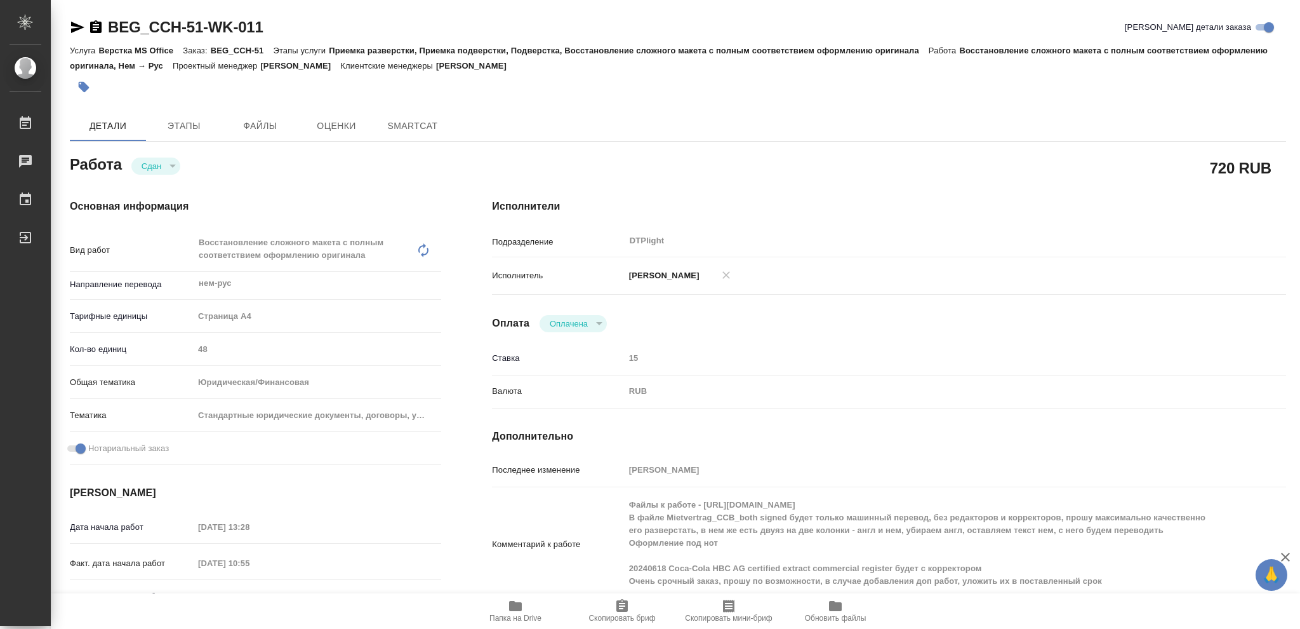
type textarea "x"
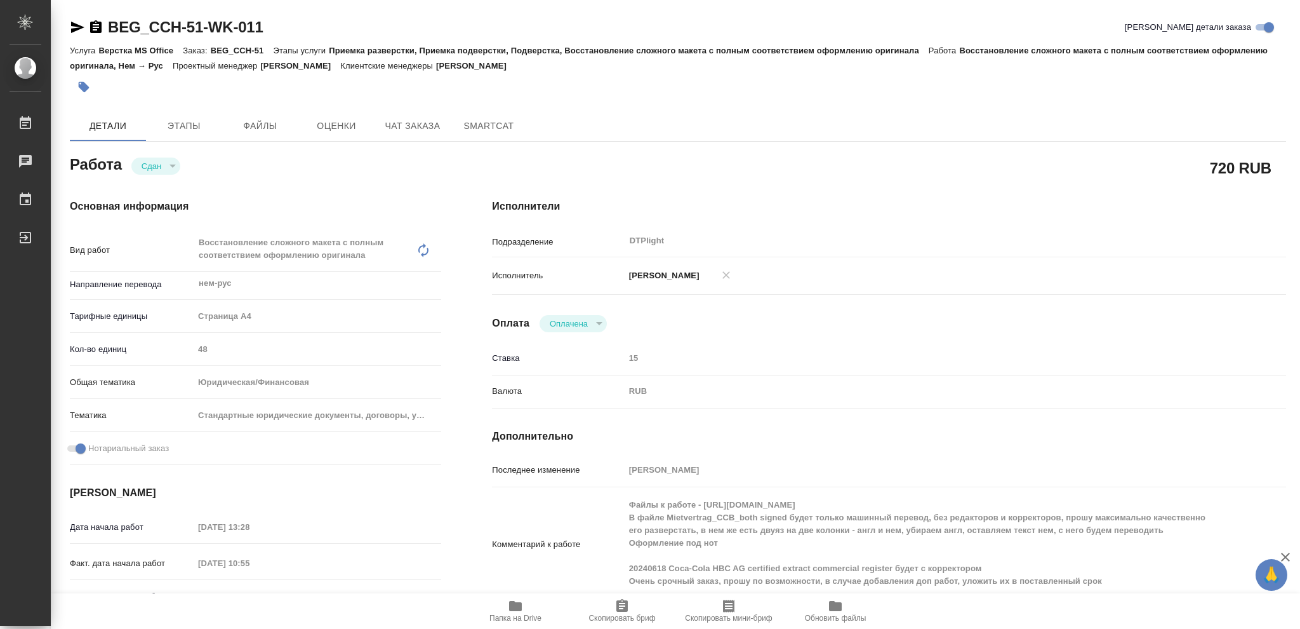
type textarea "x"
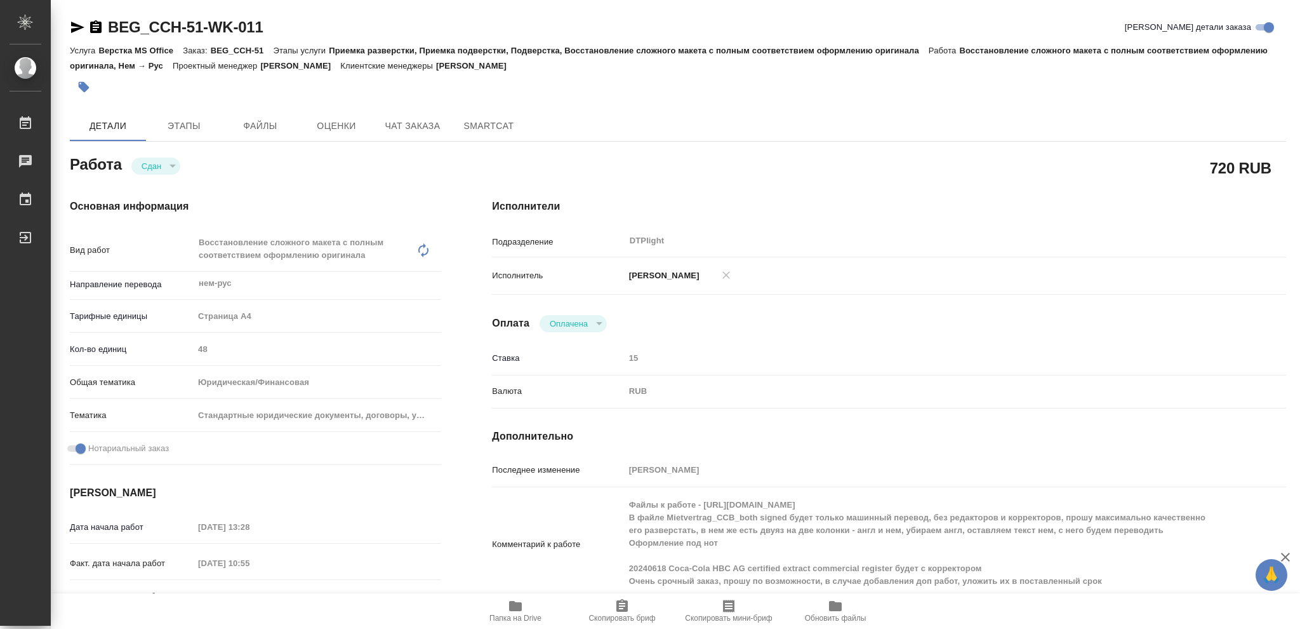
type textarea "x"
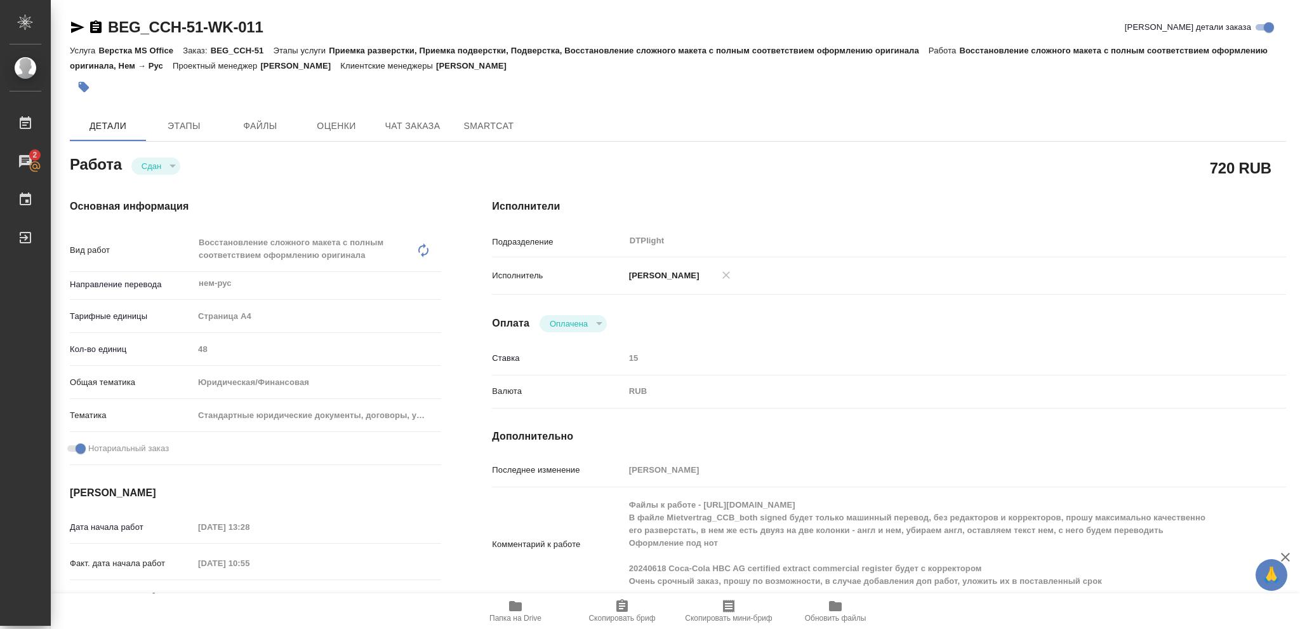
click at [516, 607] on icon "button" at bounding box center [515, 606] width 13 height 10
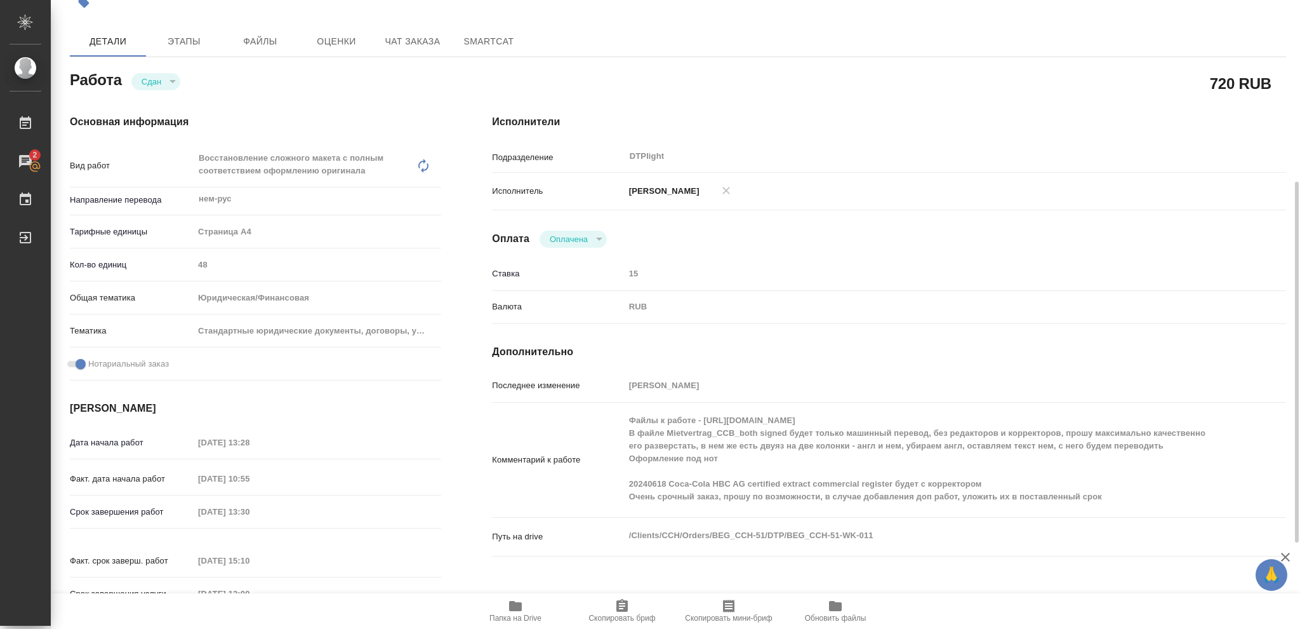
scroll to position [169, 0]
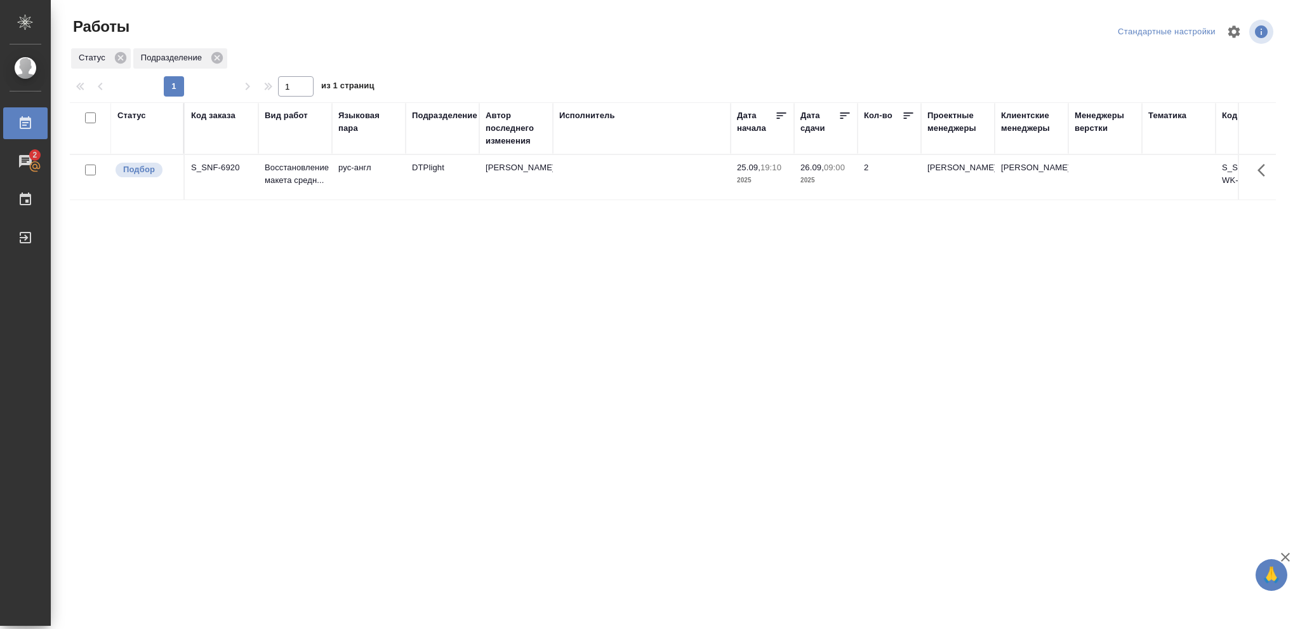
click at [124, 113] on div "Статус" at bounding box center [131, 115] width 29 height 13
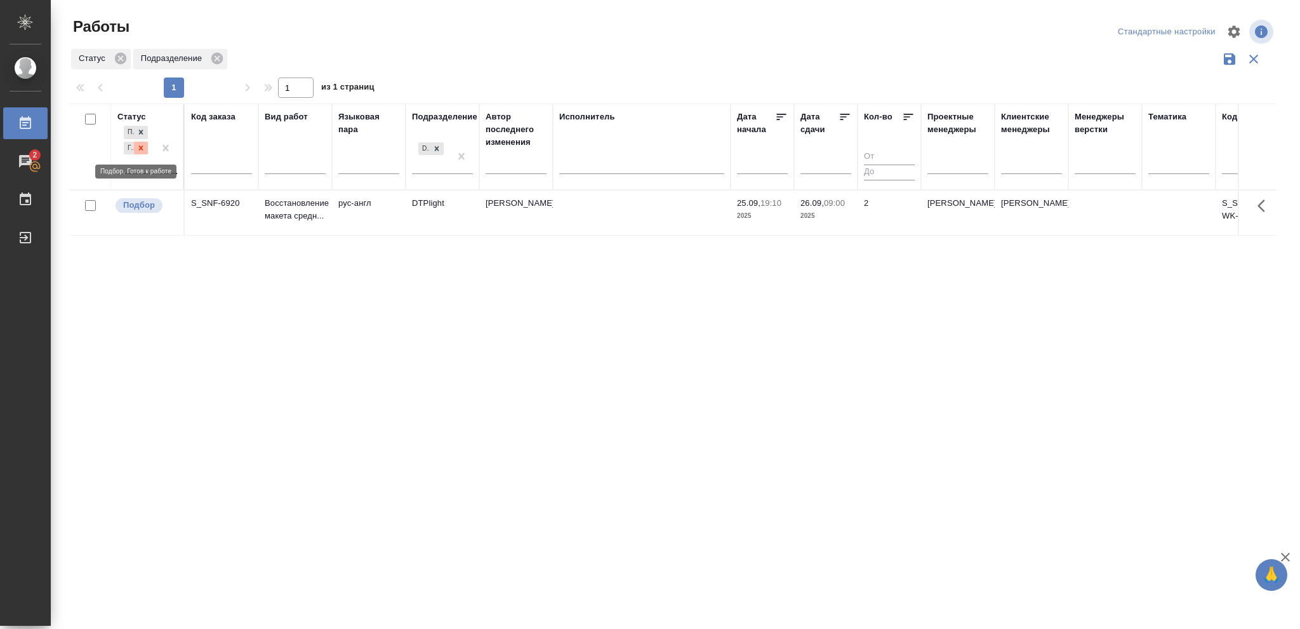
click at [138, 151] on icon at bounding box center [141, 148] width 9 height 9
click at [435, 145] on icon at bounding box center [436, 144] width 9 height 9
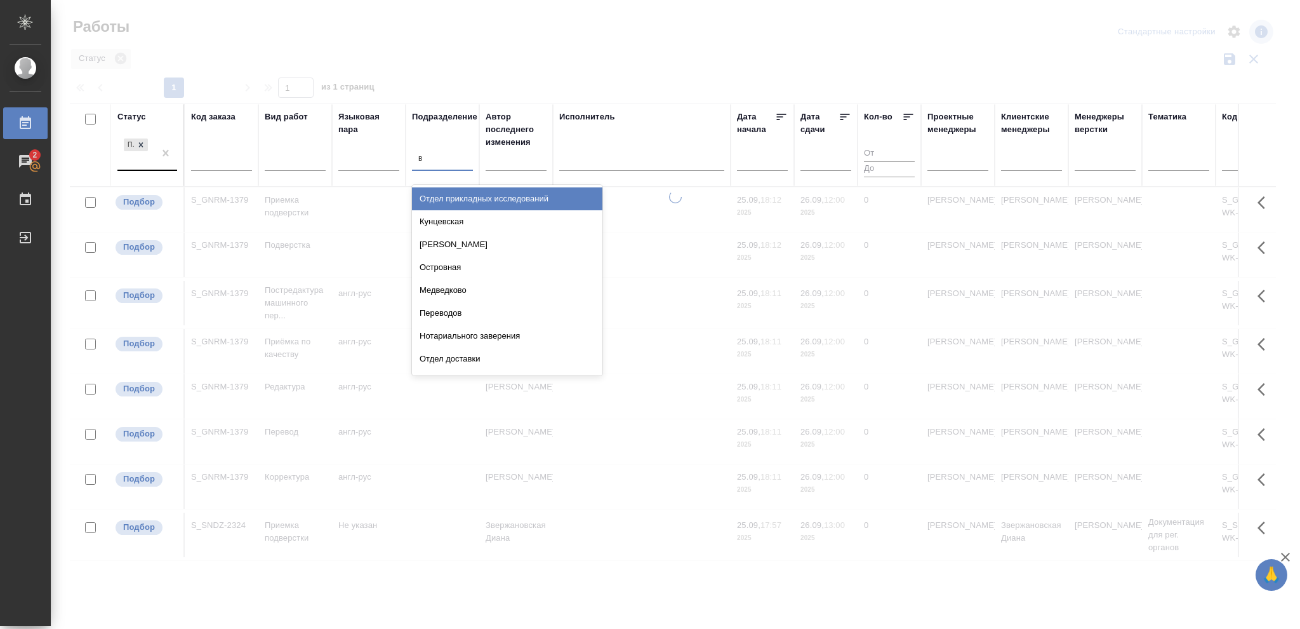
type input "ве"
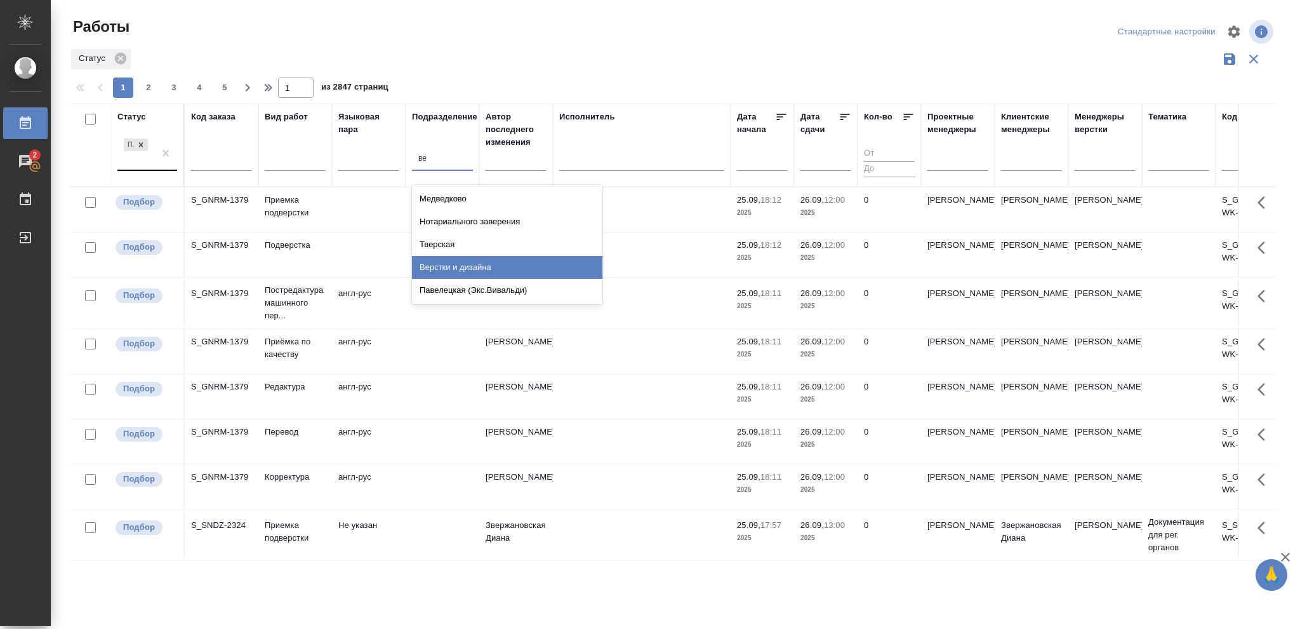
click at [479, 267] on div "Верстки и дизайна" at bounding box center [507, 267] width 190 height 23
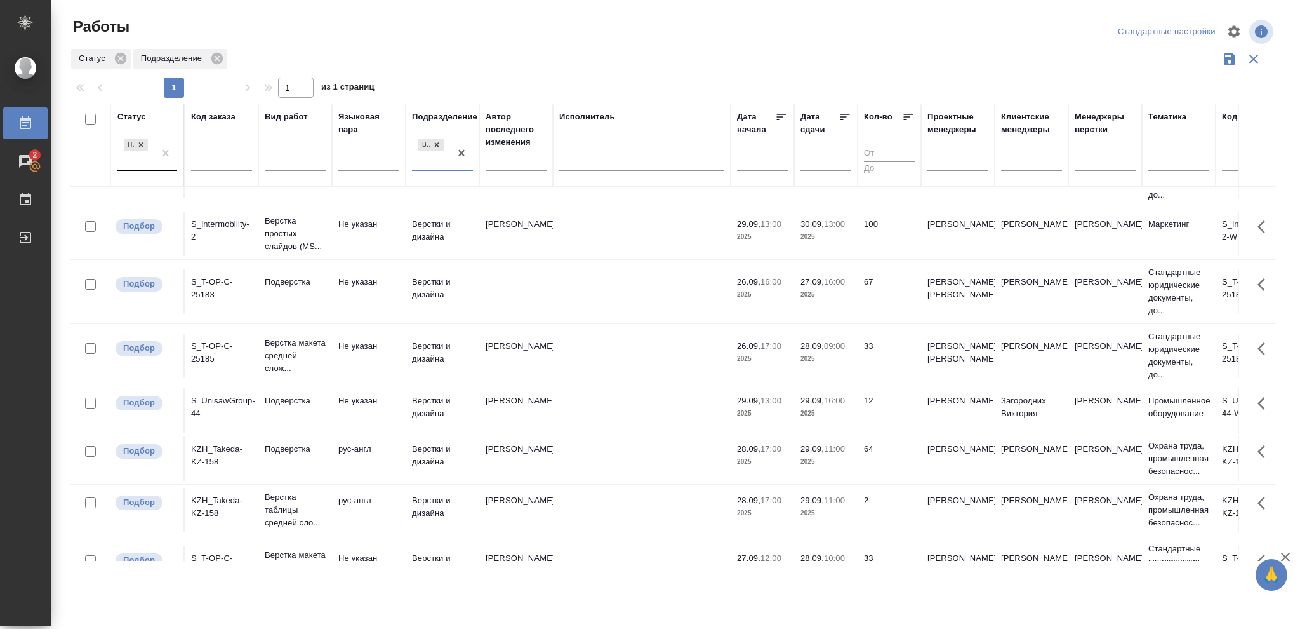
scroll to position [169, 0]
